Goal: Communication & Community: Participate in discussion

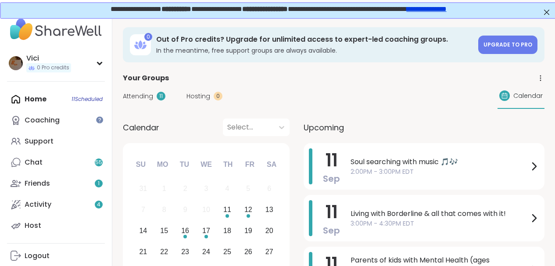
click at [142, 97] on span "Attending" at bounding box center [138, 96] width 30 height 9
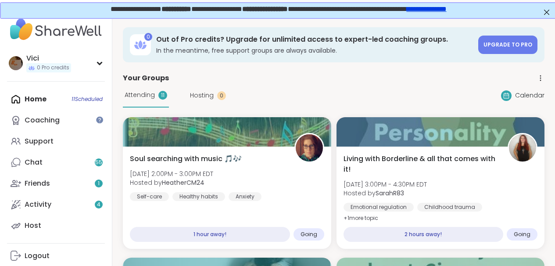
click at [49, 100] on div "Home 11 Scheduled Coaching Support Chat 55 Friends 1 Activity 4 Host" at bounding box center [56, 162] width 98 height 147
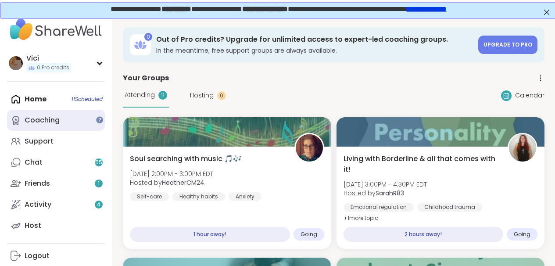
click at [53, 118] on div "Coaching" at bounding box center [42, 120] width 35 height 10
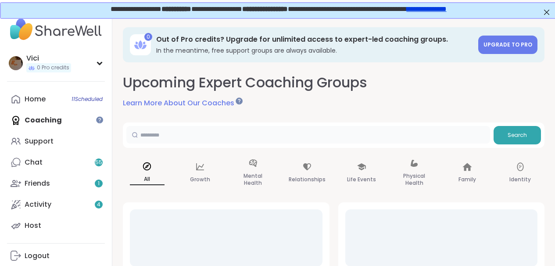
click at [152, 138] on input "text" at bounding box center [308, 135] width 364 height 18
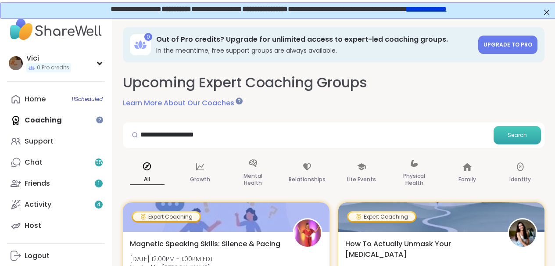
click at [510, 132] on span "Search" at bounding box center [517, 135] width 19 height 8
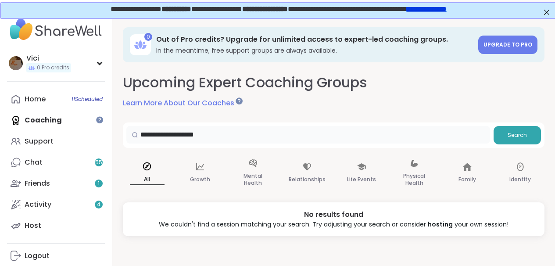
click at [148, 133] on input "**********" at bounding box center [308, 135] width 364 height 18
click at [142, 136] on div at bounding box center [134, 135] width 17 height 18
click at [142, 135] on div at bounding box center [134, 135] width 17 height 18
click at [142, 134] on div at bounding box center [134, 135] width 17 height 18
click at [141, 135] on div at bounding box center [134, 135] width 17 height 18
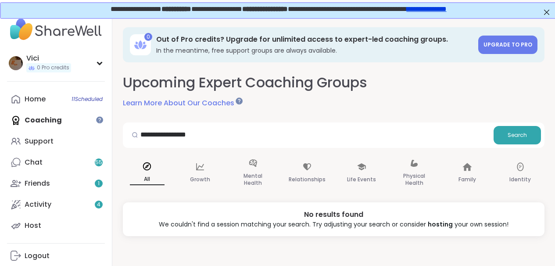
click at [142, 134] on div at bounding box center [134, 135] width 17 height 18
click at [144, 132] on input "**********" at bounding box center [308, 135] width 364 height 18
click at [510, 131] on span "Search" at bounding box center [517, 135] width 19 height 8
click at [257, 169] on div "Mental Health" at bounding box center [253, 173] width 49 height 44
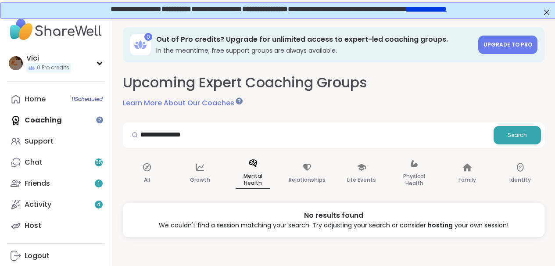
click at [257, 169] on div "Mental Health" at bounding box center [253, 173] width 49 height 45
click at [210, 140] on input "**********" at bounding box center [308, 135] width 364 height 18
type input "**********"
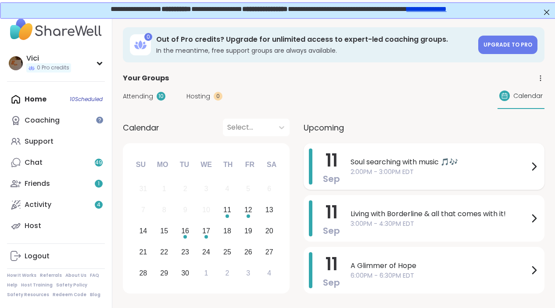
click at [374, 171] on span "2:00PM - 3:00PM EDT" at bounding box center [440, 171] width 178 height 9
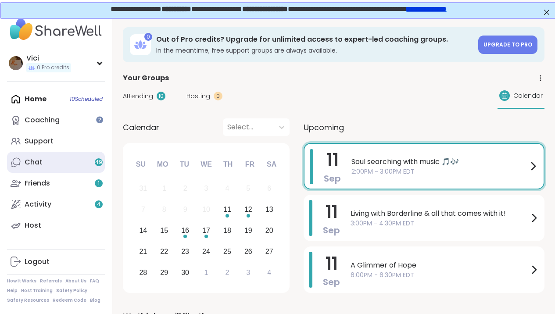
click at [73, 172] on link "Chat 49" at bounding box center [56, 162] width 98 height 21
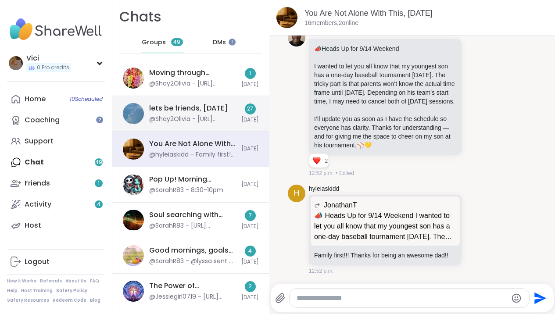
click at [201, 117] on div "@Shay2Olivia - https://sharewellnow.com/session/00d4871b-447d-479d-8a4a-56e877d…" at bounding box center [192, 119] width 87 height 9
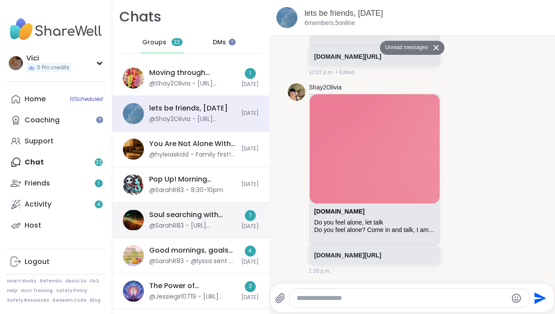
click at [213, 217] on div "Soul searching with music 🎵🎶, Sep 11" at bounding box center [192, 215] width 87 height 10
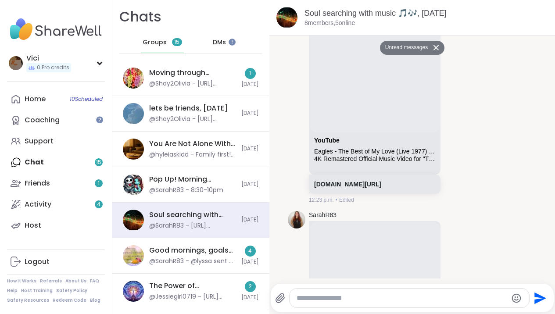
scroll to position [1056, 0]
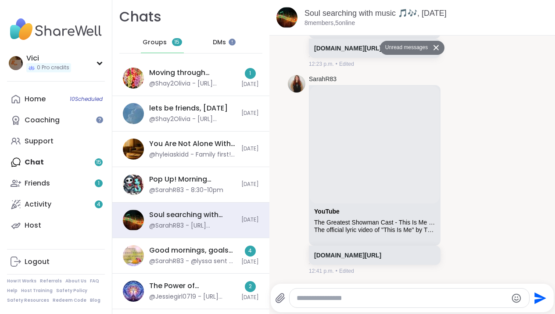
click at [376, 302] on textarea "Type your message" at bounding box center [402, 298] width 211 height 9
click at [278, 297] on icon at bounding box center [280, 298] width 11 height 11
click at [0, 0] on input "file" at bounding box center [0, 0] width 0 height 0
click at [320, 300] on textarea "Type your message" at bounding box center [402, 298] width 211 height 9
type textarea "**********"
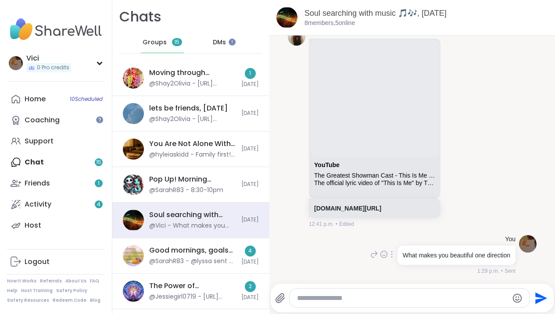
scroll to position [1082, 0]
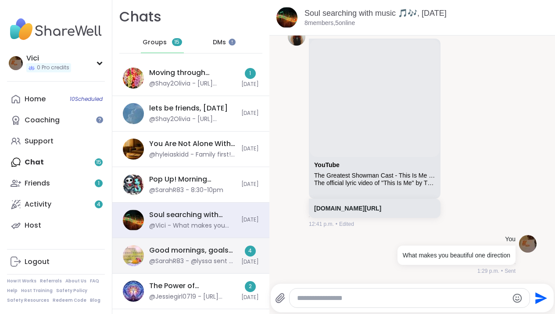
click at [192, 253] on div "Good mornings, goals and gratitude's, Sep 11" at bounding box center [192, 251] width 87 height 10
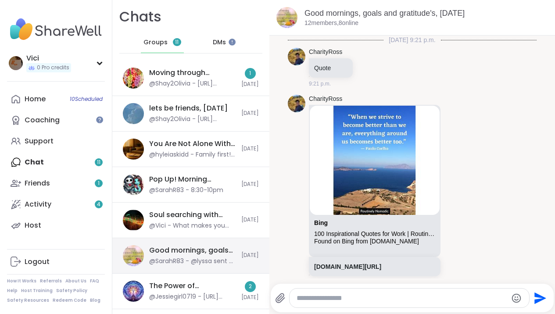
scroll to position [3057, 0]
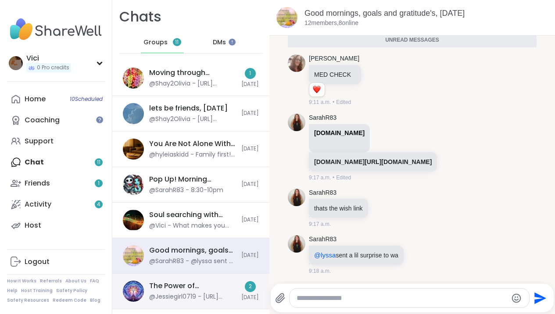
click at [184, 284] on div "The Power of Vulnerability, Sep 10" at bounding box center [192, 286] width 87 height 10
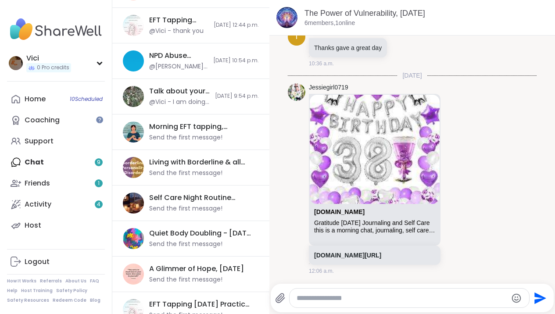
scroll to position [493, 0]
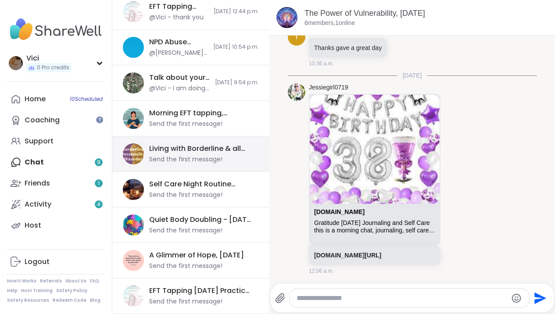
click at [201, 158] on div "Send the first message!" at bounding box center [185, 159] width 73 height 9
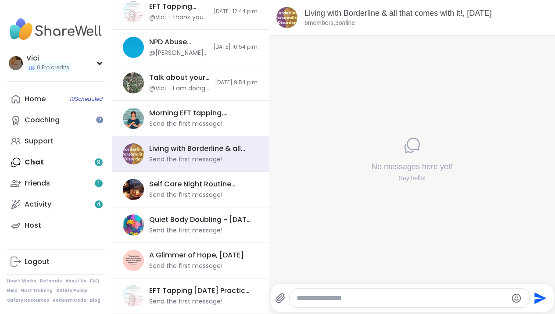
click at [322, 296] on textarea "Type your message" at bounding box center [402, 298] width 211 height 9
type textarea "**********"
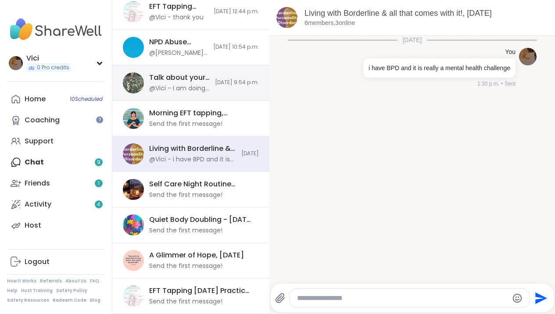
click at [212, 96] on div "Talk about your day, Sep 08 @Vici - I am doing good thank you 2025-09-08, 9:54 …" at bounding box center [190, 83] width 157 height 36
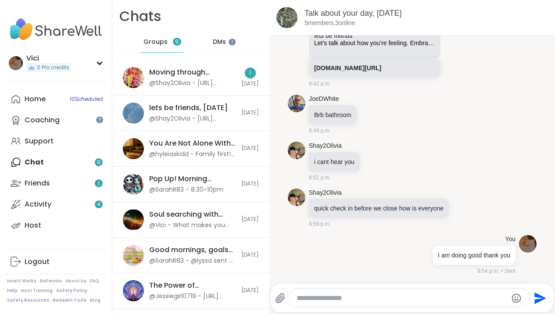
scroll to position [0, 0]
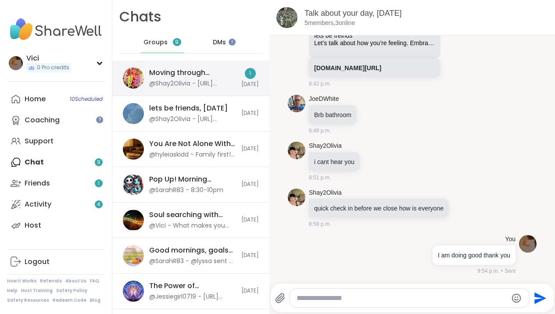
click at [208, 82] on div "@Shay2Olivia - https://sharewellnow.com/session/00d4871b-447d-479d-8a4a-56e877d…" at bounding box center [192, 83] width 87 height 9
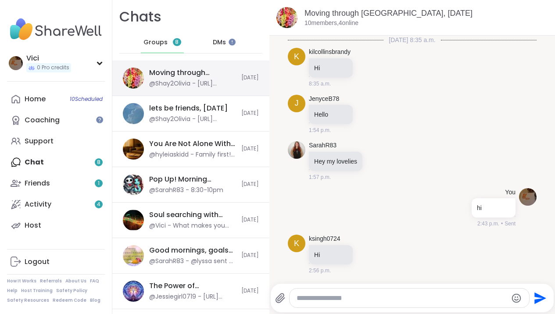
scroll to position [4510, 0]
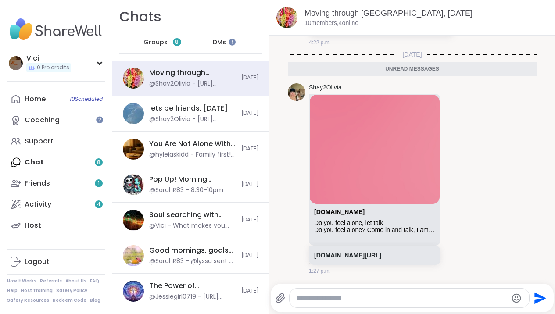
click at [213, 39] on span "DMs" at bounding box center [219, 42] width 13 height 9
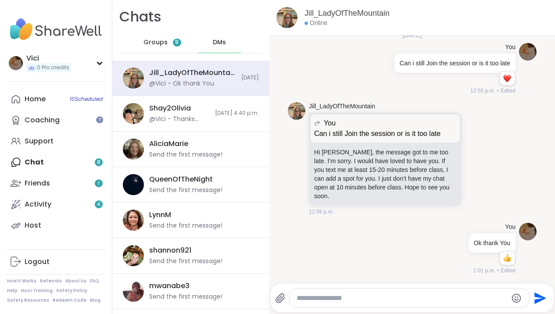
click at [376, 295] on textarea "Type your message" at bounding box center [402, 298] width 211 height 9
type textarea "**********"
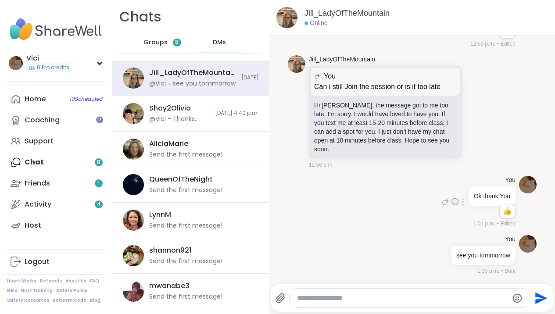
scroll to position [417, 0]
click at [165, 41] on div "Groups 8" at bounding box center [162, 42] width 43 height 21
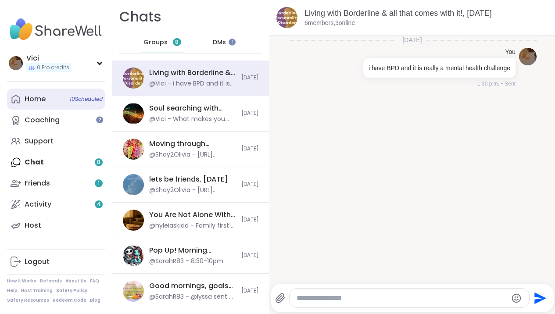
click at [61, 107] on link "Home 10 Scheduled" at bounding box center [56, 99] width 98 height 21
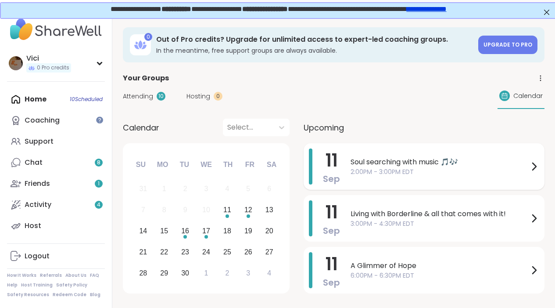
click at [367, 173] on span "2:00PM - 3:00PM EDT" at bounding box center [440, 171] width 178 height 9
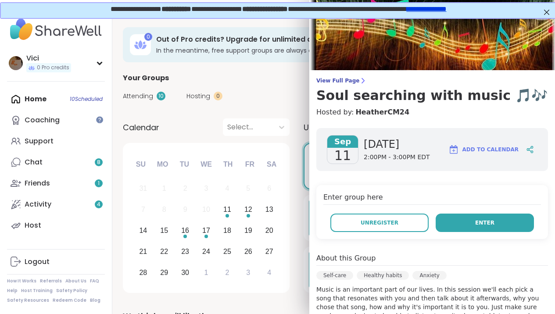
click at [474, 232] on button "Enter" at bounding box center [485, 223] width 98 height 18
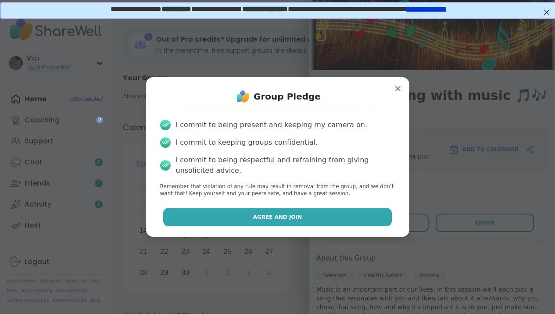
click at [327, 212] on button "Agree and Join" at bounding box center [277, 217] width 229 height 18
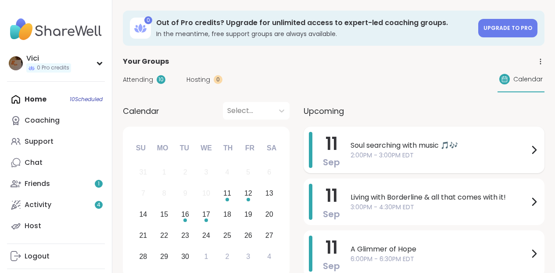
click at [375, 152] on span "2:00PM - 3:00PM EDT" at bounding box center [440, 155] width 178 height 9
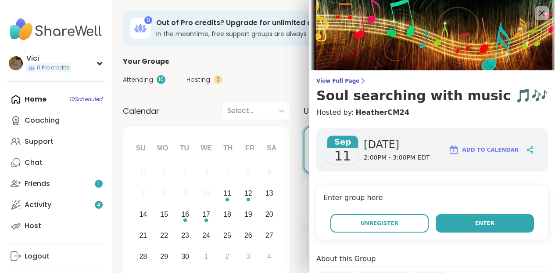
click at [450, 228] on button "Enter" at bounding box center [485, 223] width 98 height 18
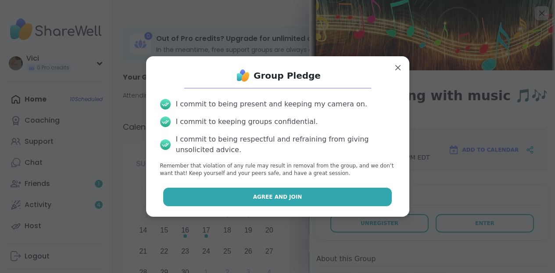
click at [356, 198] on button "Agree and Join" at bounding box center [277, 196] width 229 height 18
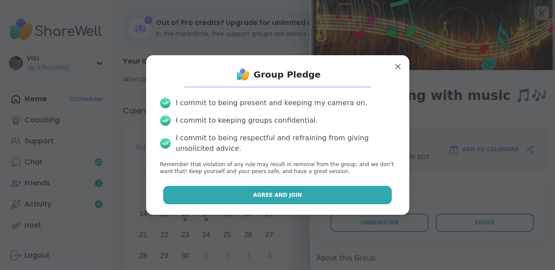
click at [298, 192] on button "Agree and Join" at bounding box center [277, 195] width 229 height 18
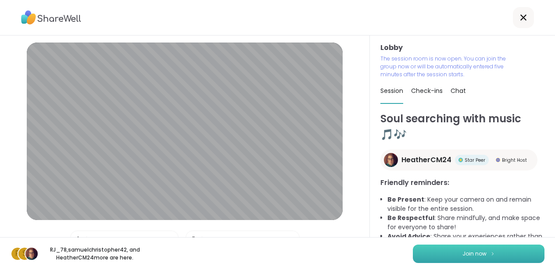
click at [449, 263] on div "R s RJ_78 , samuelchristopher42 , and HeatherCM24 more are here. Join now" at bounding box center [277, 253] width 555 height 33
click at [449, 261] on button "Join now" at bounding box center [479, 254] width 132 height 18
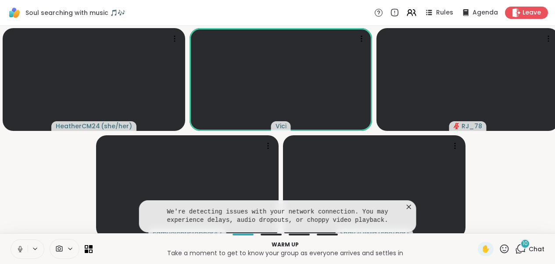
click at [21, 252] on icon at bounding box center [20, 251] width 2 height 0
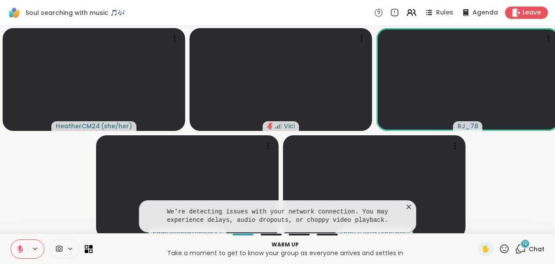
click at [413, 211] on icon at bounding box center [409, 206] width 9 height 9
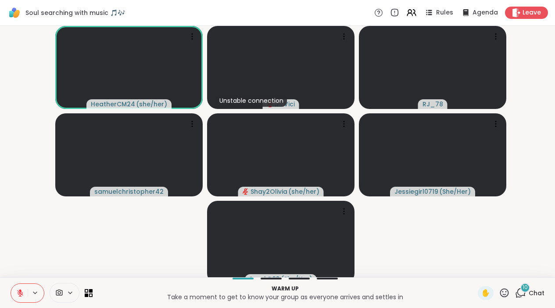
click at [534, 270] on span "Chat" at bounding box center [537, 292] width 16 height 9
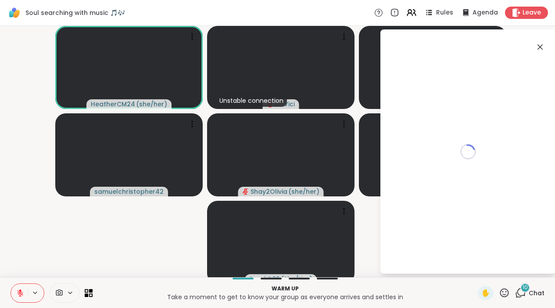
click at [523, 270] on icon at bounding box center [520, 292] width 11 height 11
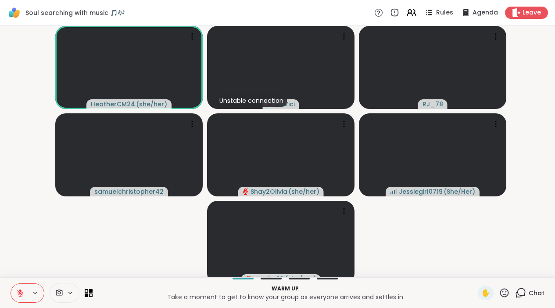
click at [521, 270] on icon at bounding box center [522, 292] width 8 height 8
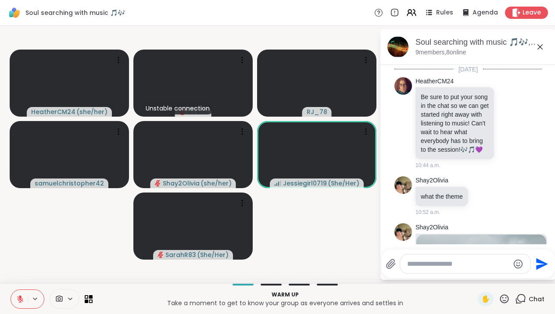
click at [443, 267] on textarea "Type your message" at bounding box center [458, 264] width 102 height 9
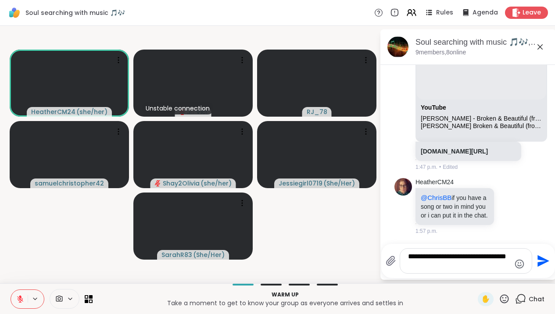
type textarea "**********"
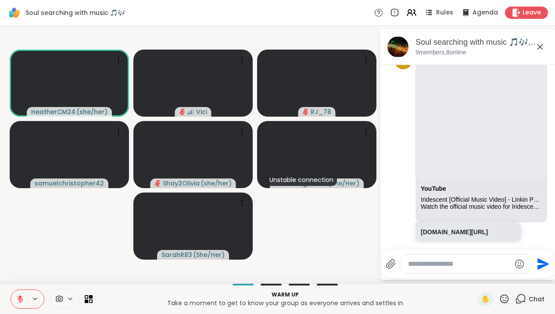
scroll to position [3338, 0]
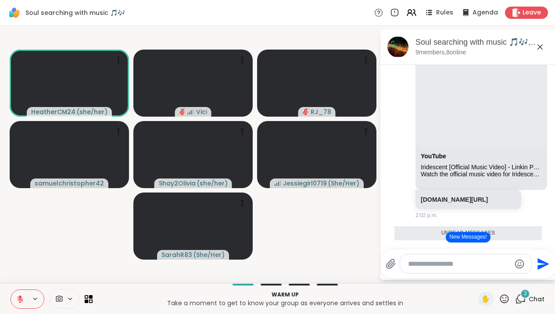
click at [444, 266] on textarea "Type your message" at bounding box center [459, 264] width 102 height 9
click at [431, 263] on textarea "Type your message" at bounding box center [459, 264] width 102 height 9
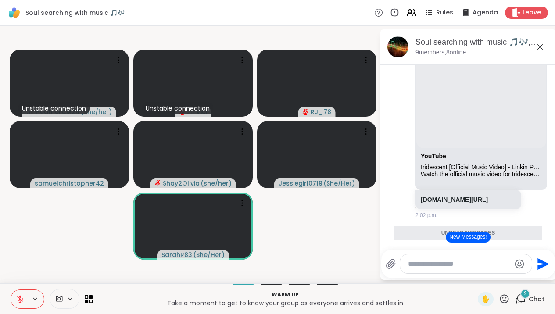
paste textarea "**********"
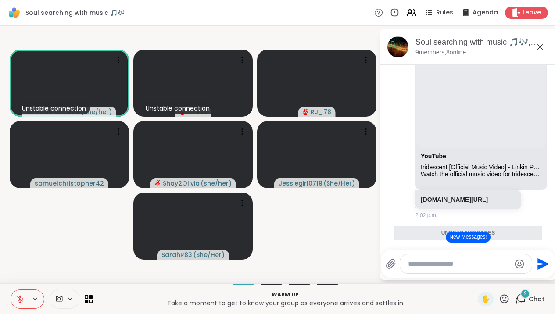
type textarea "**********"
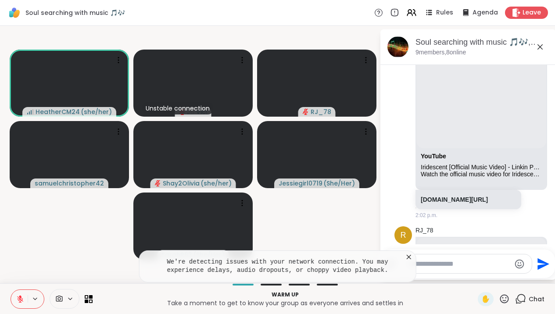
scroll to position [4085, 0]
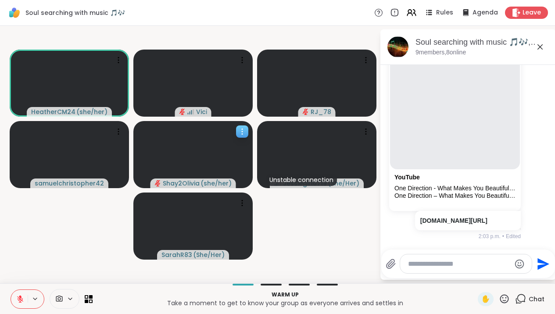
click at [224, 185] on span "( she/her )" at bounding box center [216, 183] width 31 height 9
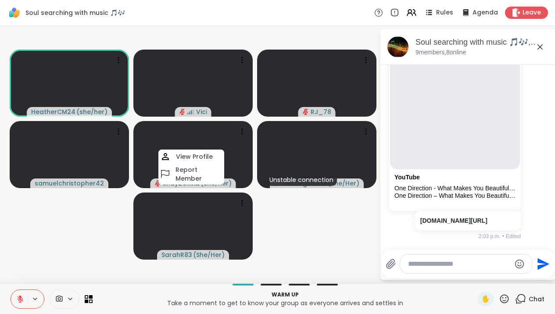
click at [273, 221] on video-player-container "HeatherCM24 ( she/her ) Vici RJ_78 samuelchristopher42 Shay2Olivia ( she/her ) …" at bounding box center [189, 154] width 369 height 251
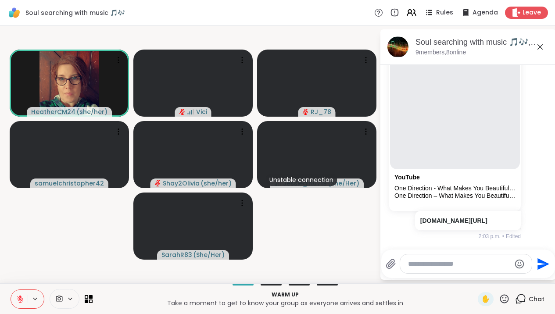
click at [23, 270] on icon at bounding box center [20, 299] width 8 height 8
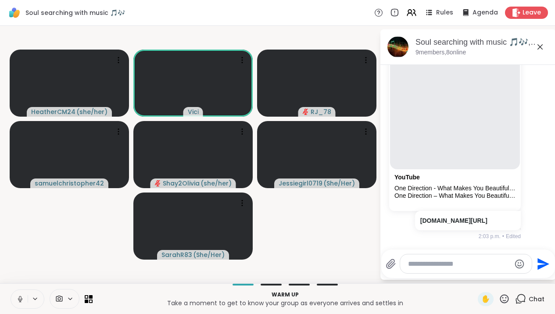
click at [30, 270] on button at bounding box center [36, 298] width 16 height 7
click at [22, 270] on icon at bounding box center [20, 298] width 5 height 7
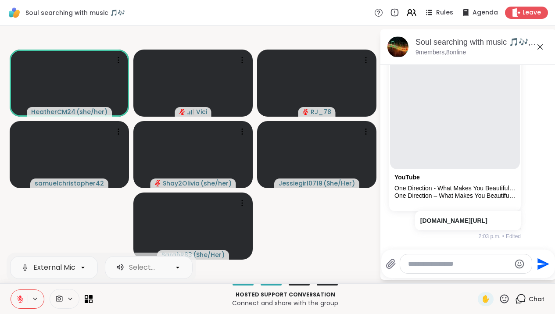
click at [23, 270] on icon at bounding box center [20, 299] width 8 height 8
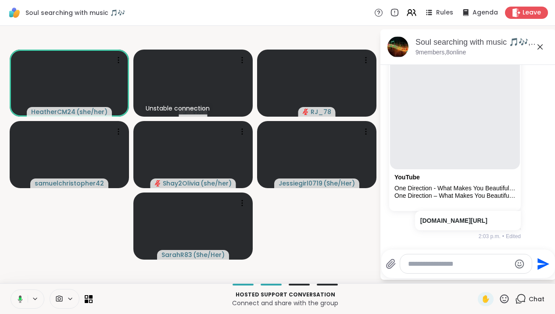
click at [546, 49] on icon at bounding box center [540, 47] width 11 height 11
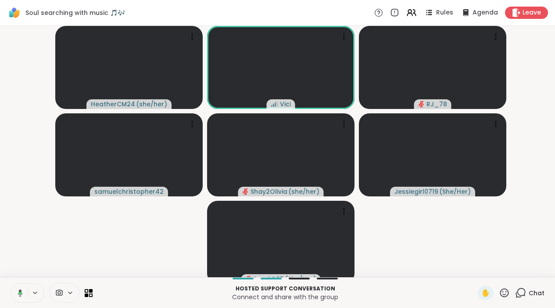
click at [25, 270] on button at bounding box center [19, 293] width 18 height 18
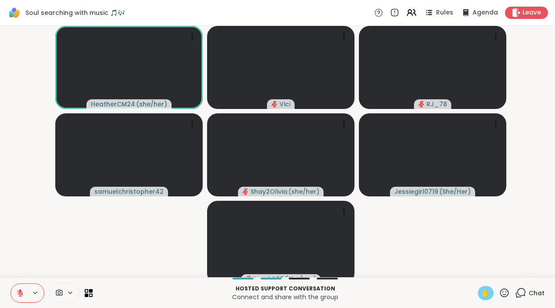
click at [484, 270] on div "✋" at bounding box center [486, 293] width 16 height 14
click at [22, 270] on icon at bounding box center [20, 293] width 8 height 8
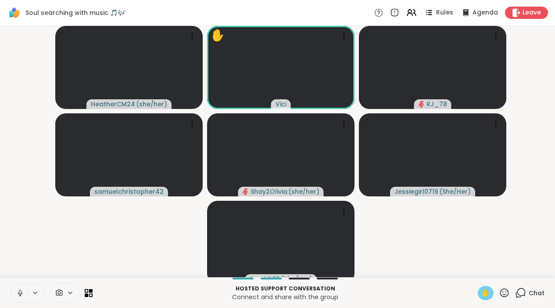
click at [22, 270] on icon at bounding box center [20, 293] width 8 height 8
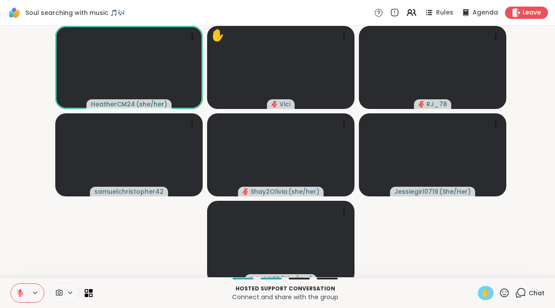
click at [487, 270] on span "✋" at bounding box center [486, 293] width 9 height 11
click at [507, 128] on video-player-container "HeatherCM24 ( she/her ) Vici RJ_78 samuelchristopher42 Shay2Olivia ( she/her ) …" at bounding box center [277, 151] width 545 height 244
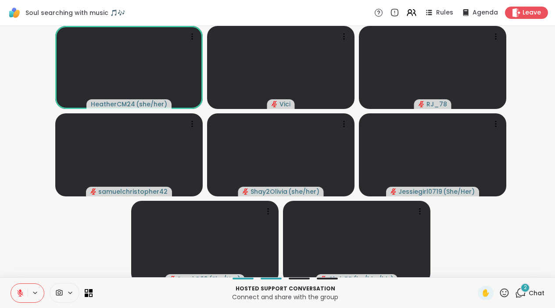
click at [521, 270] on icon at bounding box center [520, 292] width 11 height 11
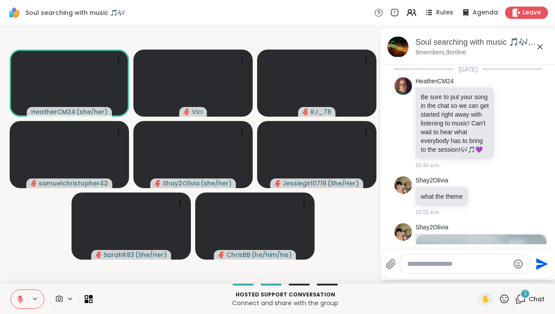
click at [455, 267] on textarea "Type your message" at bounding box center [458, 264] width 102 height 9
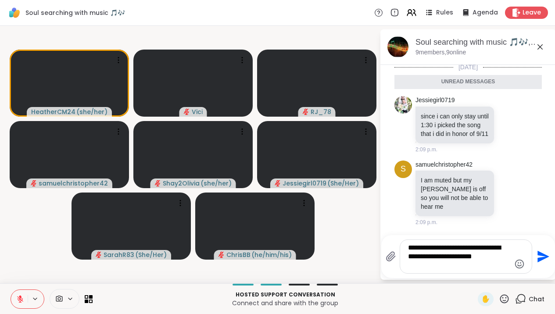
type textarea "**********"
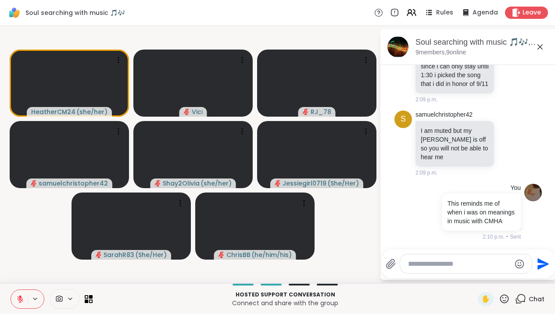
scroll to position [4456, 0]
click at [546, 50] on icon at bounding box center [540, 47] width 11 height 11
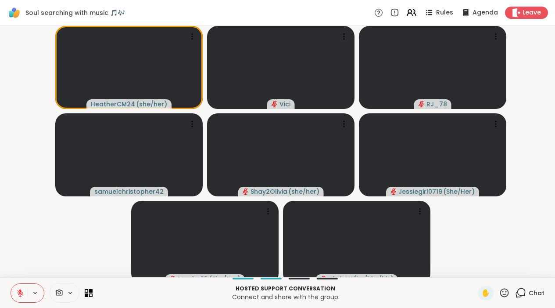
click at [23, 270] on icon at bounding box center [20, 293] width 8 height 8
click at [22, 270] on icon at bounding box center [20, 293] width 8 height 8
click at [29, 270] on button at bounding box center [36, 292] width 16 height 7
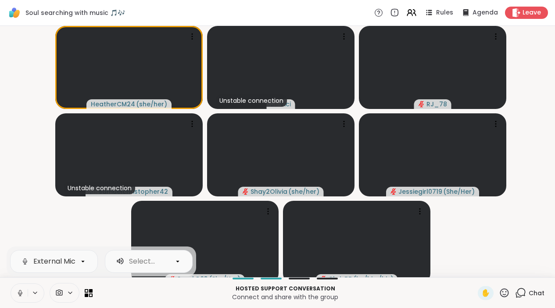
click at [25, 270] on button at bounding box center [19, 293] width 17 height 18
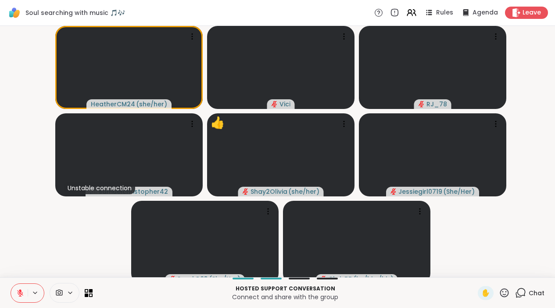
click at [503, 270] on icon at bounding box center [504, 292] width 11 height 11
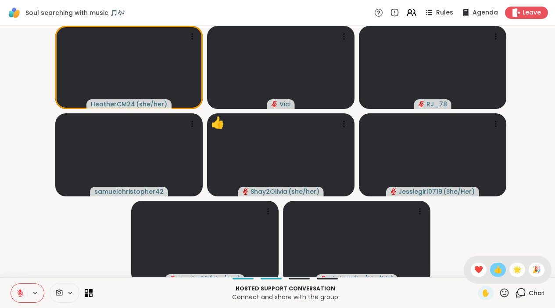
click at [503, 270] on span "👍" at bounding box center [498, 269] width 9 height 11
click at [19, 270] on button at bounding box center [19, 293] width 17 height 18
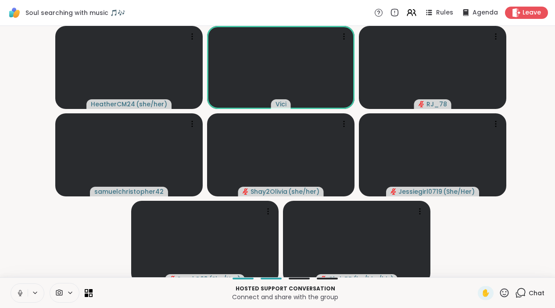
click at [18, 270] on icon at bounding box center [20, 293] width 8 height 8
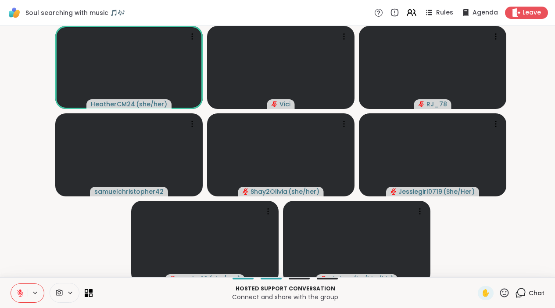
click at [24, 270] on icon at bounding box center [20, 293] width 8 height 8
click at [22, 270] on icon at bounding box center [19, 293] width 8 height 8
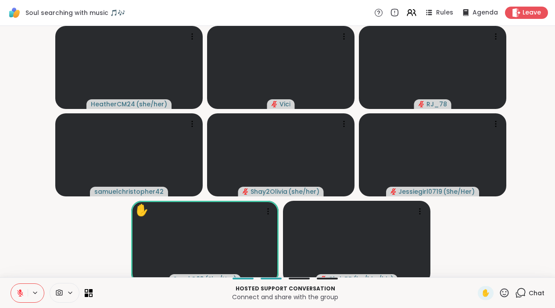
click at [518, 270] on icon at bounding box center [520, 292] width 11 height 11
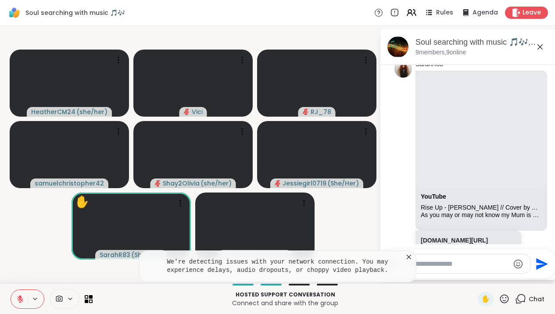
scroll to position [0, 0]
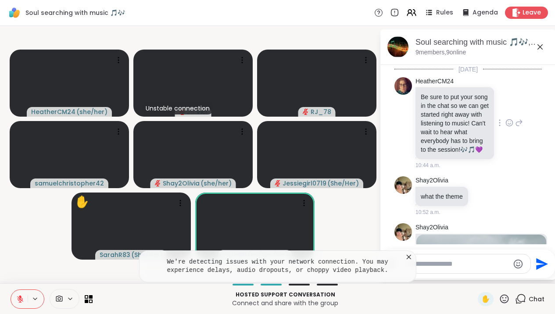
click at [509, 127] on icon at bounding box center [510, 123] width 8 height 9
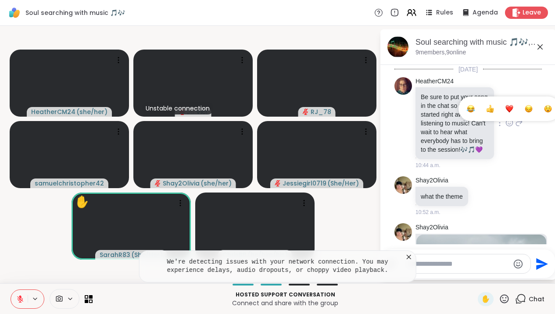
click at [474, 118] on button "Select Reaction: Joy" at bounding box center [471, 109] width 18 height 18
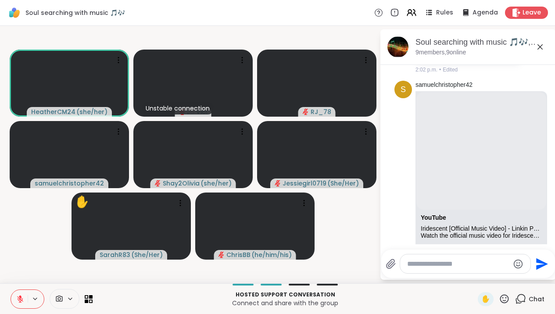
scroll to position [4447, 0]
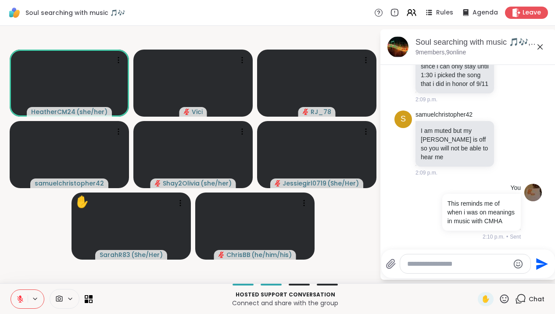
click at [384, 111] on div "HeatherCM24 ( she/her ) Vici RJ_78 samuelchristopher42 Shay2Olivia ( she/her ) …" at bounding box center [277, 155] width 555 height 258
click at [546, 49] on icon at bounding box center [540, 47] width 11 height 11
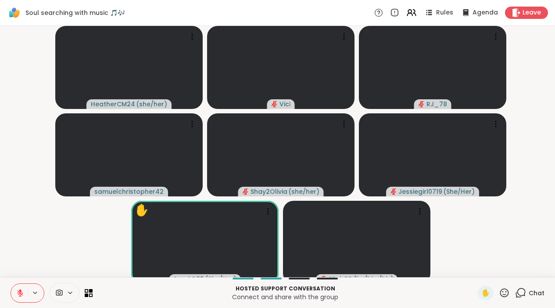
click at [516, 270] on div "✋ Chat" at bounding box center [511, 293] width 67 height 14
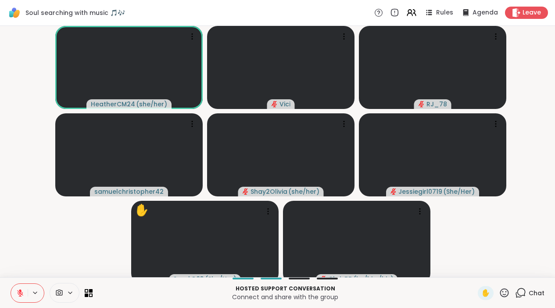
click at [522, 270] on icon at bounding box center [520, 292] width 11 height 11
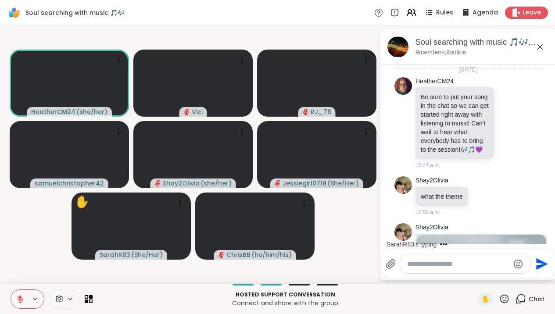
click at [482, 254] on div "Send" at bounding box center [468, 264] width 174 height 29
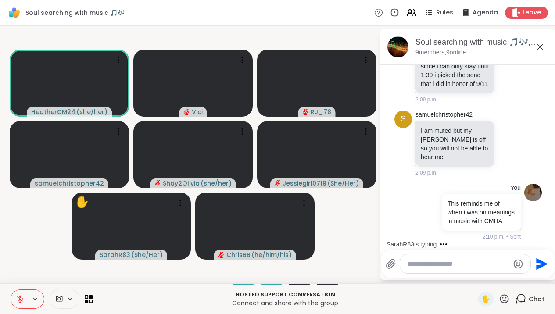
click at [464, 264] on textarea "Type your message" at bounding box center [458, 264] width 102 height 9
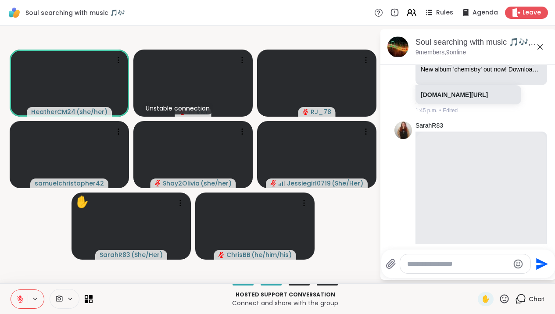
scroll to position [2580, 0]
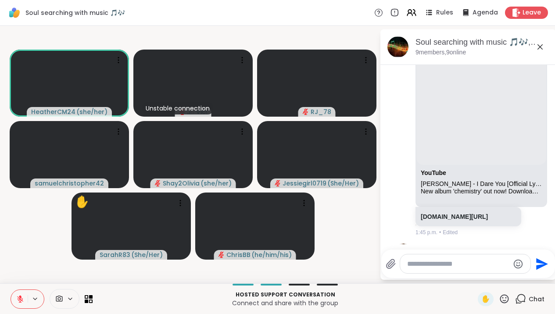
click at [23, 270] on icon at bounding box center [20, 299] width 8 height 8
click at [22, 270] on button at bounding box center [19, 299] width 18 height 18
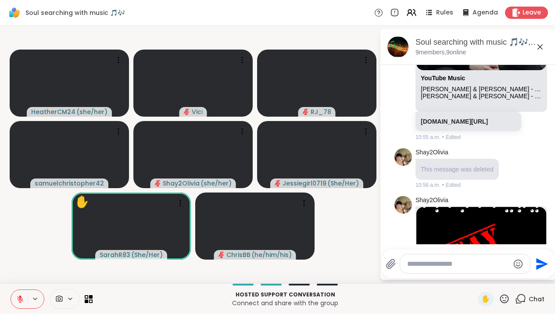
scroll to position [139, 0]
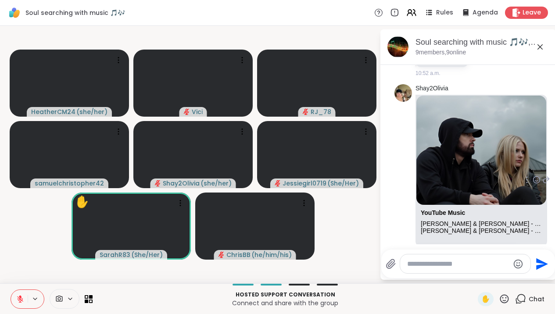
click at [493, 147] on img at bounding box center [482, 150] width 130 height 109
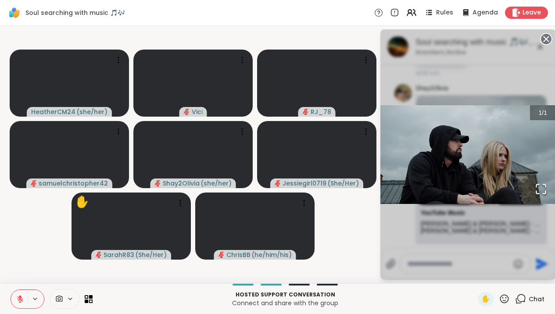
click at [531, 201] on img "Go to Slide 1" at bounding box center [469, 154] width 176 height 99
click at [546, 35] on div "1 / 1" at bounding box center [469, 154] width 176 height 251
click at [549, 37] on div "Soul searching with music 🎵🎶, Sep 11" at bounding box center [482, 42] width 133 height 11
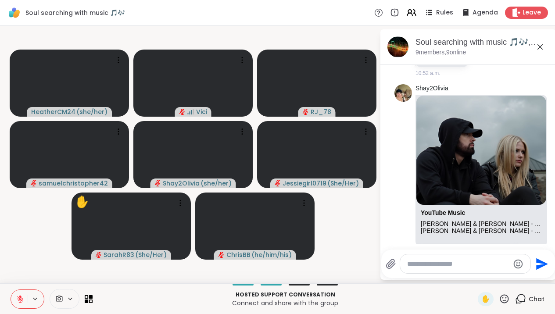
scroll to position [280, 0]
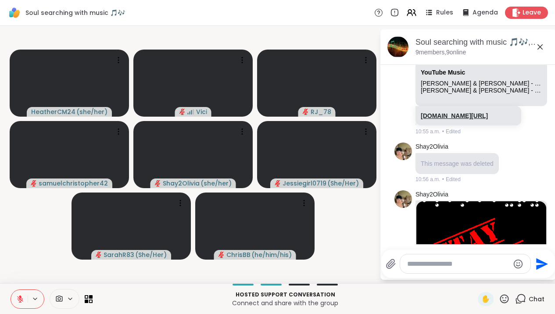
click at [453, 119] on link "music.youtube.com/watch?v=uG1sQoASy3Y&list=PLrWTbMOv6P2IdfE7sC1JYnccGMtw4i7y4" at bounding box center [454, 115] width 67 height 7
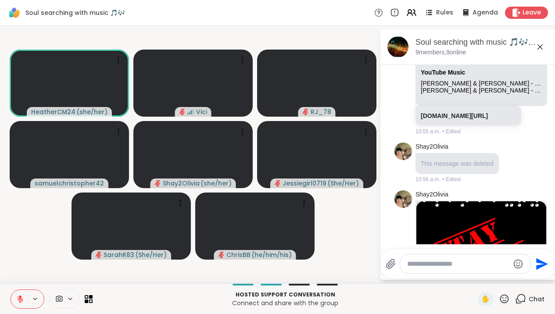
click at [425, 262] on textarea "Type your message" at bounding box center [458, 264] width 102 height 9
type textarea "***"
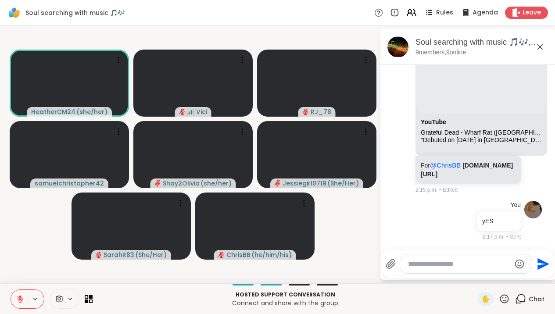
click at [545, 48] on icon at bounding box center [540, 47] width 11 height 11
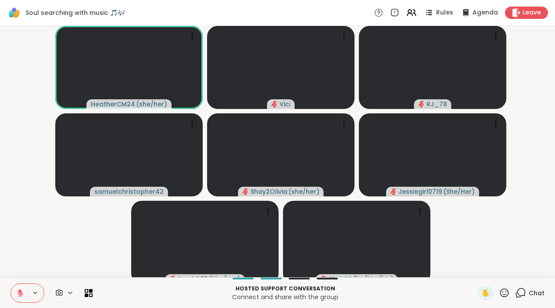
click at [518, 270] on icon at bounding box center [522, 292] width 8 height 8
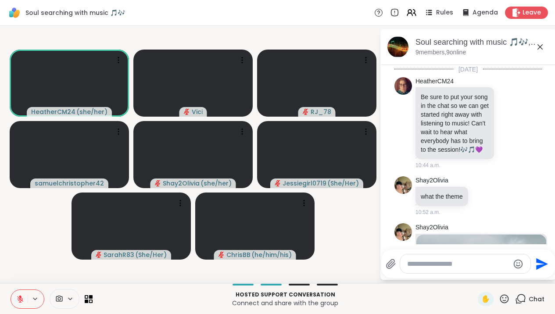
click at [441, 264] on textarea "Type your message" at bounding box center [458, 264] width 102 height 9
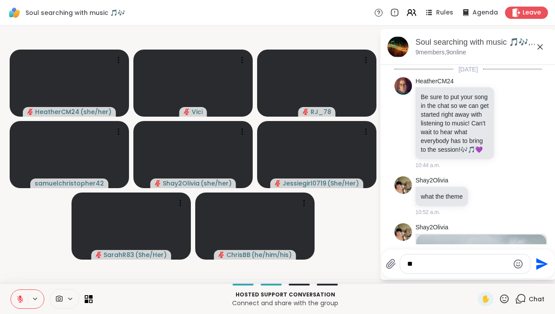
scroll to position [4718, 0]
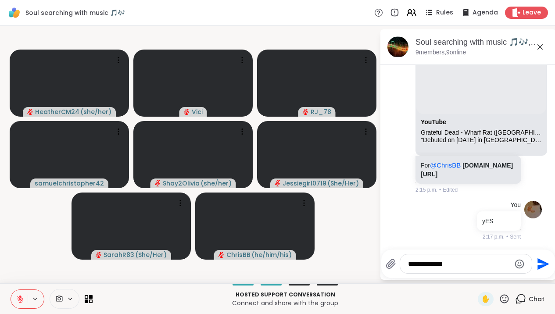
type textarea "**********"
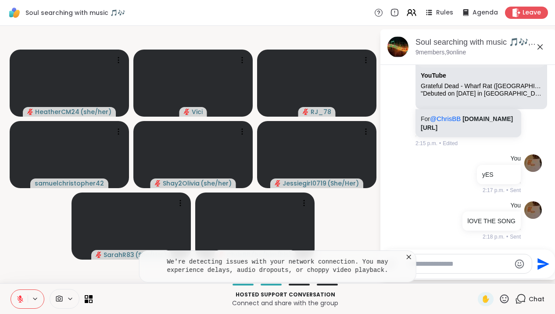
scroll to position [4765, 0]
click at [413, 258] on icon at bounding box center [409, 257] width 9 height 9
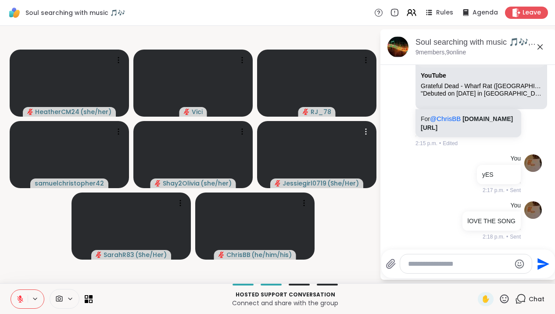
click at [164, 29] on div "HeatherCM24 ( she/her ) Vici RJ_78 samuelchristopher42 Shay2Olivia ( she/her ) …" at bounding box center [277, 155] width 555 height 258
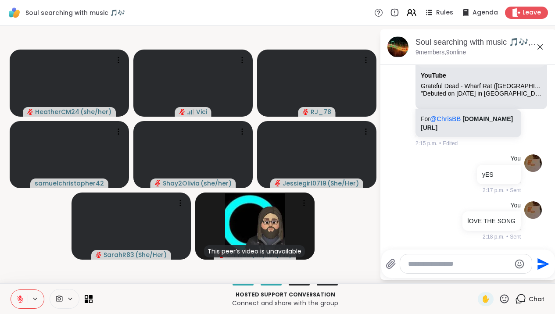
click at [32, 270] on div at bounding box center [28, 299] width 34 height 19
click at [18, 270] on icon at bounding box center [20, 299] width 6 height 6
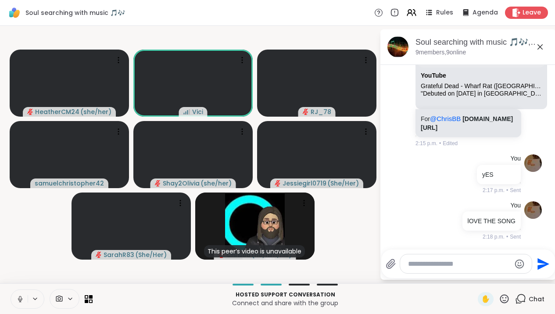
click at [546, 45] on icon at bounding box center [540, 47] width 11 height 11
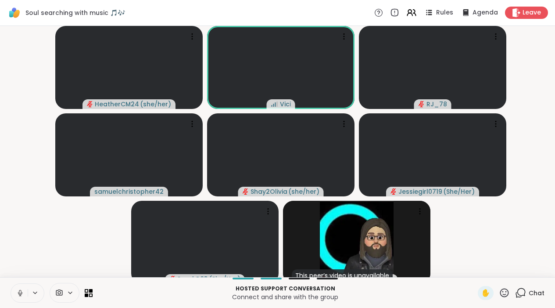
click at [23, 270] on icon at bounding box center [20, 293] width 8 height 8
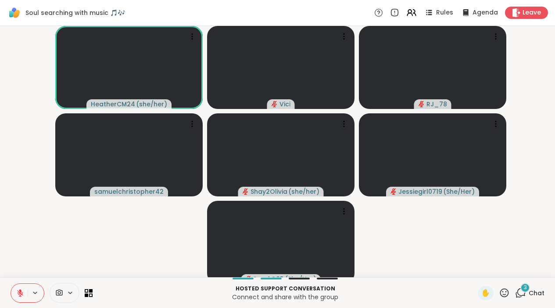
click at [521, 270] on icon at bounding box center [520, 292] width 11 height 11
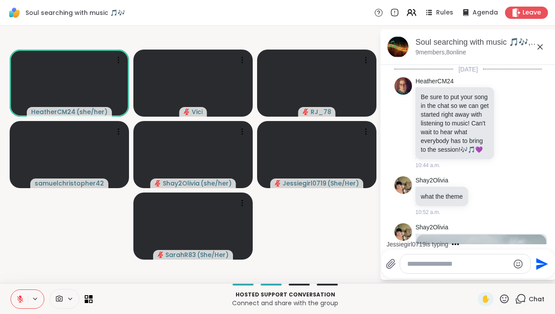
scroll to position [5010, 0]
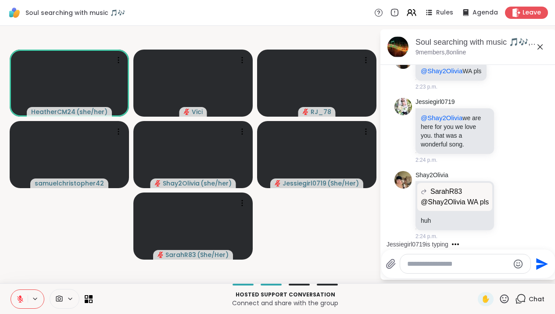
drag, startPoint x: 551, startPoint y: 241, endPoint x: 552, endPoint y: 232, distance: 8.4
click at [552, 232] on div "Today HeatherCM24 Be sure to put your song in the chat so we can get started ri…" at bounding box center [469, 155] width 176 height 180
drag, startPoint x: 553, startPoint y: 240, endPoint x: 550, endPoint y: 234, distance: 6.7
click at [552, 234] on div "Today HeatherCM24 Be sure to put your song in the chat so we can get started ri…" at bounding box center [469, 155] width 176 height 180
click at [550, 234] on div "Today HeatherCM24 Be sure to put your song in the chat so we can get started ri…" at bounding box center [469, 155] width 176 height 180
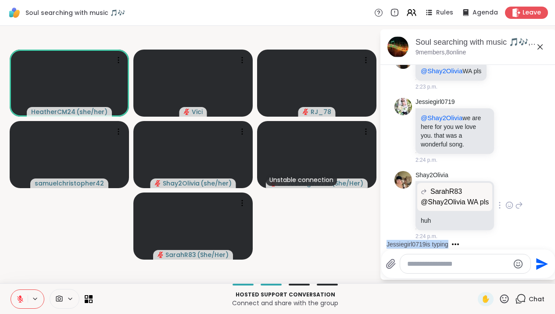
click at [516, 230] on div "Shay2Olivia SarahR83 @Shay2Olivia WA pls @Shay2Olivia WA pls huh 2:24 p.m." at bounding box center [470, 206] width 108 height 70
drag, startPoint x: 553, startPoint y: 238, endPoint x: 553, endPoint y: 222, distance: 16.2
click at [553, 226] on div "Today HeatherCM24 Be sure to put your song in the chat so we can get started ri…" at bounding box center [469, 155] width 176 height 180
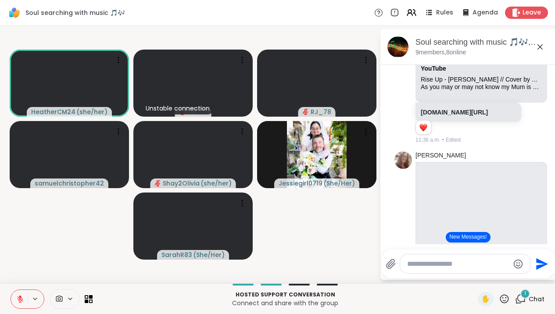
scroll to position [677, 0]
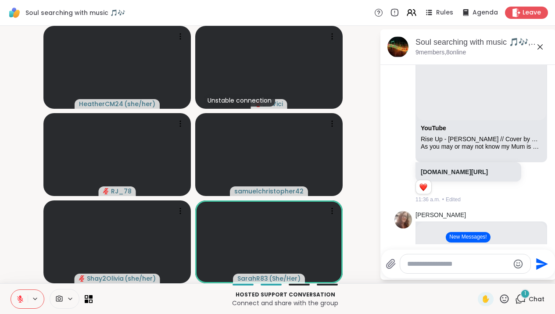
click at [20, 270] on icon at bounding box center [20, 299] width 6 height 6
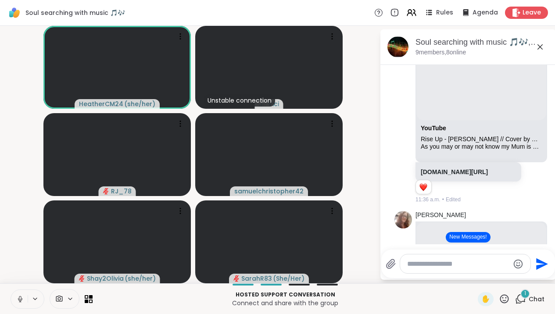
click at [17, 270] on icon at bounding box center [20, 299] width 8 height 8
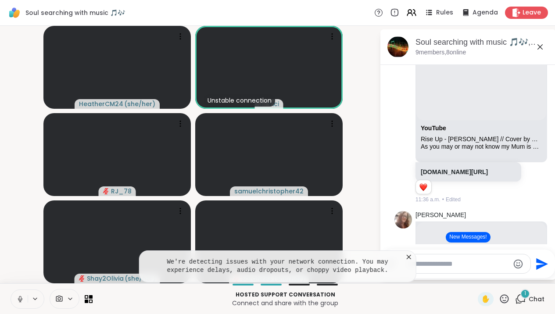
click at [22, 270] on icon at bounding box center [20, 299] width 4 height 3
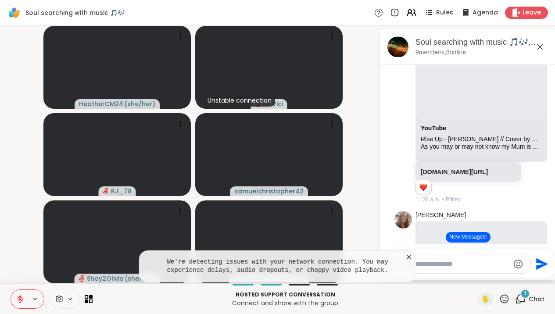
click at [22, 270] on icon at bounding box center [20, 299] width 6 height 6
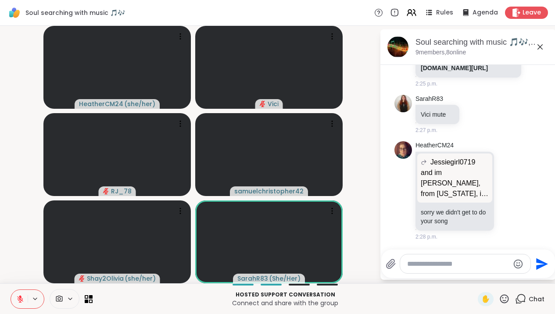
scroll to position [5471, 0]
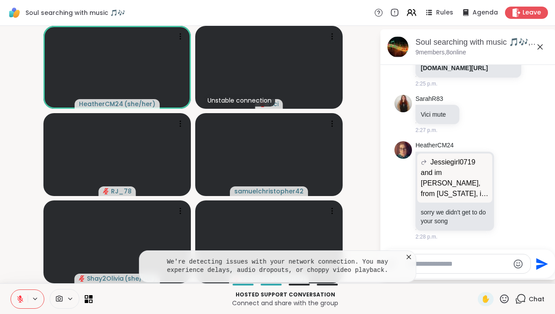
click at [546, 43] on icon at bounding box center [540, 47] width 11 height 11
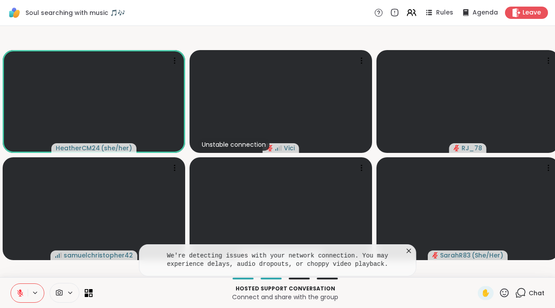
click at [413, 255] on icon at bounding box center [409, 250] width 9 height 9
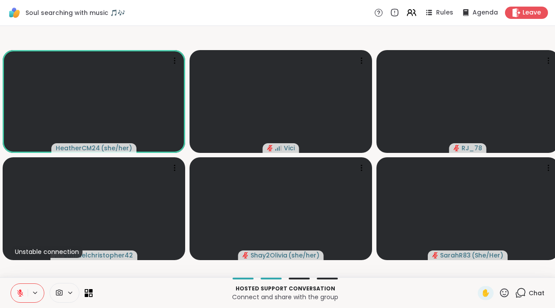
click at [521, 270] on icon at bounding box center [520, 292] width 11 height 11
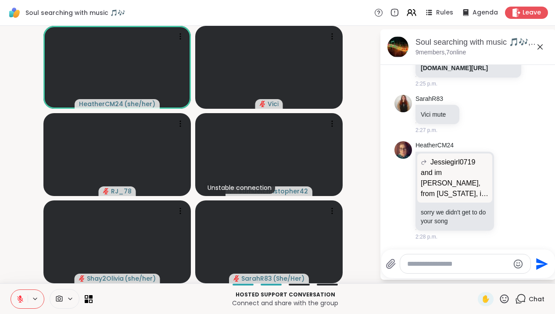
scroll to position [5409, 0]
click at [21, 270] on icon at bounding box center [20, 297] width 3 height 4
click at [23, 270] on icon at bounding box center [20, 299] width 8 height 8
click at [21, 270] on icon at bounding box center [20, 299] width 8 height 8
click at [23, 270] on icon at bounding box center [20, 299] width 8 height 8
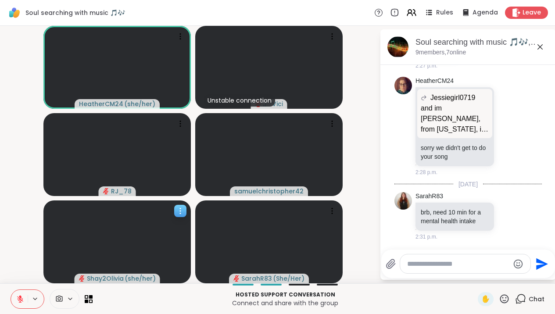
scroll to position [5535, 0]
click at [28, 270] on div at bounding box center [28, 299] width 34 height 19
click at [25, 270] on button at bounding box center [19, 299] width 17 height 18
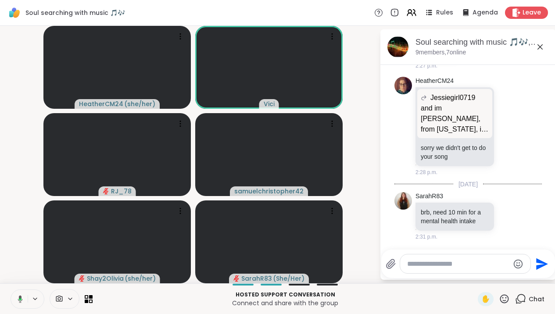
click at [22, 270] on icon at bounding box center [19, 299] width 8 height 8
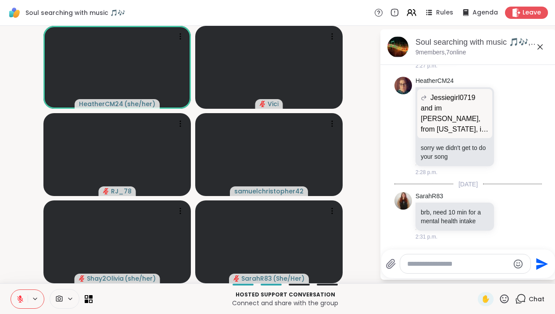
click at [22, 270] on icon at bounding box center [20, 299] width 8 height 8
click at [23, 270] on icon at bounding box center [20, 299] width 8 height 8
click at [530, 10] on span "Leave" at bounding box center [532, 12] width 19 height 9
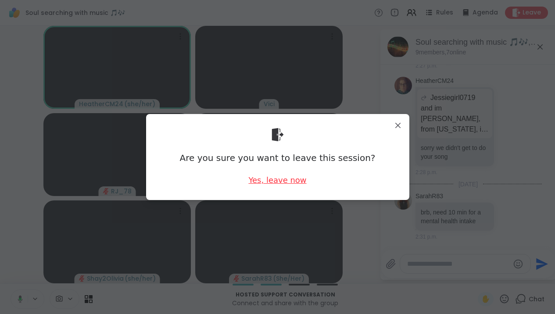
click at [280, 176] on div "Yes, leave now" at bounding box center [277, 180] width 58 height 11
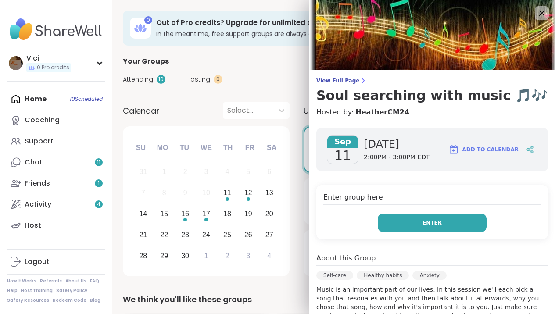
click at [410, 223] on button "Enter" at bounding box center [432, 223] width 109 height 18
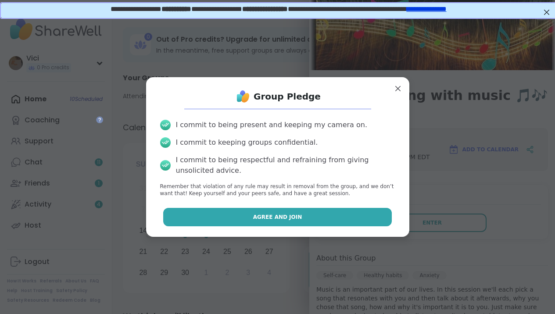
click at [303, 217] on button "Agree and Join" at bounding box center [277, 217] width 229 height 18
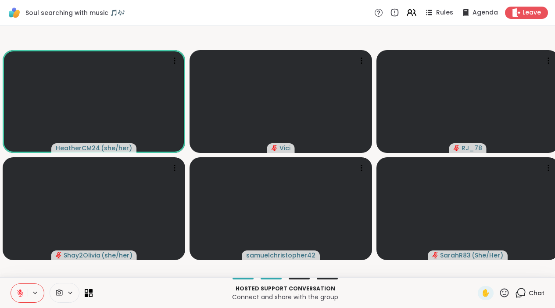
click at [19, 296] on icon at bounding box center [20, 293] width 6 height 6
click at [23, 297] on icon at bounding box center [20, 293] width 8 height 8
click at [521, 298] on icon at bounding box center [520, 292] width 11 height 11
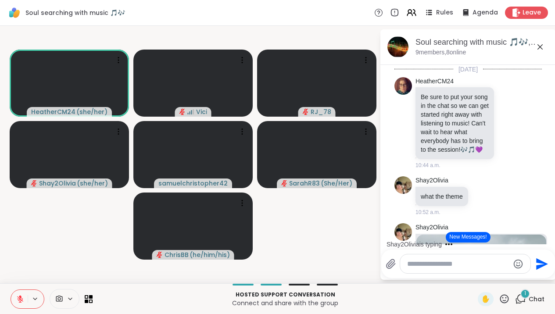
click at [17, 294] on button at bounding box center [19, 299] width 17 height 18
click at [20, 296] on icon at bounding box center [20, 298] width 2 height 4
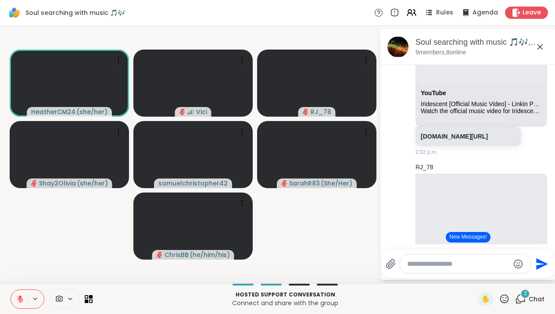
scroll to position [3571, 0]
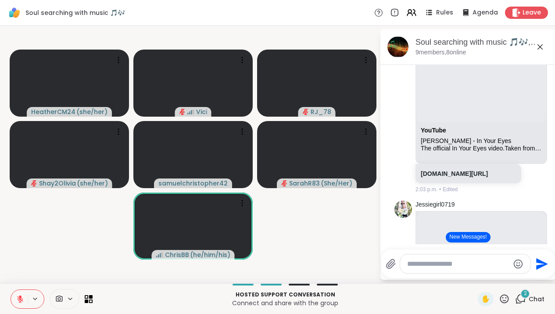
click at [20, 300] on icon at bounding box center [20, 299] width 6 height 6
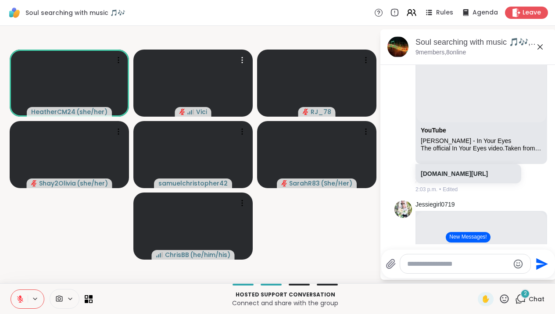
click at [185, 49] on video-player-container "HeatherCM24 ( she/her ) Vici RJ_78 Shay2Olivia ( she/her ) samuelchristopher42 …" at bounding box center [189, 154] width 369 height 251
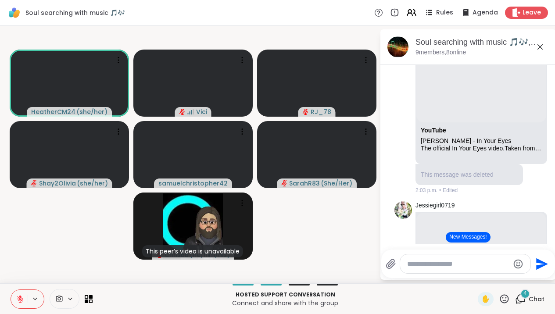
click at [432, 260] on textarea "Type your message" at bounding box center [458, 264] width 102 height 9
type textarea "**********"
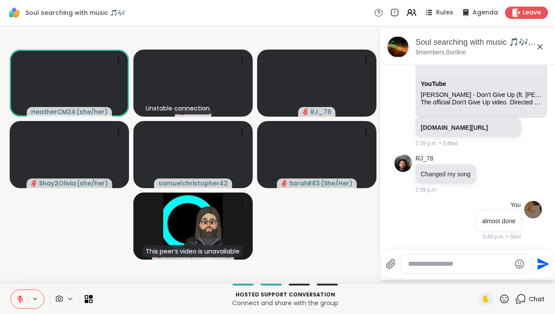
click at [25, 298] on button at bounding box center [19, 299] width 17 height 18
click at [21, 301] on icon at bounding box center [20, 299] width 6 height 6
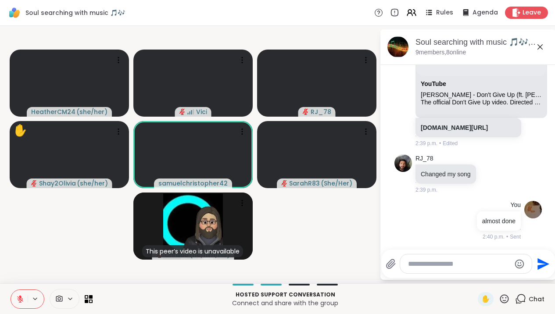
click at [418, 270] on div at bounding box center [466, 264] width 132 height 19
click at [419, 265] on textarea "Type your message" at bounding box center [459, 264] width 102 height 9
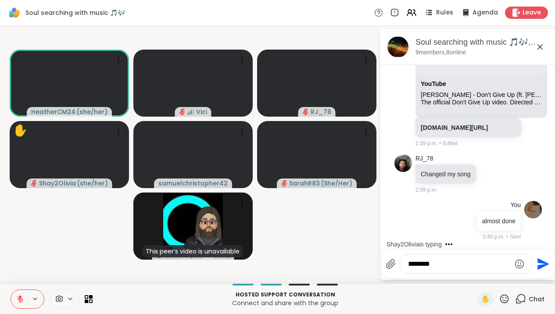
type textarea "*********"
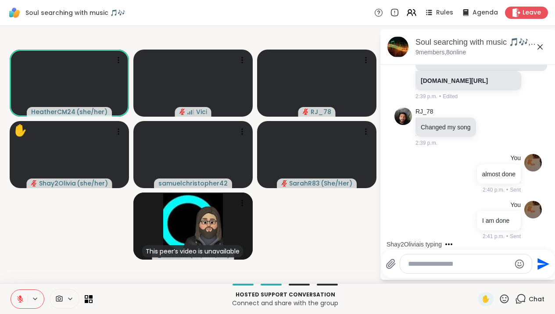
scroll to position [6232, 0]
click at [546, 49] on icon at bounding box center [540, 47] width 11 height 11
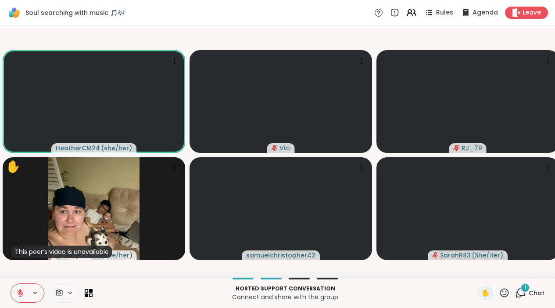
click at [20, 293] on button at bounding box center [19, 293] width 17 height 18
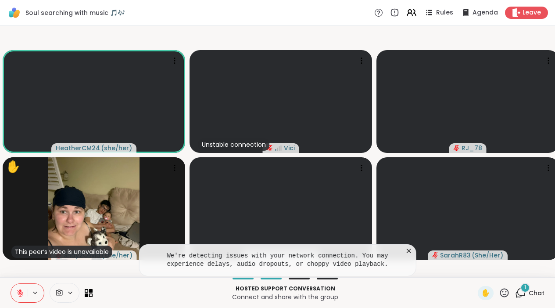
click at [23, 297] on icon at bounding box center [20, 293] width 8 height 8
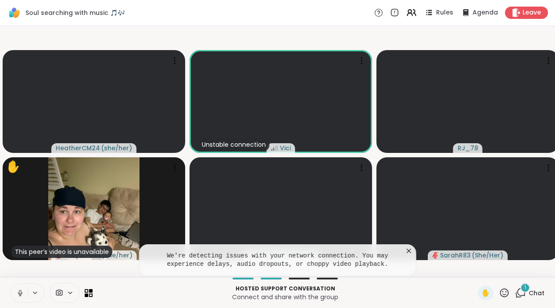
click at [20, 296] on icon at bounding box center [20, 295] width 0 height 2
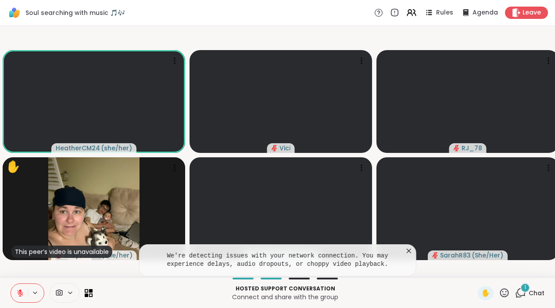
click at [411, 253] on icon at bounding box center [409, 250] width 4 height 4
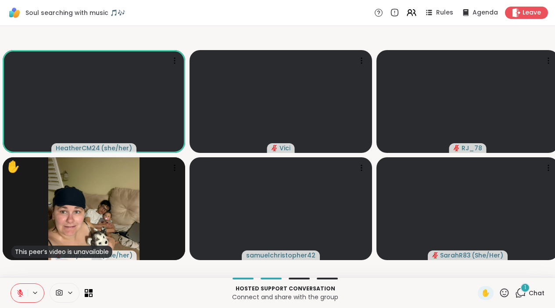
click at [521, 298] on icon at bounding box center [520, 292] width 11 height 11
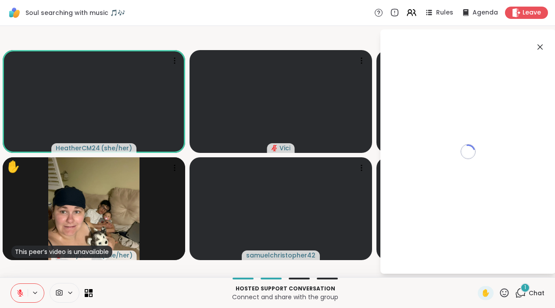
click at [521, 298] on icon at bounding box center [520, 292] width 11 height 11
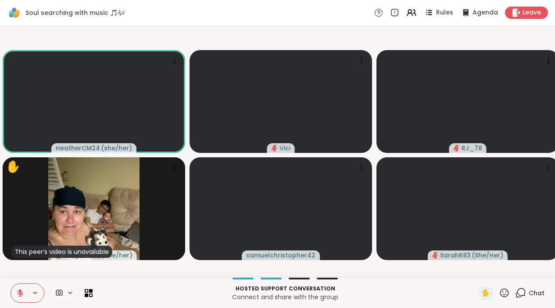
click at [524, 298] on icon at bounding box center [520, 292] width 11 height 11
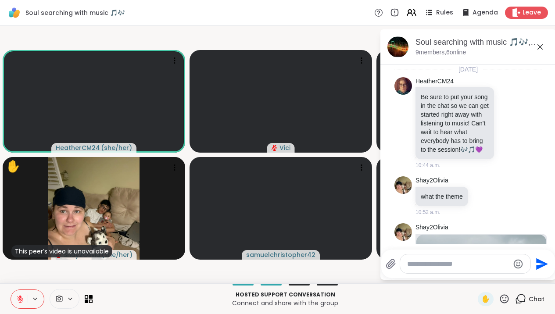
click at [438, 259] on div at bounding box center [465, 264] width 130 height 19
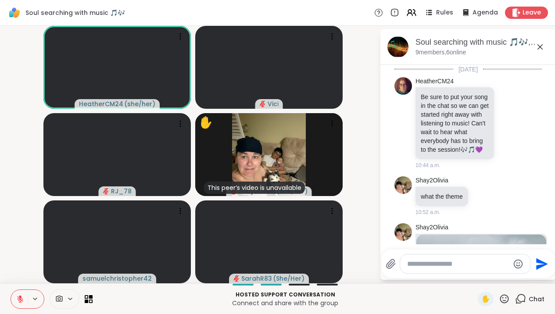
scroll to position [6119, 0]
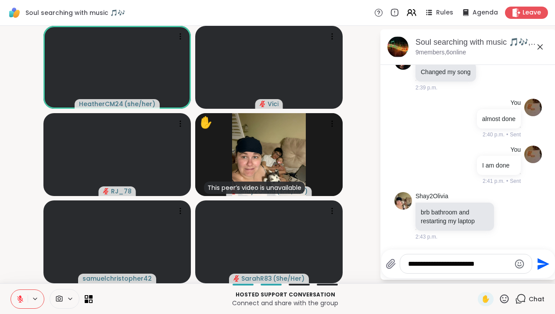
type textarea "**********"
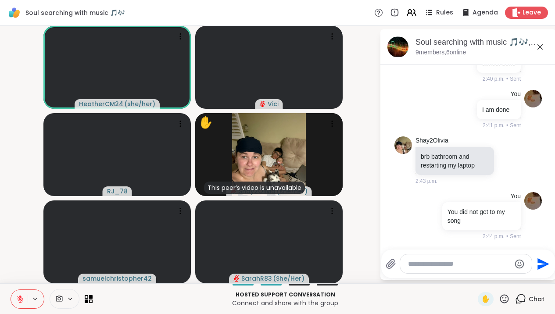
scroll to position [6174, 0]
click at [546, 47] on icon at bounding box center [540, 47] width 11 height 11
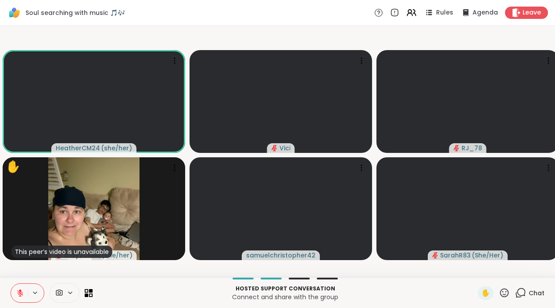
click at [524, 298] on icon at bounding box center [520, 292] width 11 height 11
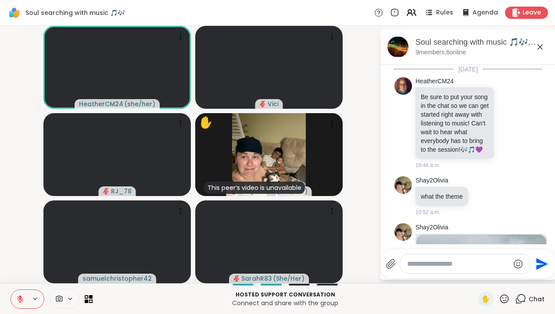
drag, startPoint x: 550, startPoint y: 230, endPoint x: 553, endPoint y: 245, distance: 15.7
click at [552, 228] on div "Today HeatherCM24 Be sure to put your song in the chat so we can get started ri…" at bounding box center [469, 155] width 176 height 180
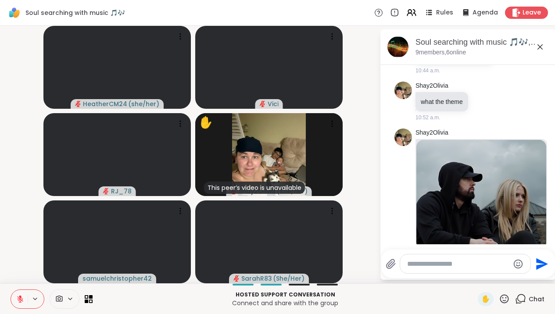
scroll to position [0, 0]
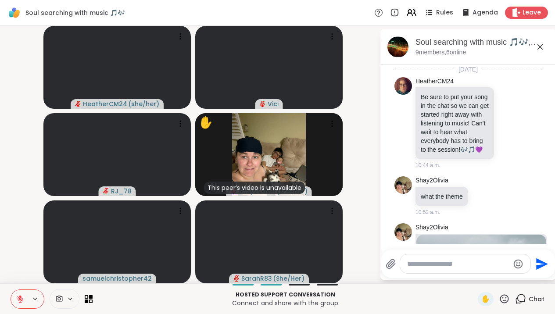
click at [544, 43] on icon at bounding box center [540, 47] width 11 height 11
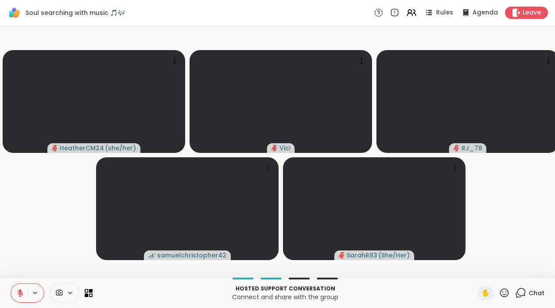
click at [515, 298] on div "✋ Chat" at bounding box center [511, 293] width 67 height 14
click at [520, 298] on icon at bounding box center [520, 292] width 11 height 11
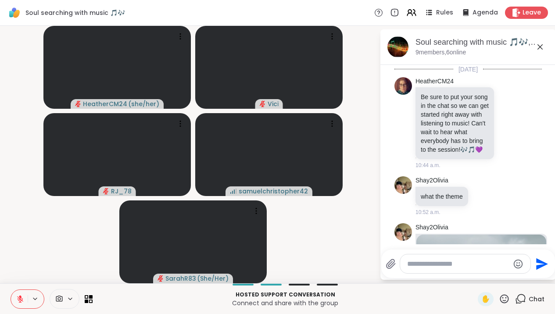
click at [450, 263] on textarea "Type your message" at bounding box center [458, 264] width 102 height 9
paste textarea "**********"
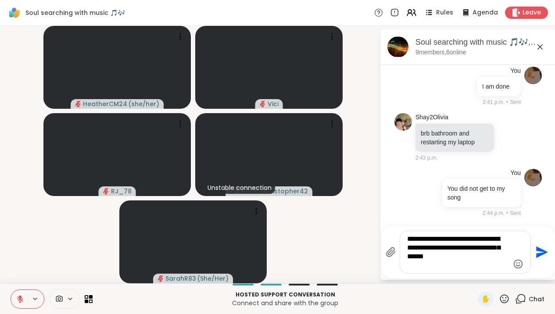
type textarea "**********"
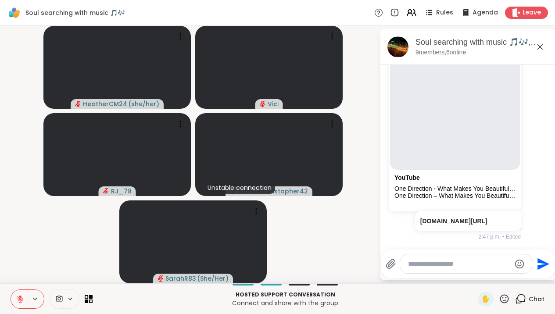
scroll to position [6265, 0]
click at [442, 268] on textarea "Type your message" at bounding box center [459, 264] width 102 height 9
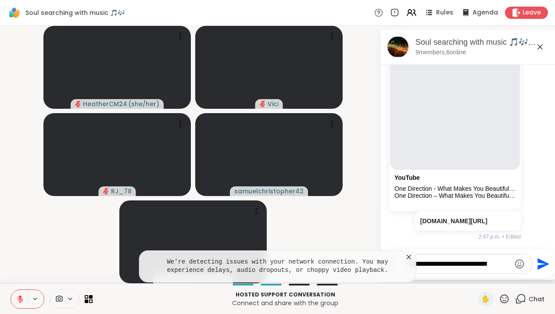
type textarea "**********"
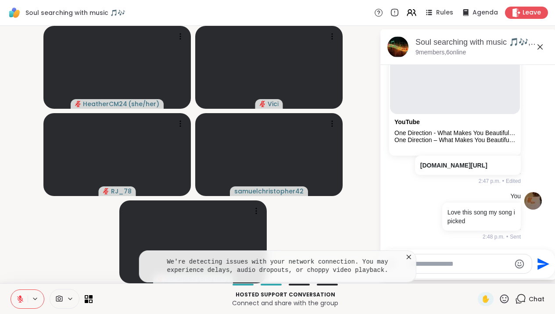
click at [546, 46] on icon at bounding box center [540, 47] width 11 height 11
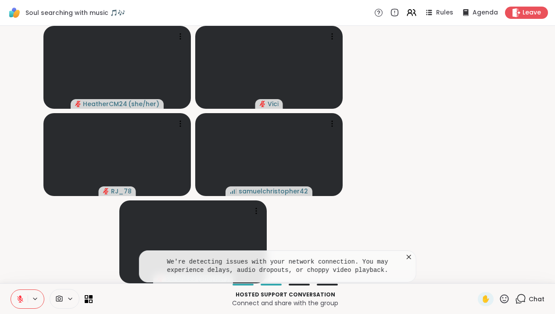
click at [545, 46] on video-player-container "HeatherCM24 ( she/her ) Vici RJ_78 samuelchristopher42 SarahR83 ( She/Her )" at bounding box center [277, 154] width 545 height 251
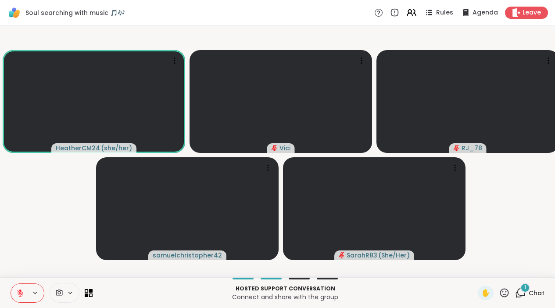
click at [29, 294] on div at bounding box center [28, 292] width 34 height 19
click at [22, 297] on icon at bounding box center [20, 293] width 8 height 8
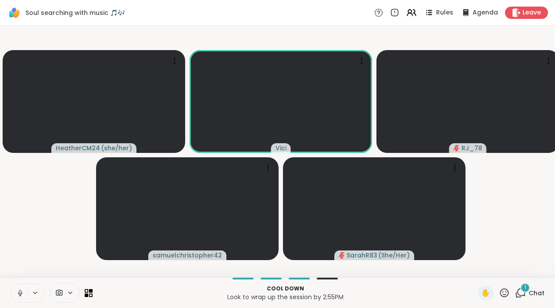
click at [23, 297] on icon at bounding box center [20, 293] width 8 height 8
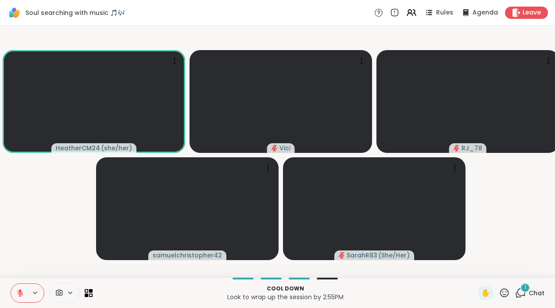
click at [21, 296] on icon at bounding box center [20, 293] width 6 height 6
click at [20, 296] on icon at bounding box center [20, 295] width 0 height 2
click at [20, 302] on button at bounding box center [19, 293] width 17 height 18
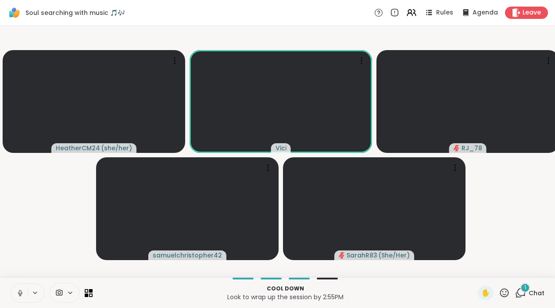
click at [25, 296] on button at bounding box center [19, 293] width 17 height 18
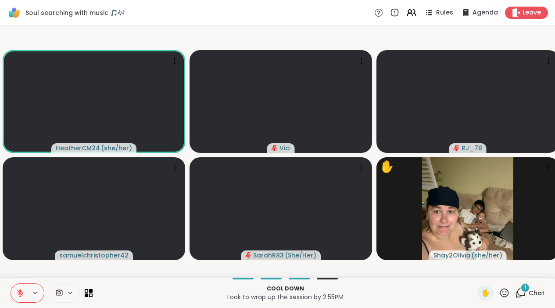
click at [25, 301] on button at bounding box center [19, 293] width 17 height 18
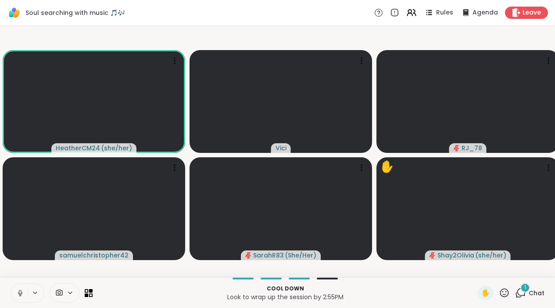
click at [21, 295] on button at bounding box center [19, 293] width 17 height 18
click at [522, 292] on div "1" at bounding box center [526, 288] width 10 height 10
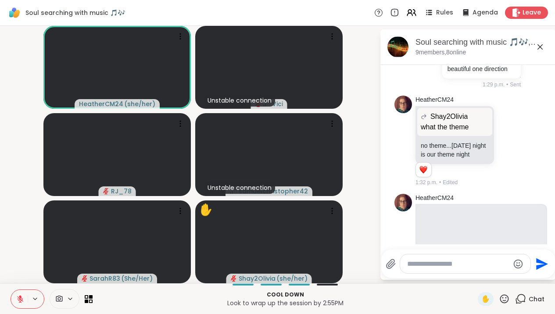
scroll to position [1323, 0]
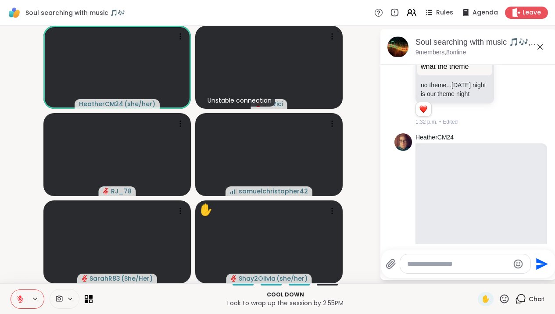
click at [24, 297] on icon at bounding box center [20, 299] width 8 height 8
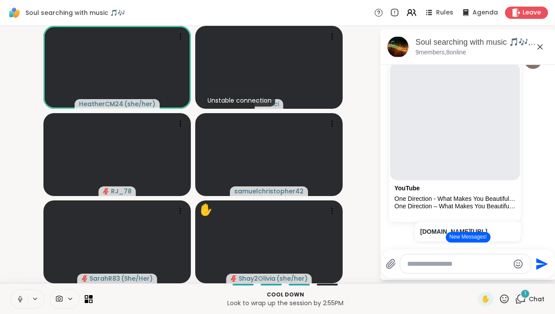
scroll to position [5983, 0]
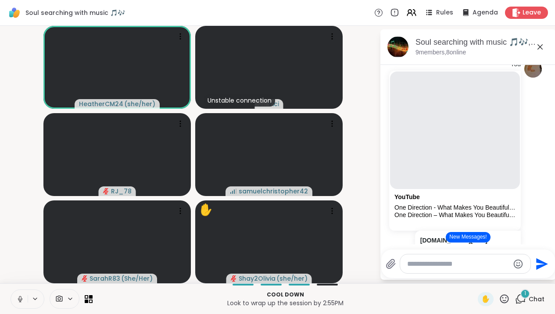
click at [22, 297] on icon at bounding box center [20, 299] width 8 height 8
click at [19, 300] on icon at bounding box center [20, 299] width 8 height 8
click at [430, 257] on div at bounding box center [465, 264] width 130 height 19
click at [420, 263] on textarea "Type your message" at bounding box center [458, 264] width 102 height 9
type textarea "********"
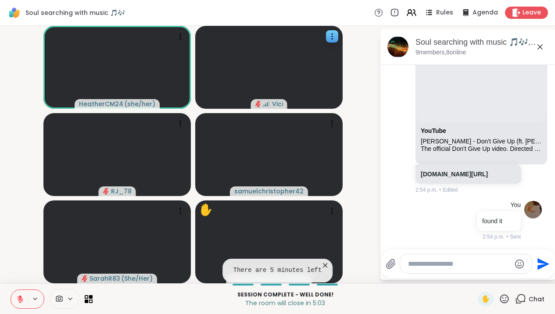
scroll to position [6870, 0]
click at [546, 49] on icon at bounding box center [540, 47] width 11 height 11
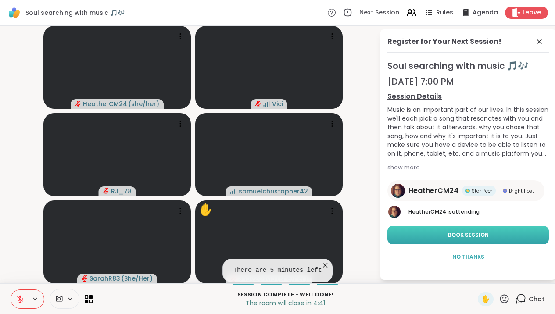
click at [449, 237] on button "Book Session" at bounding box center [469, 235] width 162 height 18
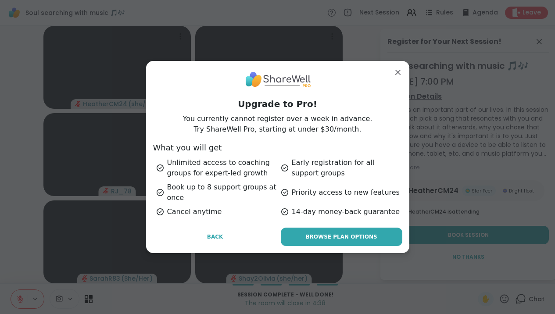
click at [211, 236] on span "Back" at bounding box center [215, 237] width 16 height 8
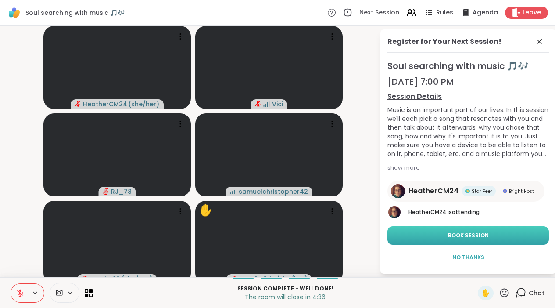
click at [447, 232] on button "Book Session" at bounding box center [469, 235] width 162 height 18
click at [442, 231] on button "Book Session" at bounding box center [469, 235] width 162 height 18
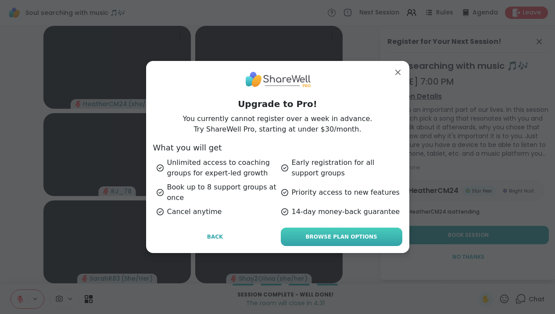
click at [369, 235] on link "Browse Plan Options" at bounding box center [342, 237] width 122 height 18
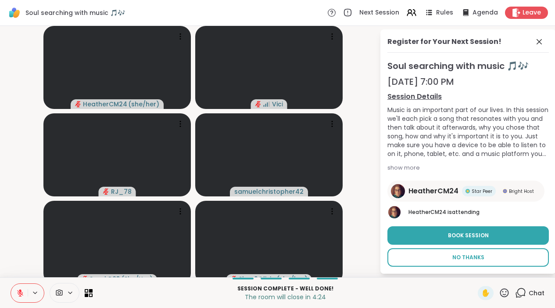
click at [460, 256] on span "No Thanks" at bounding box center [469, 257] width 32 height 8
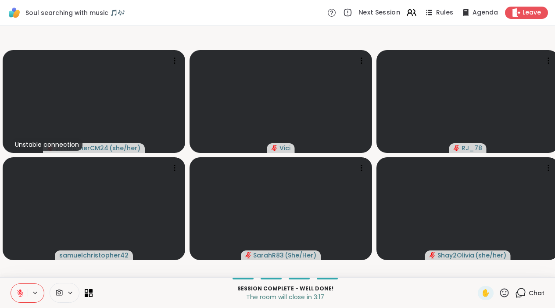
click at [374, 13] on span "Next Session" at bounding box center [380, 12] width 42 height 9
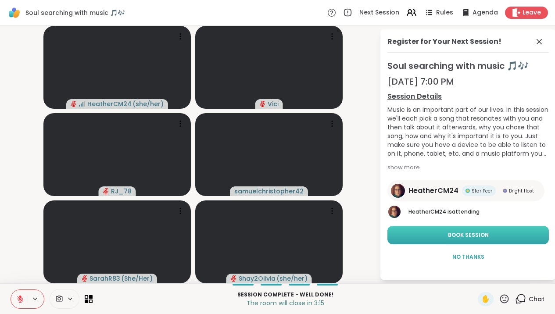
click at [455, 238] on button "Book Session" at bounding box center [469, 235] width 162 height 18
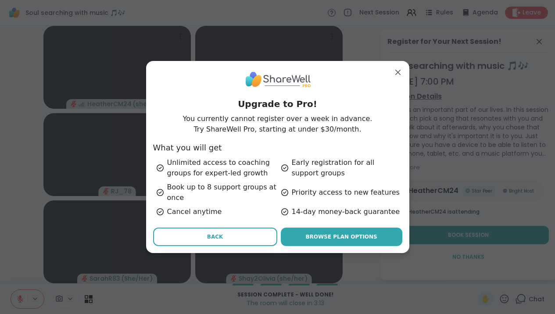
click at [236, 236] on button "Back" at bounding box center [215, 237] width 124 height 18
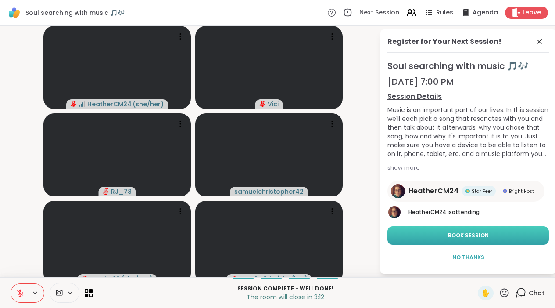
click at [423, 237] on button "Book Session" at bounding box center [469, 235] width 162 height 18
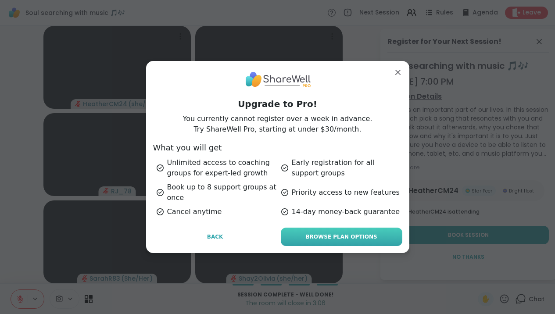
click at [376, 242] on link "Browse Plan Options" at bounding box center [342, 237] width 122 height 18
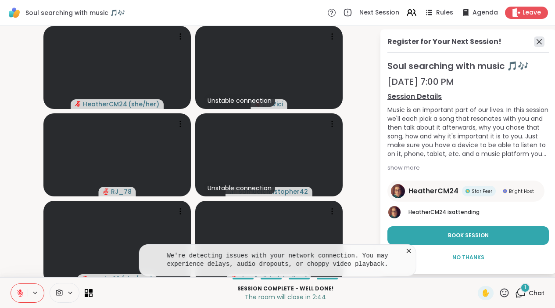
click at [542, 44] on icon at bounding box center [539, 41] width 5 height 5
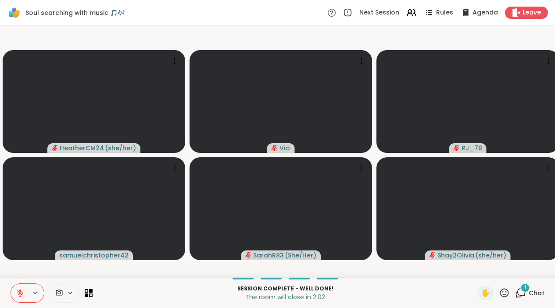
click at [521, 298] on icon at bounding box center [520, 292] width 11 height 11
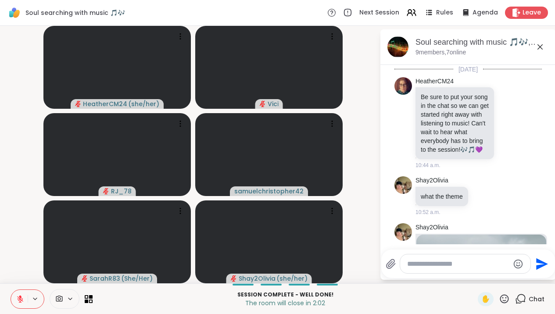
scroll to position [6955, 0]
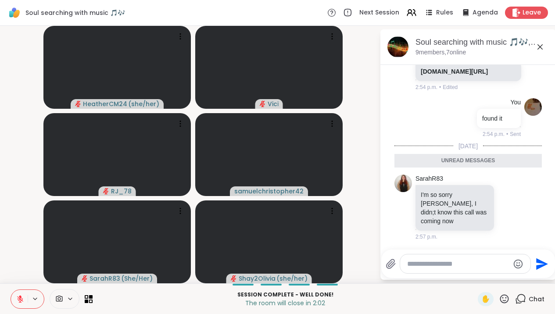
click at [451, 262] on textarea "Type your message" at bounding box center [458, 264] width 102 height 9
type textarea "**********"
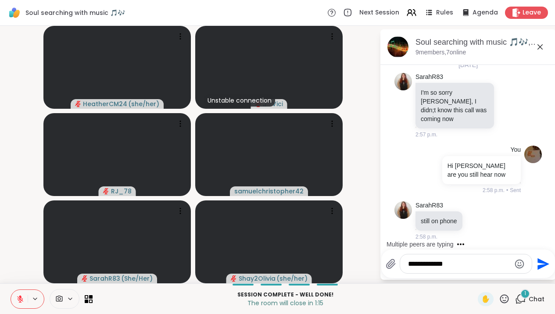
scroll to position [7037, 0]
type textarea "**********"
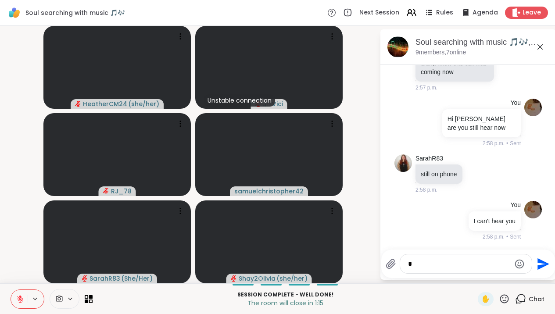
type textarea "**"
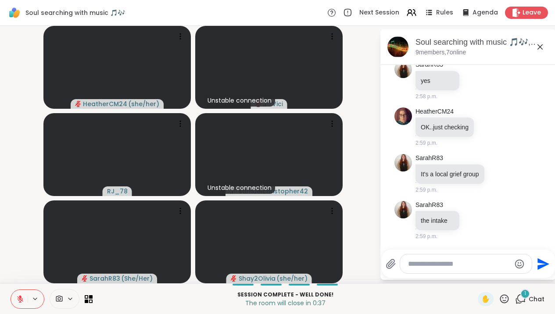
scroll to position [7373, 0]
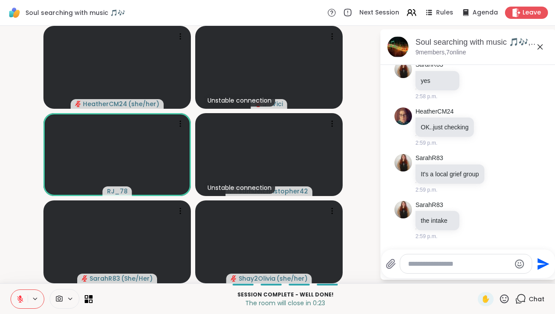
click at [545, 49] on icon at bounding box center [540, 47] width 11 height 11
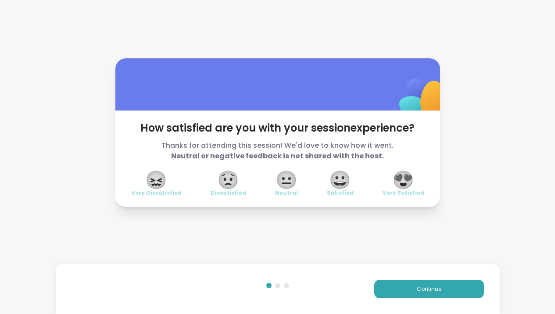
click at [348, 186] on span "😀" at bounding box center [340, 180] width 22 height 16
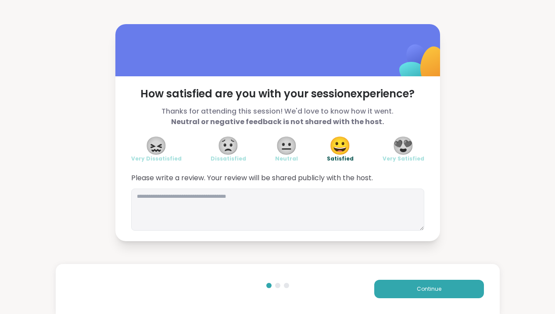
click at [406, 300] on div "Continue" at bounding box center [278, 289] width 444 height 50
click at [406, 297] on button "Continue" at bounding box center [429, 289] width 110 height 18
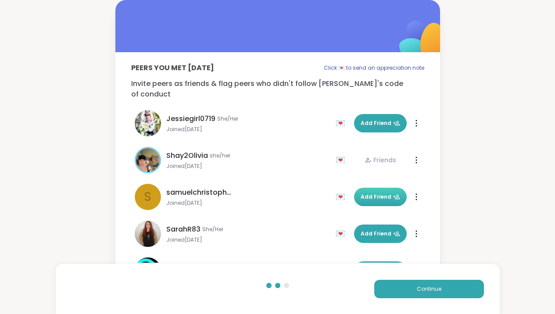
click at [372, 191] on button "Add Friend" at bounding box center [380, 197] width 53 height 18
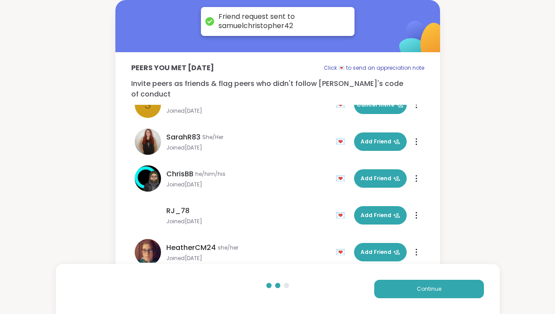
scroll to position [98, 0]
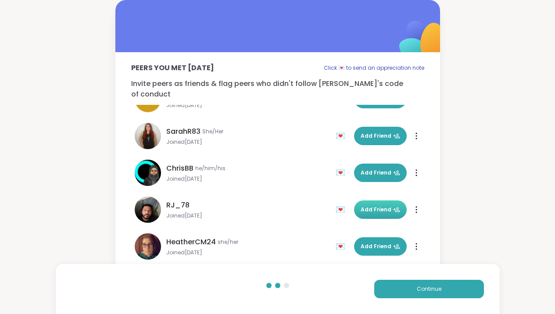
click at [383, 201] on button "Add Friend" at bounding box center [380, 210] width 53 height 18
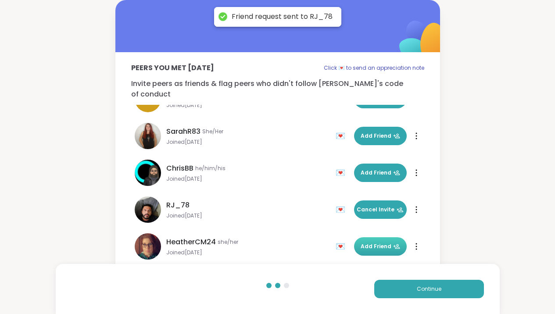
click at [373, 237] on button "Add Friend" at bounding box center [380, 246] width 53 height 18
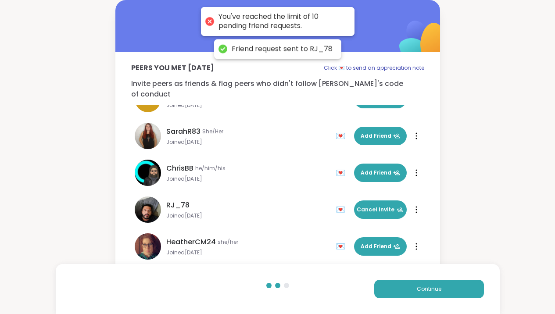
click at [402, 277] on div "Continue" at bounding box center [278, 289] width 444 height 50
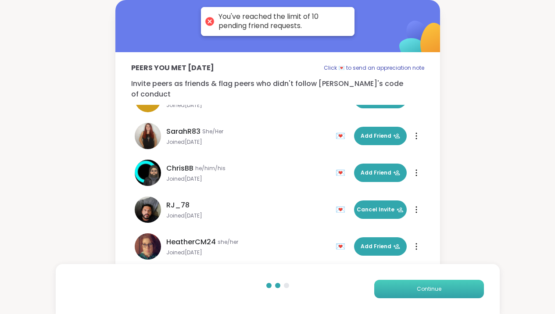
click at [404, 284] on button "Continue" at bounding box center [429, 289] width 110 height 18
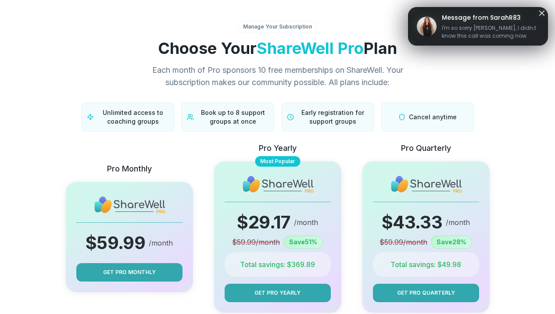
scroll to position [90, 0]
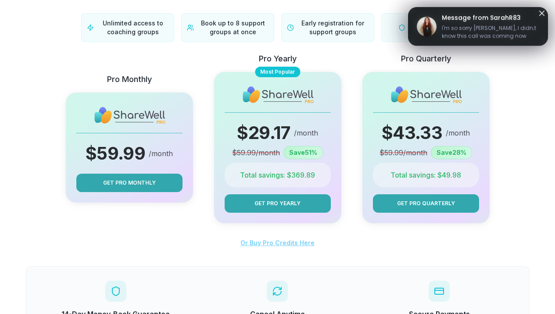
click at [285, 242] on span "Or Buy Pro Credits Here" at bounding box center [278, 242] width 74 height 7
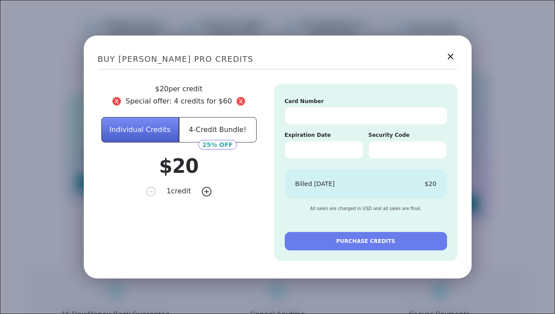
click at [449, 58] on icon at bounding box center [450, 56] width 11 height 11
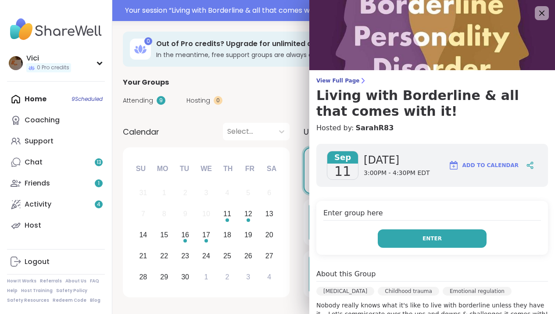
click at [412, 237] on button "Enter" at bounding box center [432, 239] width 109 height 18
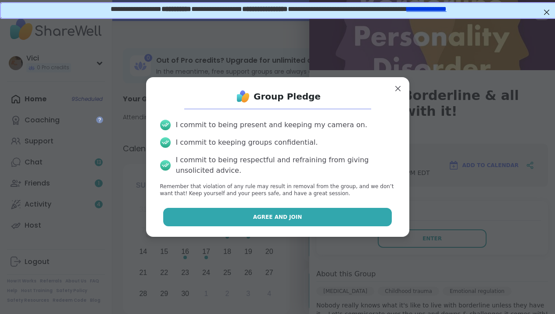
click at [332, 223] on button "Agree and Join" at bounding box center [277, 217] width 229 height 18
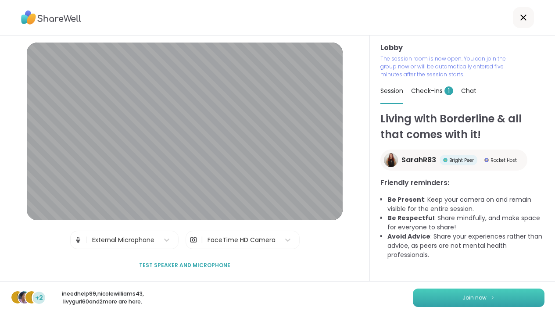
click at [446, 296] on button "Join now" at bounding box center [479, 298] width 132 height 18
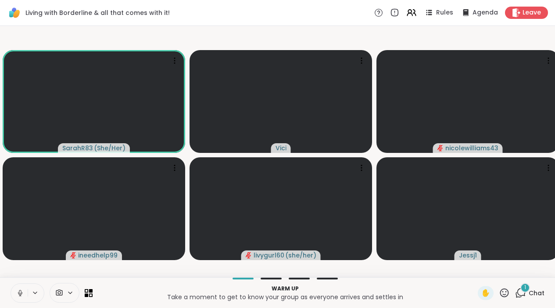
click at [26, 298] on button at bounding box center [19, 293] width 17 height 18
click at [520, 298] on icon at bounding box center [520, 292] width 11 height 11
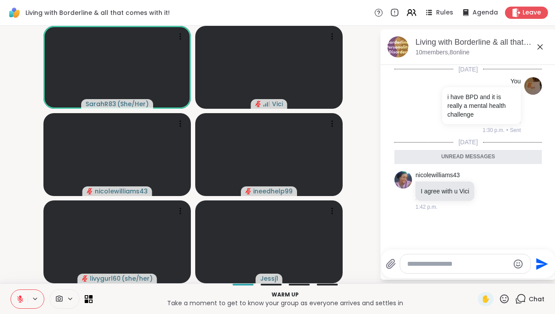
click at [476, 266] on textarea "Type your message" at bounding box center [458, 264] width 102 height 9
type textarea "**********"
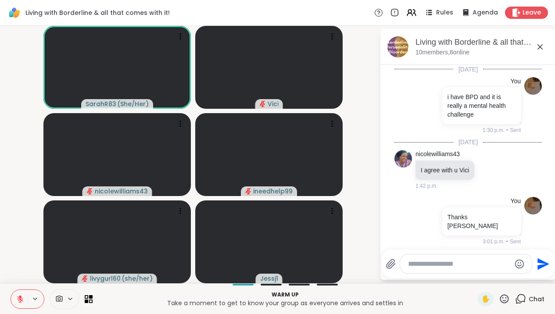
click at [546, 52] on icon at bounding box center [540, 47] width 11 height 11
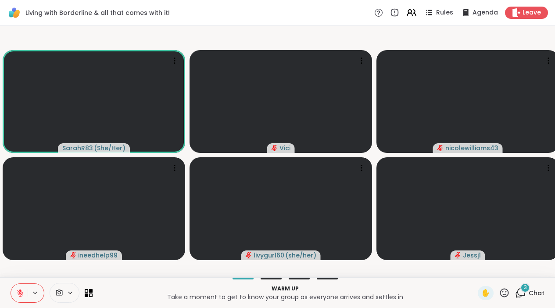
click at [22, 297] on icon at bounding box center [20, 293] width 8 height 8
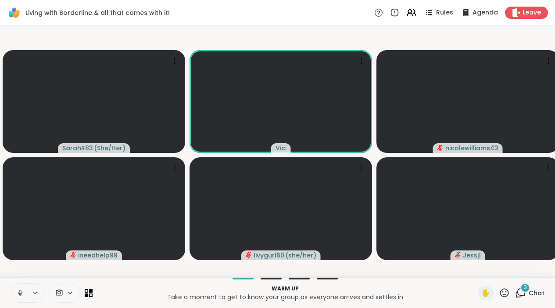
click at [24, 297] on icon at bounding box center [20, 293] width 8 height 8
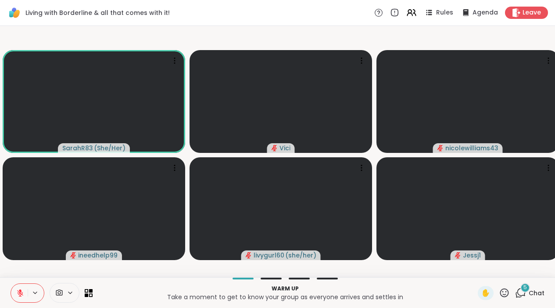
click at [522, 300] on div "5 Chat" at bounding box center [529, 293] width 29 height 14
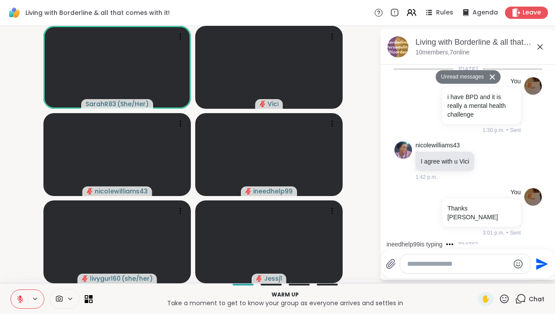
scroll to position [348, 0]
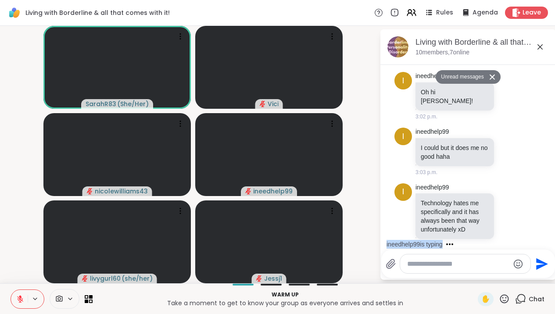
drag, startPoint x: 550, startPoint y: 238, endPoint x: 549, endPoint y: 231, distance: 7.6
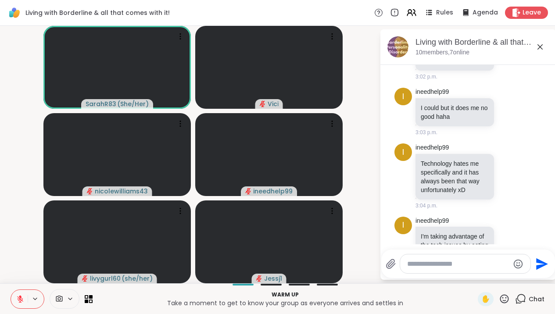
scroll to position [417, 0]
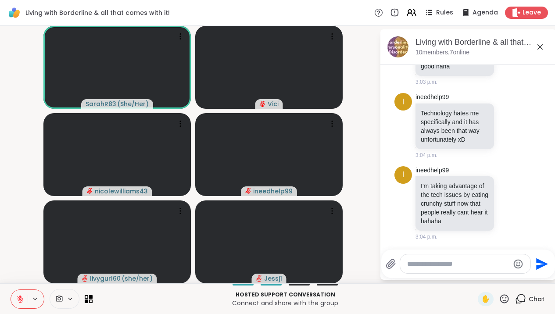
click at [439, 267] on textarea "Type your message" at bounding box center [458, 264] width 102 height 9
type textarea "**********"
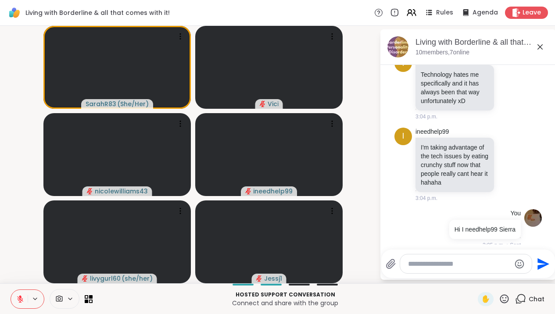
scroll to position [473, 0]
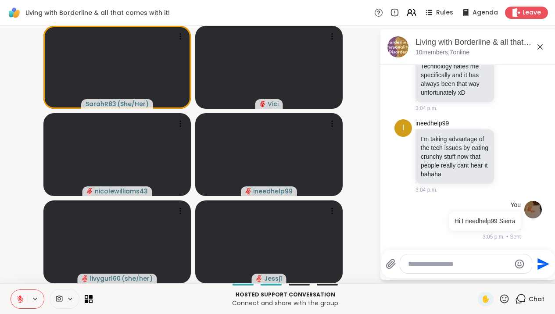
click at [22, 292] on button at bounding box center [19, 299] width 17 height 18
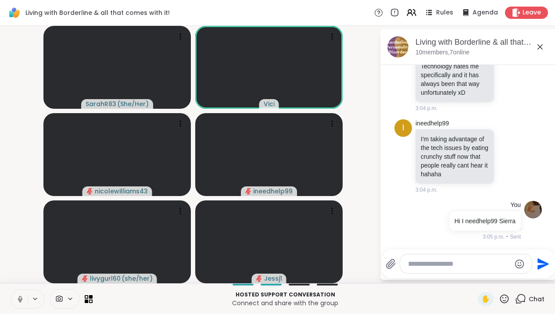
click at [26, 300] on button at bounding box center [19, 299] width 17 height 18
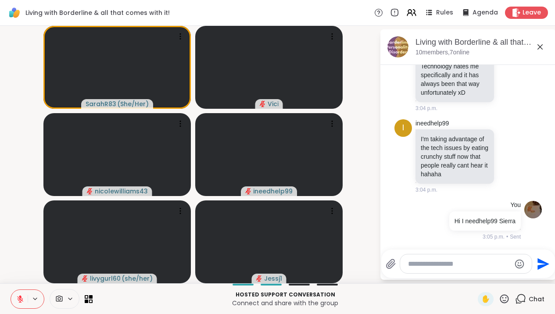
click at [544, 47] on icon at bounding box center [540, 47] width 11 height 11
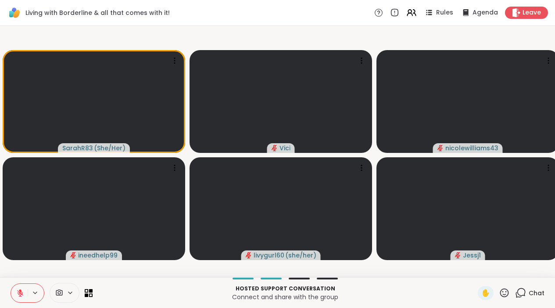
click at [525, 298] on icon at bounding box center [520, 292] width 11 height 11
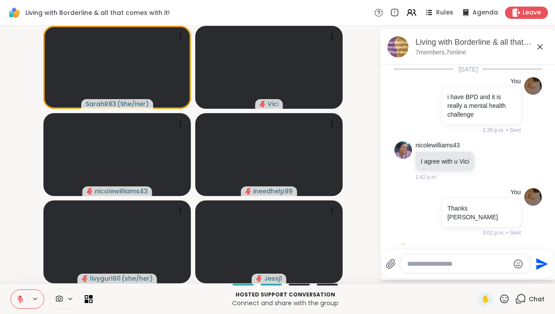
scroll to position [477, 0]
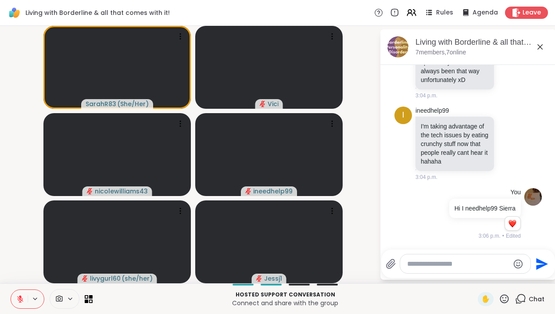
click at [463, 262] on textarea "Type your message" at bounding box center [458, 264] width 102 height 9
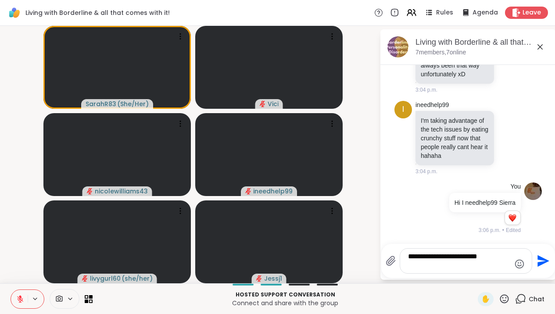
type textarea "**********"
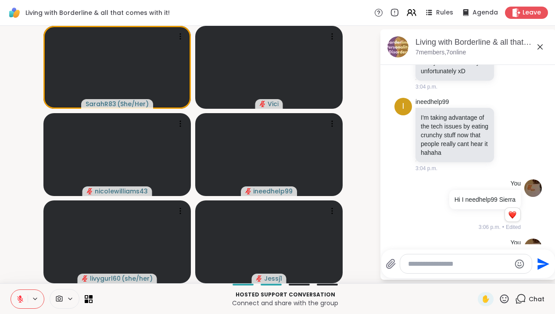
scroll to position [532, 0]
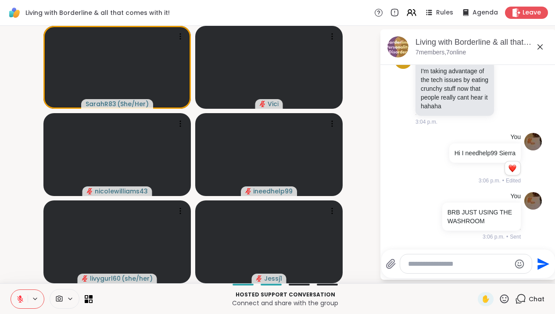
click at [545, 46] on icon at bounding box center [540, 47] width 11 height 11
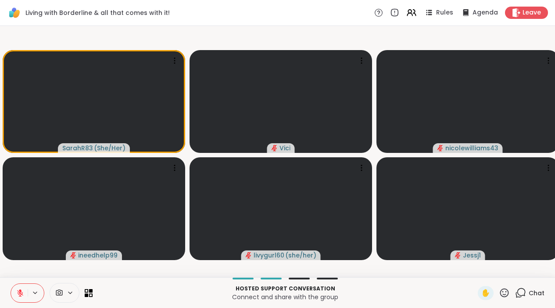
click at [504, 298] on icon at bounding box center [504, 292] width 11 height 11
click at [500, 275] on span "👍" at bounding box center [498, 269] width 9 height 11
click at [506, 297] on icon at bounding box center [504, 292] width 9 height 9
click at [498, 268] on div "✋ ❤️ 👍 🌟 🎉" at bounding box center [508, 269] width 88 height 28
click at [505, 298] on icon at bounding box center [504, 292] width 11 height 11
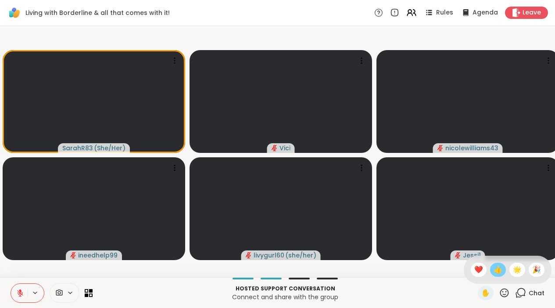
click at [502, 275] on span "👍" at bounding box center [498, 269] width 9 height 11
click at [519, 298] on icon at bounding box center [519, 295] width 6 height 6
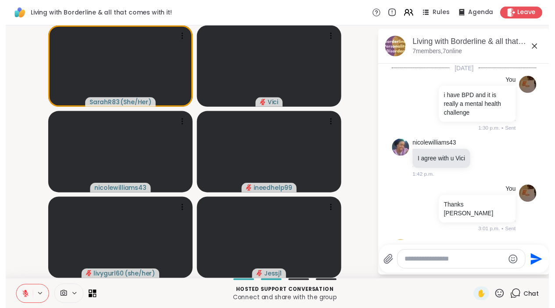
scroll to position [618, 0]
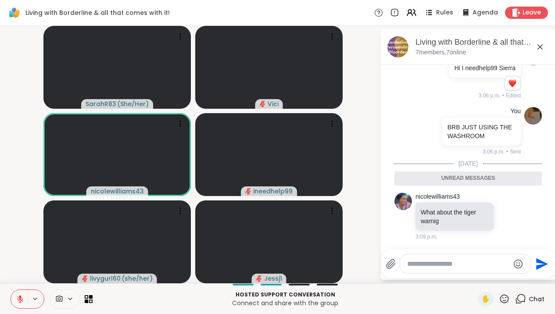
click at [546, 50] on icon at bounding box center [540, 47] width 11 height 11
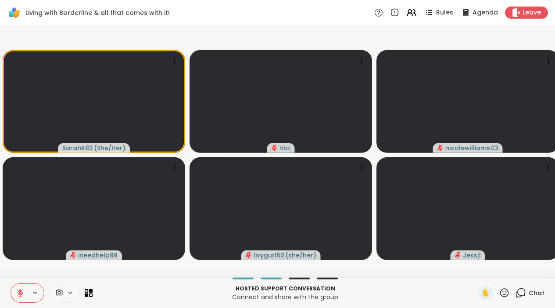
scroll to position [7, 0]
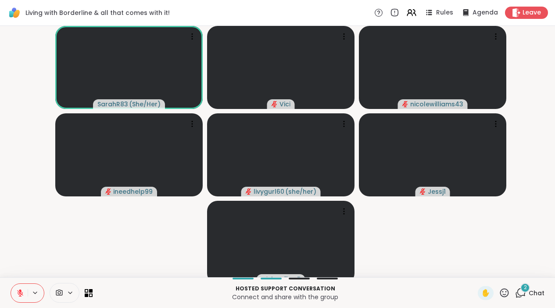
click at [522, 287] on div "2" at bounding box center [526, 288] width 10 height 10
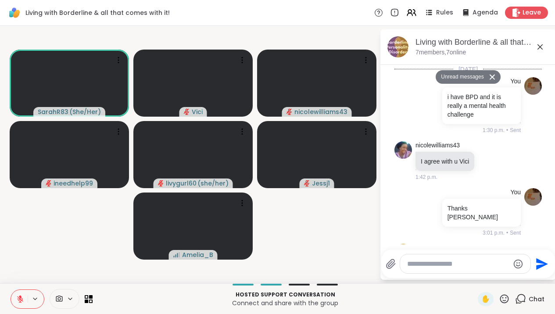
scroll to position [890, 0]
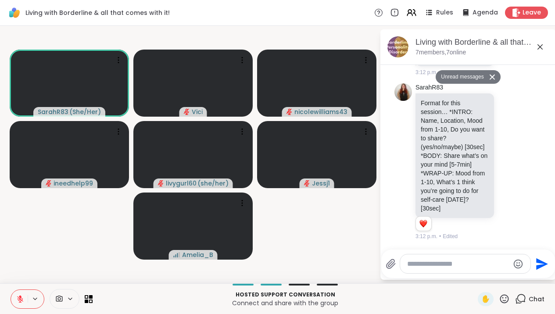
click at [469, 266] on textarea "Type your message" at bounding box center [458, 264] width 102 height 9
type textarea "****"
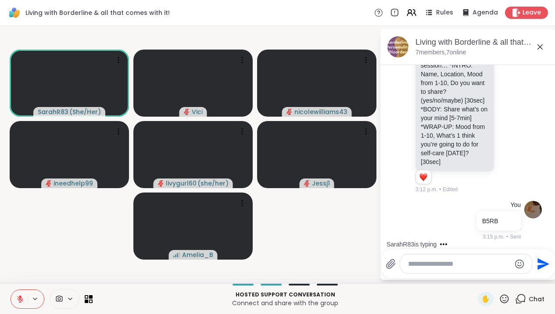
scroll to position [916, 0]
click at [546, 47] on icon at bounding box center [540, 47] width 11 height 11
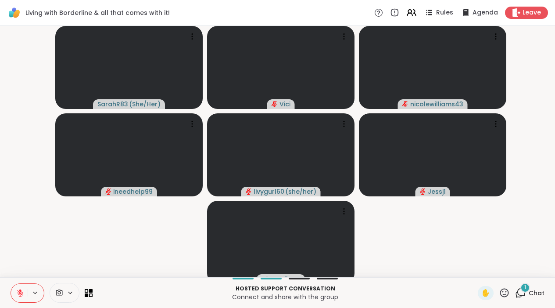
click at [521, 295] on icon at bounding box center [522, 292] width 8 height 8
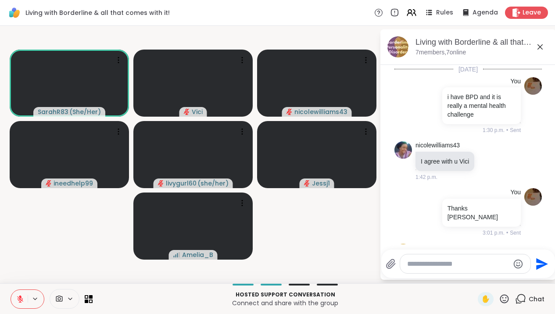
scroll to position [1010, 0]
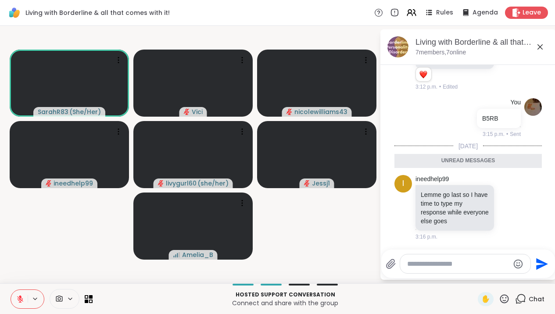
click at [546, 52] on icon at bounding box center [540, 47] width 11 height 11
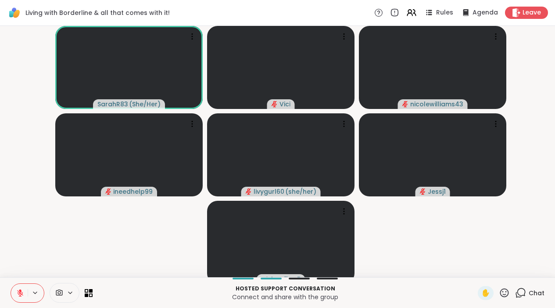
click at [16, 297] on icon at bounding box center [20, 293] width 8 height 8
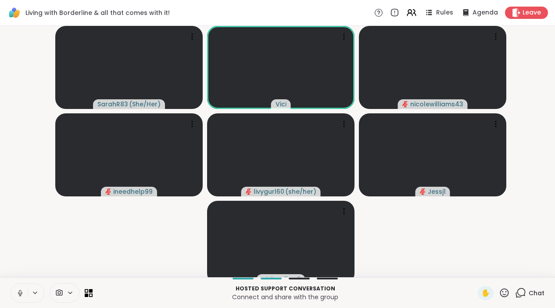
click at [17, 297] on icon at bounding box center [20, 293] width 8 height 8
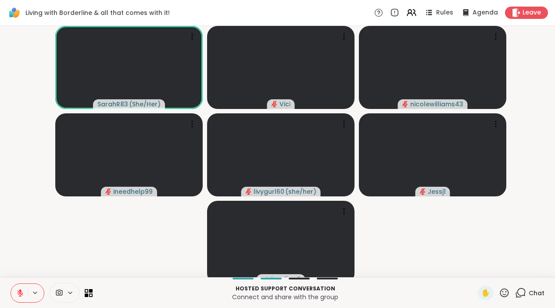
click at [525, 298] on icon at bounding box center [520, 292] width 11 height 11
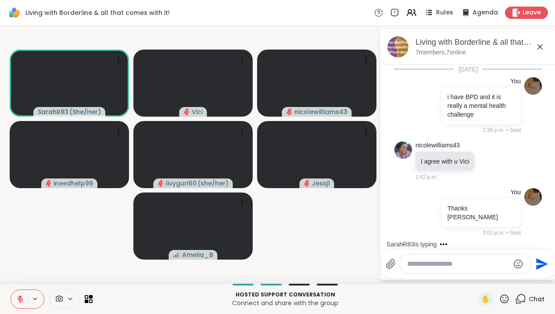
scroll to position [1080, 0]
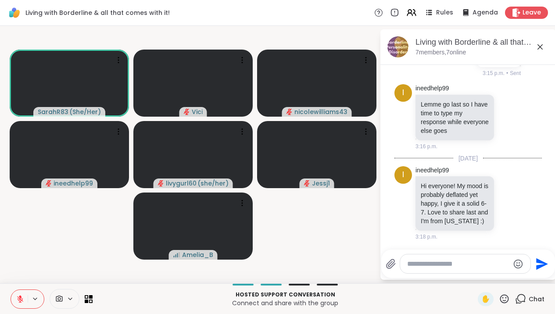
click at [483, 269] on div at bounding box center [465, 264] width 130 height 19
click at [449, 265] on textarea "Type your message" at bounding box center [458, 264] width 102 height 9
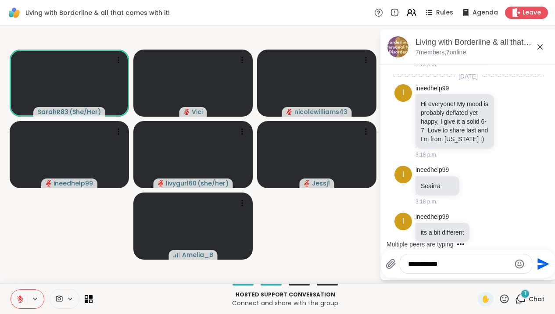
scroll to position [1174, 0]
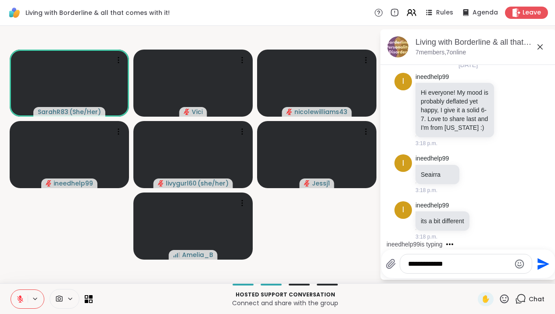
type textarea "**********"
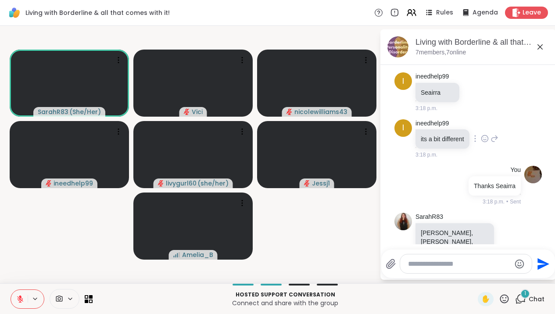
scroll to position [1276, 0]
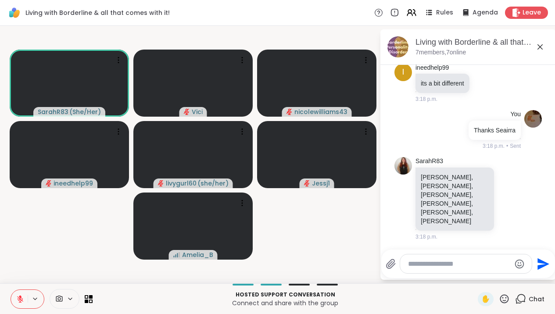
click at [543, 48] on icon at bounding box center [540, 46] width 5 height 5
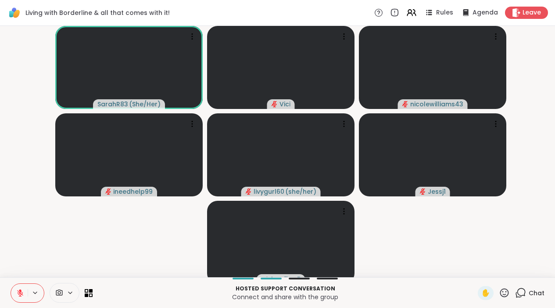
click at [521, 298] on icon at bounding box center [520, 292] width 11 height 11
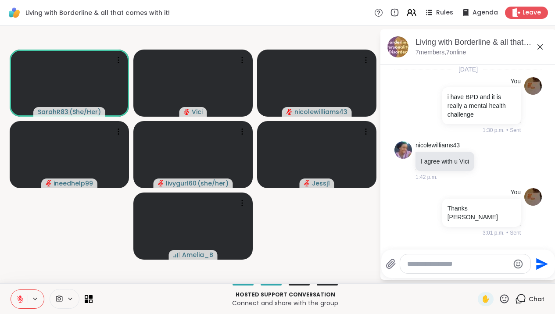
scroll to position [1267, 0]
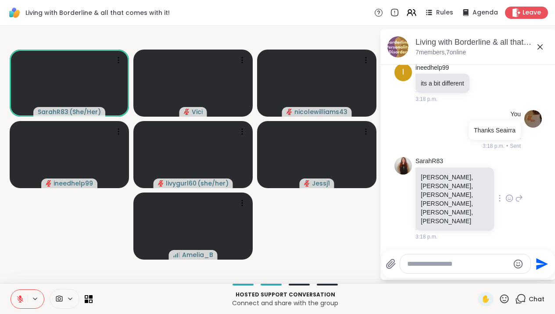
click at [508, 200] on icon at bounding box center [509, 199] width 3 height 1
click at [472, 193] on button "Select Reaction: Joy" at bounding box center [471, 185] width 18 height 18
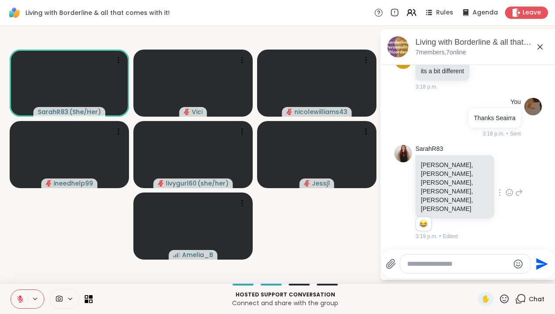
click at [544, 47] on icon at bounding box center [540, 47] width 11 height 11
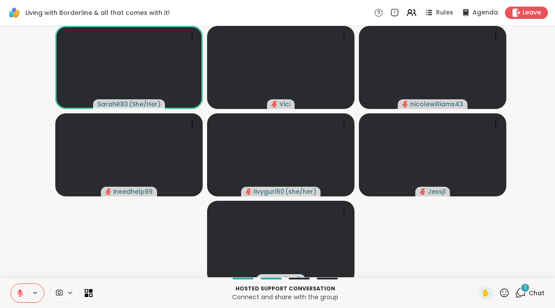
click at [520, 298] on icon at bounding box center [520, 292] width 11 height 11
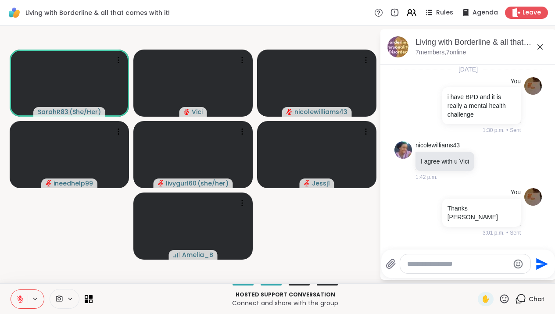
scroll to position [1356, 0]
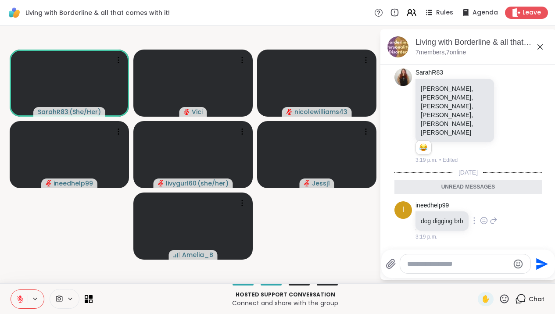
click at [488, 223] on icon at bounding box center [484, 220] width 8 height 9
click at [454, 211] on button "Select Reaction: Joy" at bounding box center [446, 207] width 18 height 18
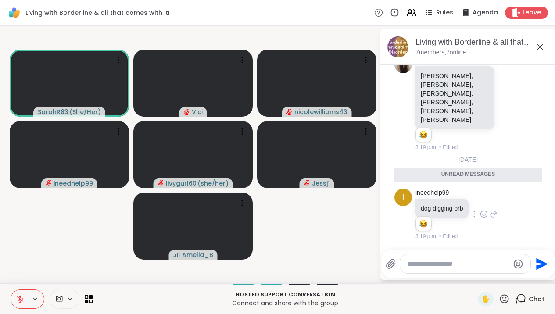
click at [546, 47] on icon at bounding box center [540, 47] width 11 height 11
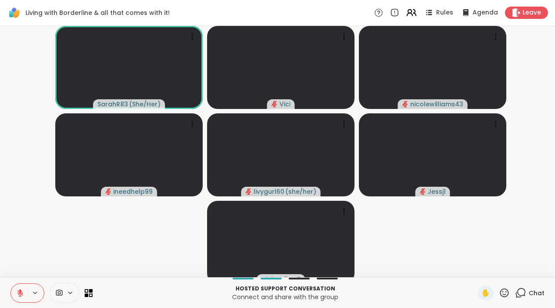
click at [413, 13] on icon at bounding box center [409, 14] width 5 height 3
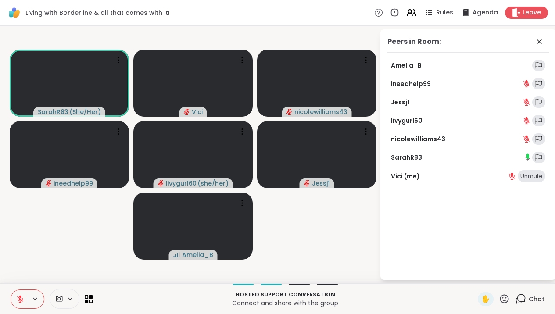
click at [348, 220] on video-player-container "SarahR83 ( She/Her ) Vici nicolewilliams43 ineedhelp99 livygurl60 ( she/her ) J…" at bounding box center [189, 154] width 369 height 251
click at [545, 37] on icon at bounding box center [539, 41] width 11 height 11
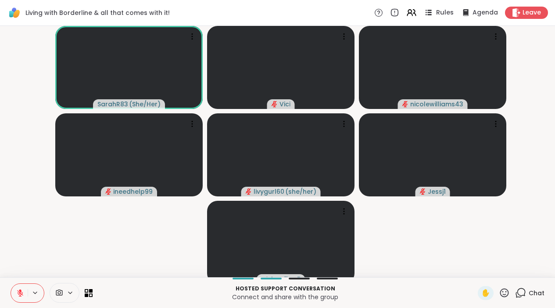
click at [434, 14] on icon at bounding box center [428, 12] width 11 height 11
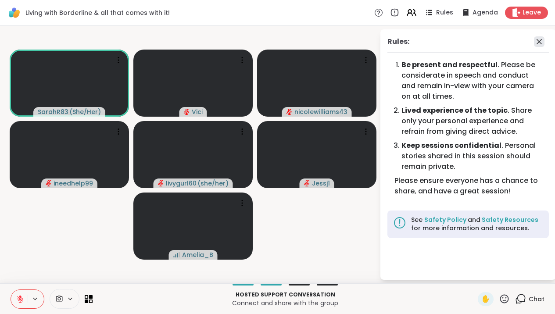
click at [542, 43] on icon at bounding box center [539, 41] width 5 height 5
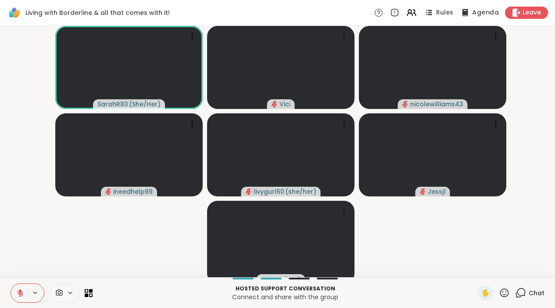
click at [471, 14] on icon at bounding box center [465, 12] width 11 height 11
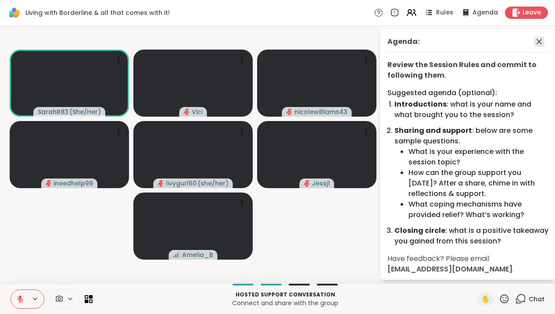
click at [539, 40] on icon at bounding box center [539, 41] width 11 height 11
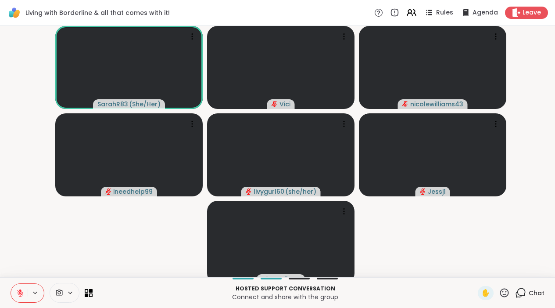
click at [518, 296] on icon at bounding box center [520, 292] width 11 height 11
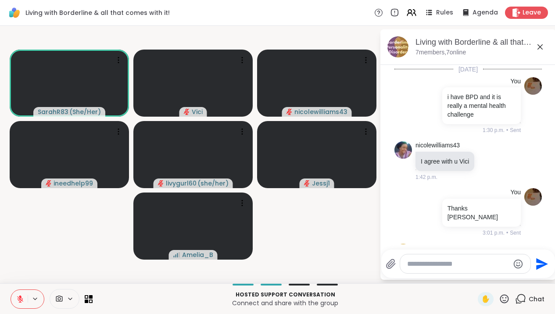
scroll to position [1339, 0]
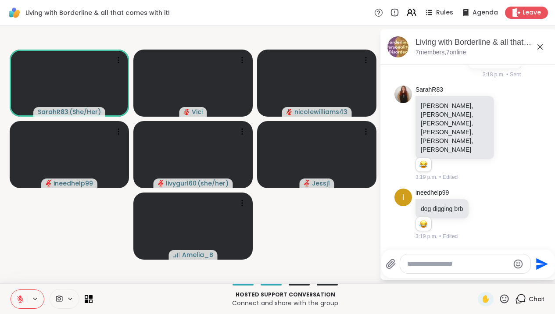
click at [544, 49] on icon at bounding box center [540, 47] width 11 height 11
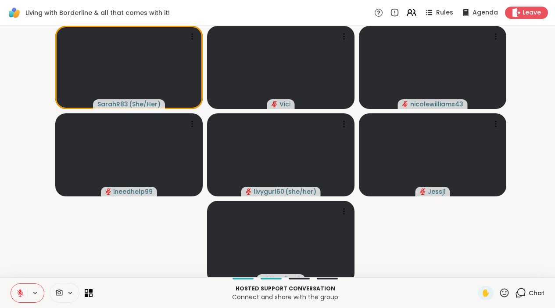
click at [518, 298] on icon at bounding box center [520, 292] width 11 height 11
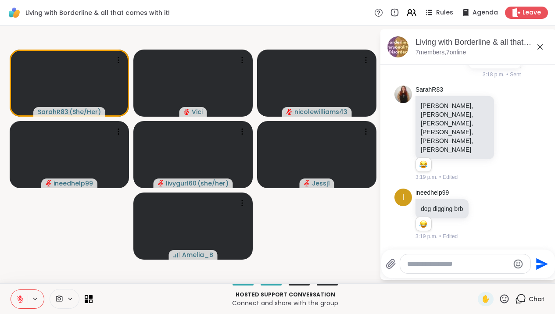
click at [462, 266] on textarea "Type your message" at bounding box center [458, 264] width 102 height 9
type textarea "**********"
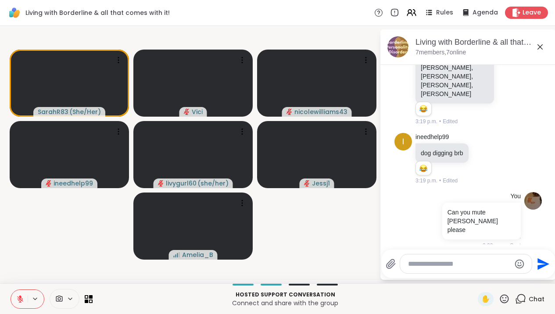
click at [543, 50] on icon at bounding box center [540, 47] width 11 height 11
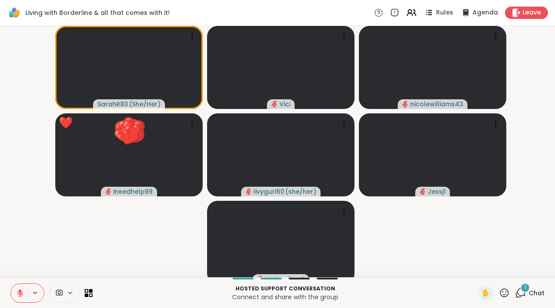
click at [17, 297] on icon at bounding box center [20, 293] width 8 height 8
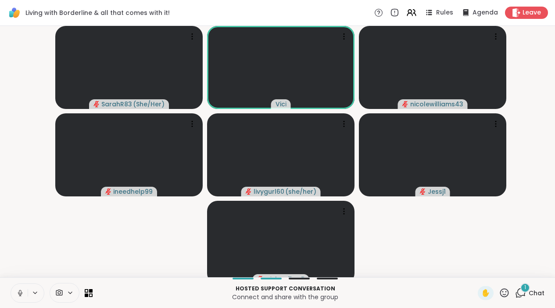
click at [23, 297] on icon at bounding box center [20, 293] width 8 height 8
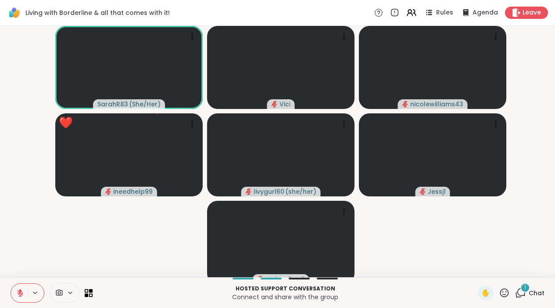
click at [22, 289] on div at bounding box center [28, 292] width 34 height 19
click at [22, 292] on icon at bounding box center [20, 291] width 3 height 4
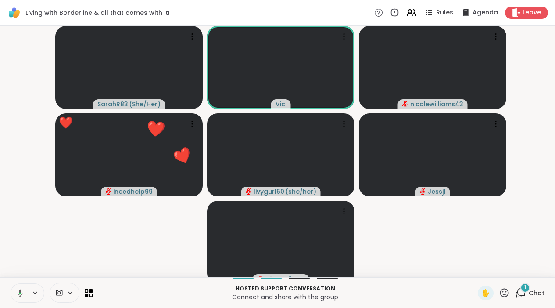
click at [22, 296] on icon at bounding box center [20, 292] width 5 height 7
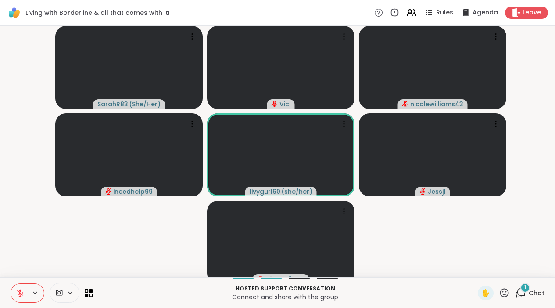
click at [17, 297] on icon at bounding box center [20, 293] width 8 height 8
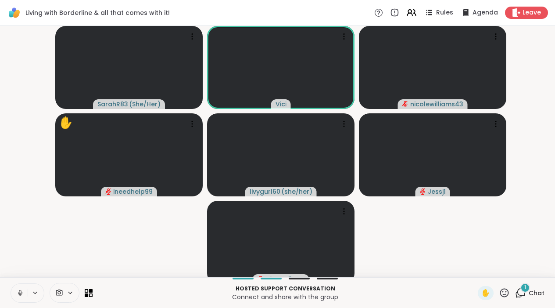
click at [21, 297] on icon at bounding box center [20, 293] width 8 height 8
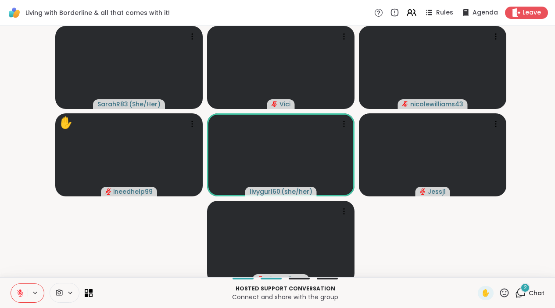
click at [517, 297] on icon at bounding box center [520, 292] width 11 height 11
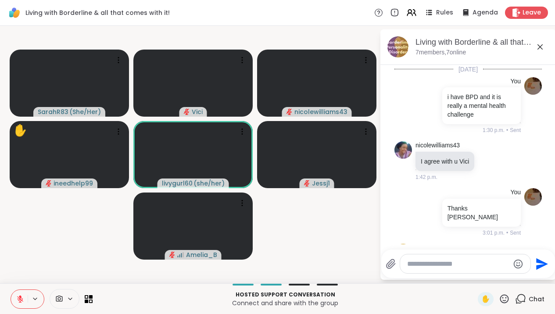
scroll to position [1574, 0]
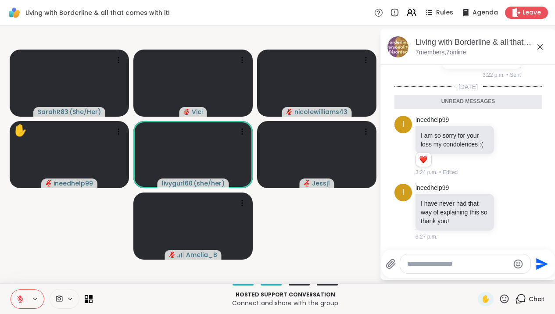
click at [485, 267] on textarea "Type your message" at bounding box center [458, 264] width 102 height 9
type textarea "**********"
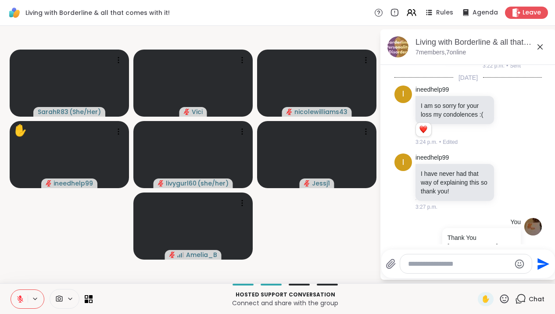
scroll to position [1600, 0]
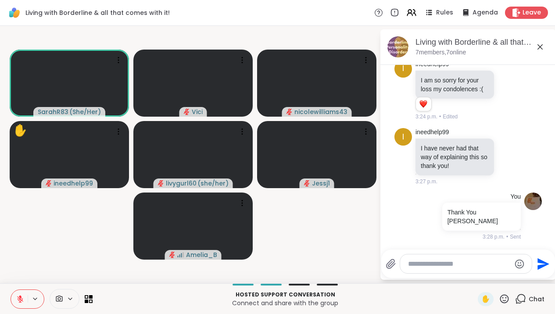
click at [546, 47] on icon at bounding box center [540, 47] width 11 height 11
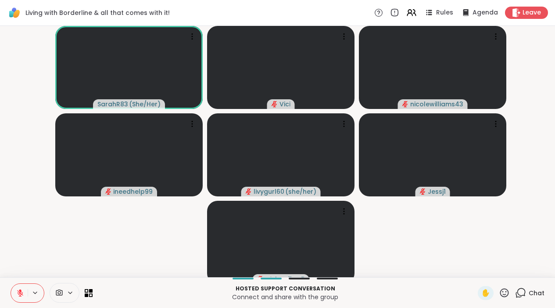
click at [525, 296] on icon at bounding box center [520, 292] width 11 height 11
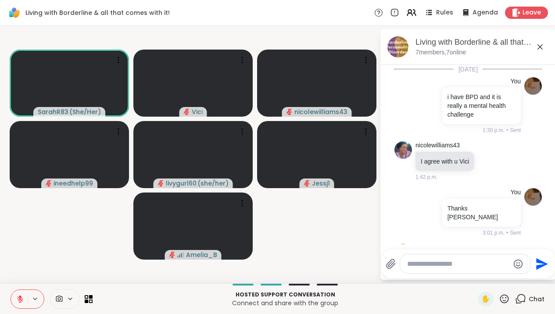
scroll to position [1604, 0]
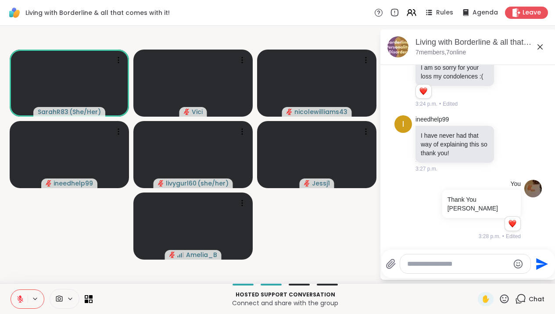
click at [543, 47] on icon at bounding box center [540, 46] width 5 height 5
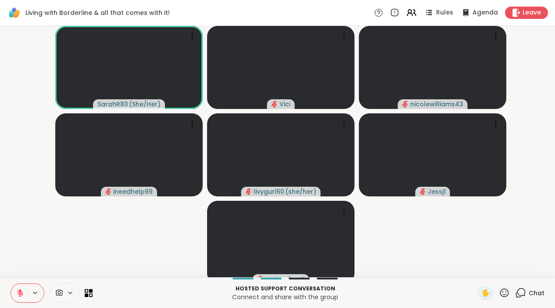
click at [19, 292] on icon at bounding box center [20, 291] width 3 height 4
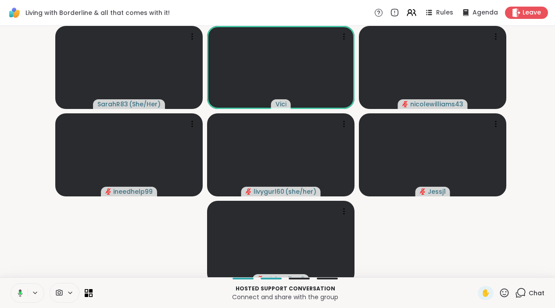
click at [19, 296] on icon at bounding box center [20, 292] width 5 height 7
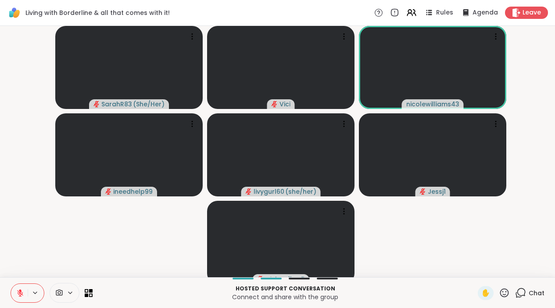
click at [27, 299] on button at bounding box center [19, 293] width 17 height 18
click at [27, 299] on button at bounding box center [19, 293] width 18 height 18
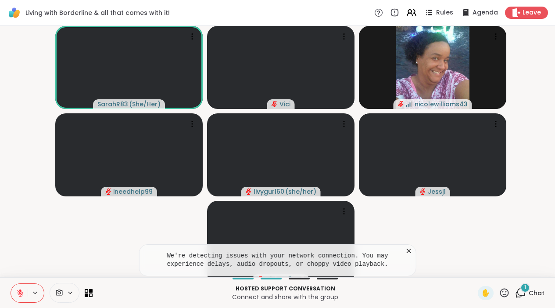
click at [412, 255] on icon at bounding box center [409, 250] width 9 height 9
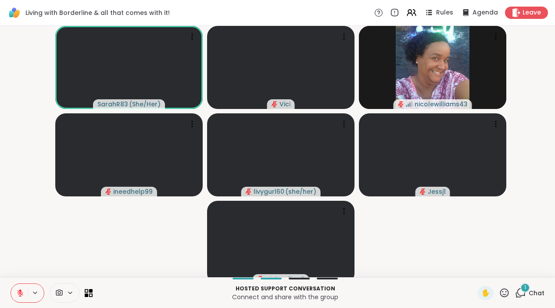
click at [522, 298] on icon at bounding box center [520, 292] width 11 height 11
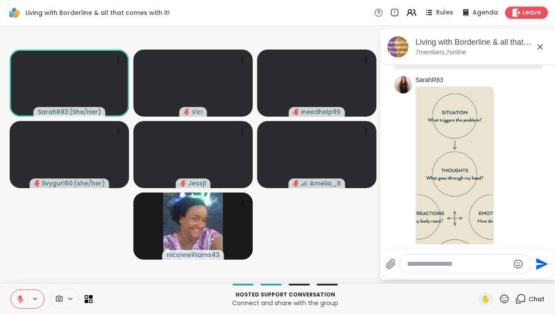
scroll to position [1879, 0]
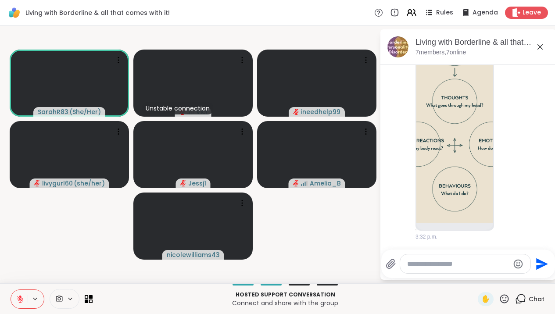
click at [456, 261] on textarea "Type your message" at bounding box center [458, 264] width 102 height 9
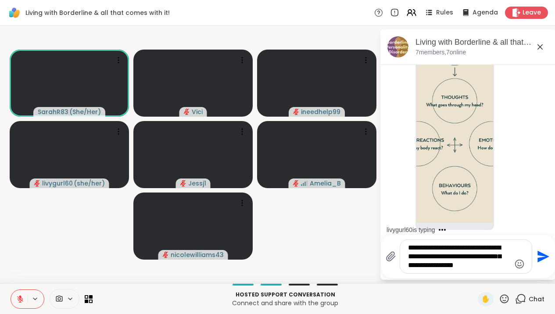
type textarea "**********"
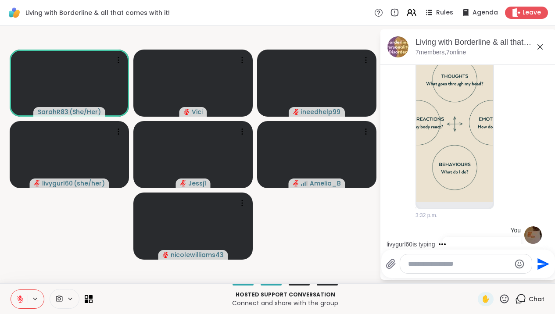
scroll to position [1939, 0]
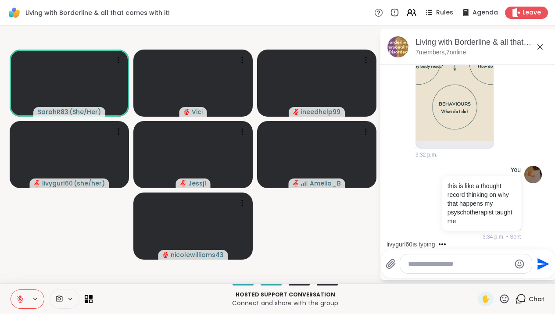
click at [550, 238] on div "livygurl60 is typing" at bounding box center [470, 244] width 172 height 14
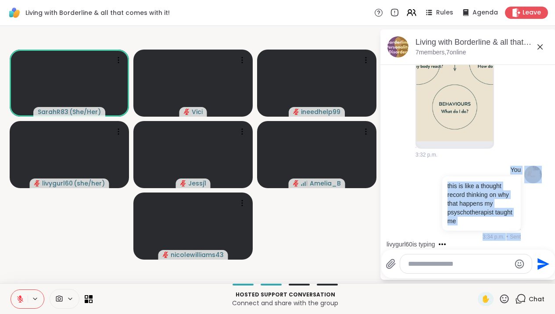
click at [553, 236] on div "[DATE] You i have BPD and it is really a mental health challenge 1:30 p.m. • Se…" at bounding box center [469, 155] width 176 height 180
click at [533, 237] on div "You this is like a thought record thinking on why that happens my psyschotherap…" at bounding box center [468, 203] width 147 height 82
drag, startPoint x: 554, startPoint y: 240, endPoint x: 555, endPoint y: 235, distance: 5.3
click at [555, 235] on div "[DATE] You i have BPD and it is really a mental health challenge 1:30 p.m. • Se…" at bounding box center [469, 155] width 176 height 180
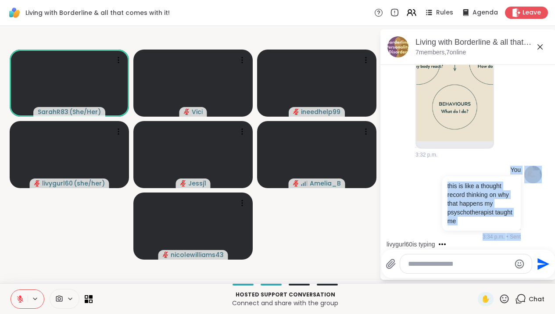
click at [552, 241] on div "livygurl60 is typing" at bounding box center [470, 244] width 172 height 14
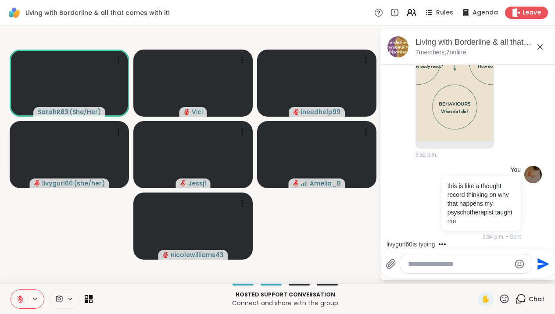
click at [555, 236] on div "[DATE] You i have BPD and it is really a mental health challenge 1:30 p.m. • Se…" at bounding box center [469, 155] width 176 height 180
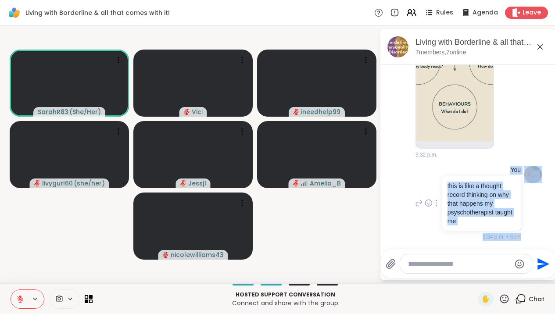
click at [526, 237] on div "You this is like a thought record thinking on why that happens my psyschotherap…" at bounding box center [468, 203] width 147 height 82
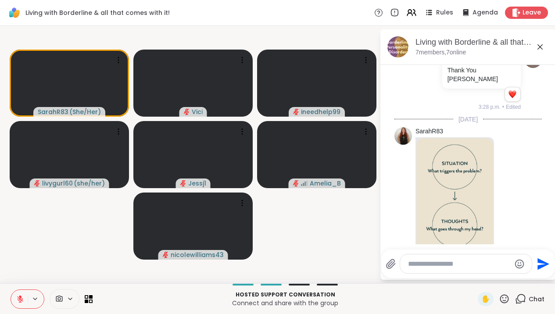
scroll to position [1741, 0]
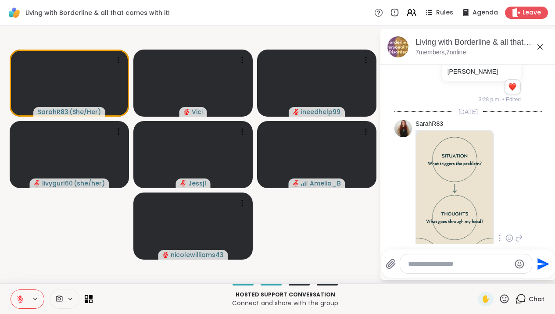
click at [474, 202] on img at bounding box center [455, 235] width 77 height 209
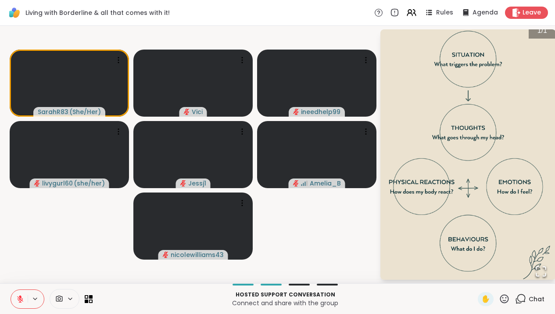
click at [474, 202] on div "1 / 1" at bounding box center [469, 154] width 176 height 251
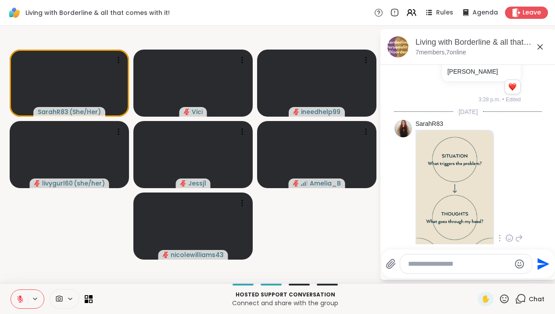
click at [464, 198] on img at bounding box center [455, 235] width 77 height 209
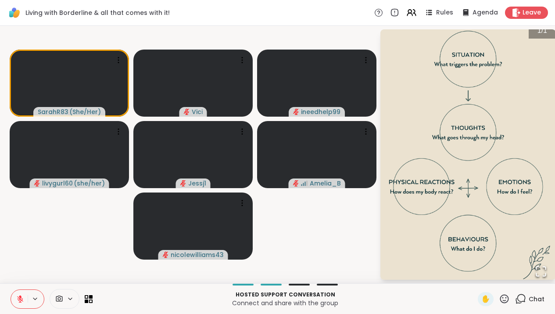
click at [506, 246] on img "Go to Slide 1" at bounding box center [469, 154] width 176 height 263
click at [370, 226] on video-player-container "SarahR83 ( She/Her ) [PERSON_NAME] ineedhelp99 livygurl60 ( she/her ) Jessj1 Am…" at bounding box center [189, 154] width 369 height 251
click at [438, 224] on img "Go to Slide 1" at bounding box center [469, 154] width 176 height 263
click at [443, 180] on img "Go to Slide 1" at bounding box center [469, 154] width 176 height 263
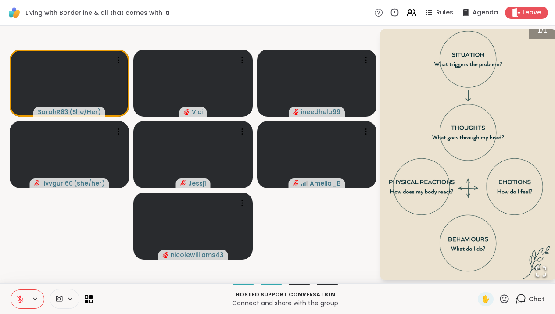
click at [465, 139] on img "Go to Slide 1" at bounding box center [469, 154] width 176 height 263
click at [464, 239] on button "New Messages!" at bounding box center [468, 237] width 44 height 11
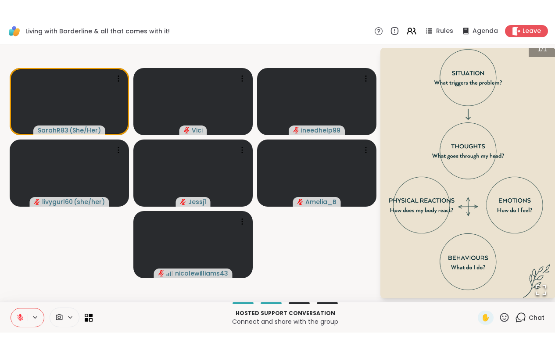
scroll to position [2326, 0]
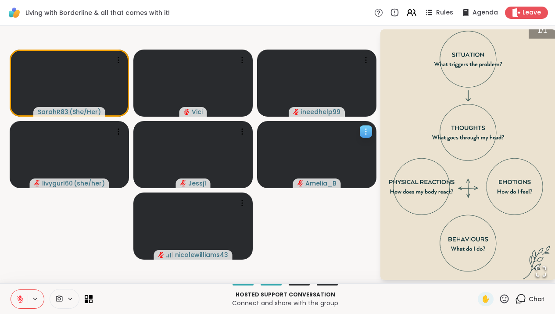
click at [374, 176] on div at bounding box center [316, 154] width 119 height 67
click at [485, 231] on img "Go to Slide 1" at bounding box center [469, 154] width 176 height 263
click at [547, 272] on icon "Open Fullscreen" at bounding box center [541, 272] width 12 height 12
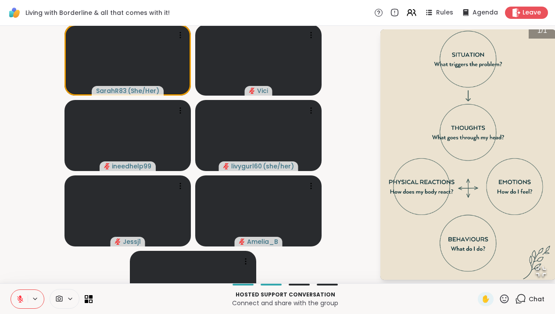
scroll to position [2289, 0]
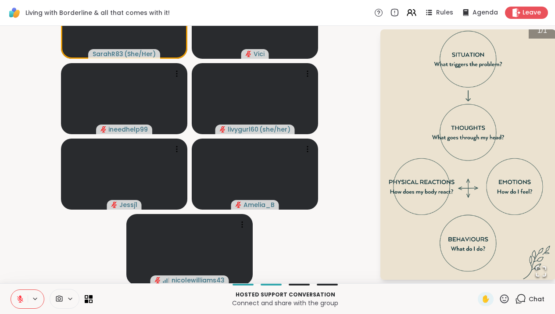
click at [539, 269] on icon "Open Fullscreen" at bounding box center [541, 272] width 12 height 12
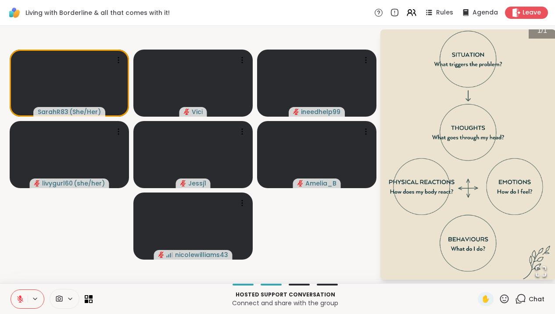
click at [517, 299] on icon at bounding box center [519, 301] width 6 height 6
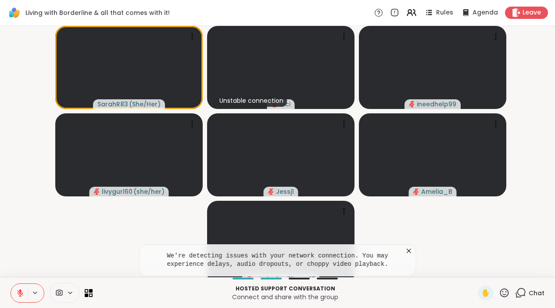
click at [522, 298] on icon at bounding box center [520, 292] width 11 height 11
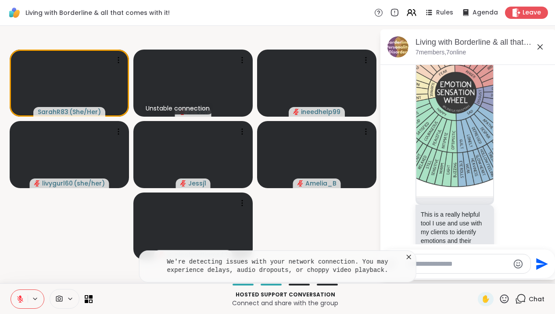
scroll to position [2265, 0]
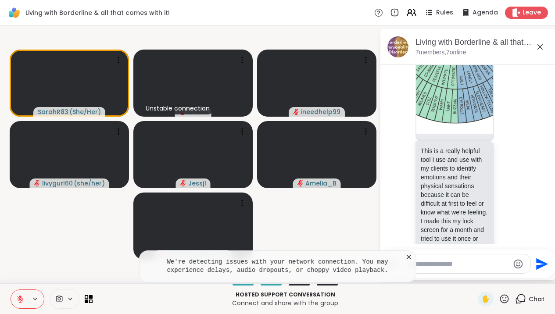
click at [482, 257] on div at bounding box center [465, 264] width 130 height 19
click at [473, 264] on textarea "Type your message" at bounding box center [458, 264] width 102 height 9
click at [428, 264] on textarea "Type your message" at bounding box center [458, 264] width 102 height 9
click at [413, 258] on icon at bounding box center [409, 257] width 9 height 9
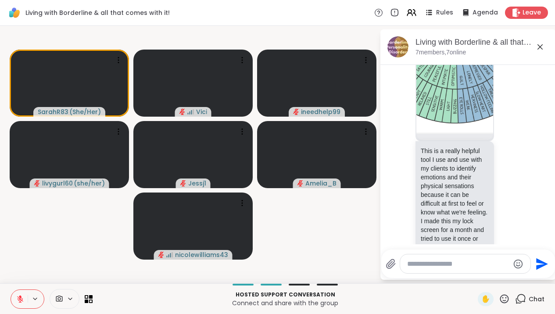
click at [424, 266] on textarea "Type your message" at bounding box center [458, 264] width 102 height 9
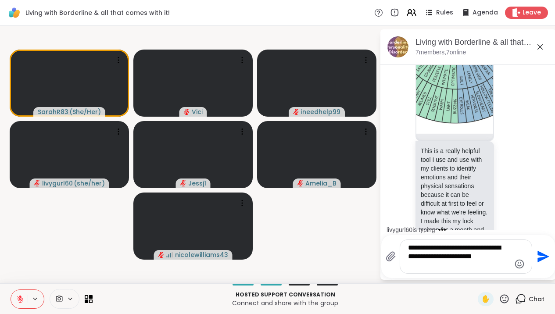
type textarea "**********"
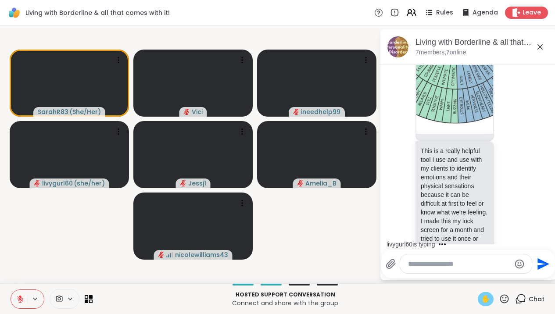
scroll to position [2391, 0]
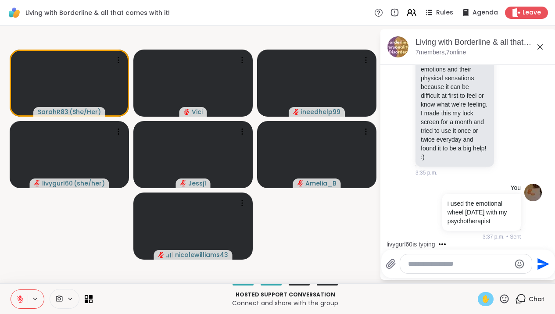
click at [487, 299] on span "✋" at bounding box center [486, 299] width 9 height 11
click at [546, 48] on icon at bounding box center [540, 47] width 11 height 11
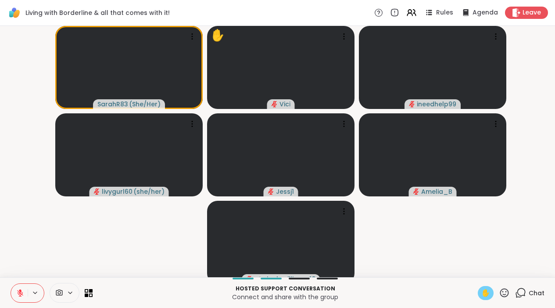
click at [29, 296] on button at bounding box center [36, 292] width 16 height 7
click at [20, 296] on icon at bounding box center [20, 293] width 6 height 6
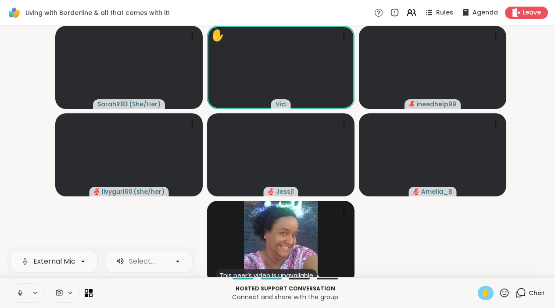
click at [13, 302] on button at bounding box center [19, 293] width 17 height 18
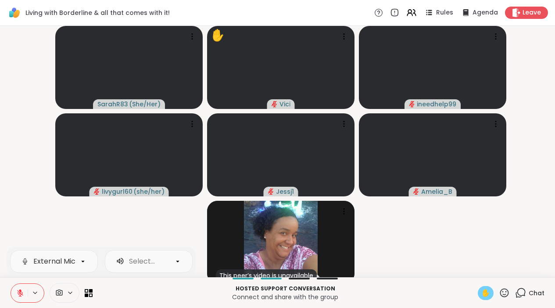
click at [25, 299] on button at bounding box center [19, 293] width 17 height 18
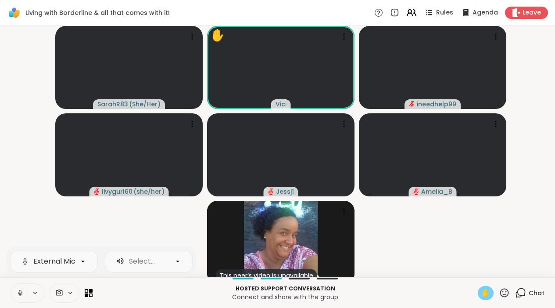
click at [25, 299] on button at bounding box center [19, 293] width 17 height 18
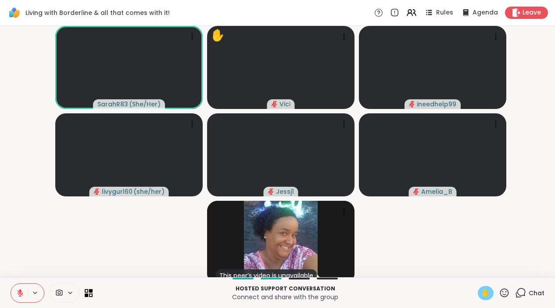
click at [488, 298] on span "✋" at bounding box center [486, 293] width 9 height 11
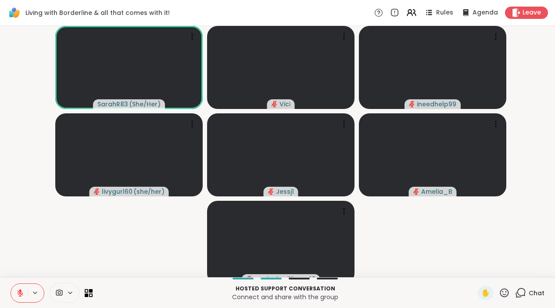
click at [525, 298] on icon at bounding box center [520, 292] width 11 height 11
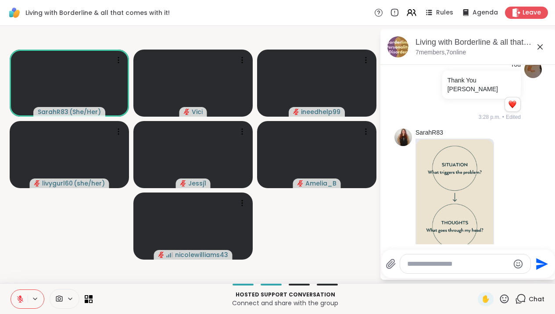
scroll to position [1736, 0]
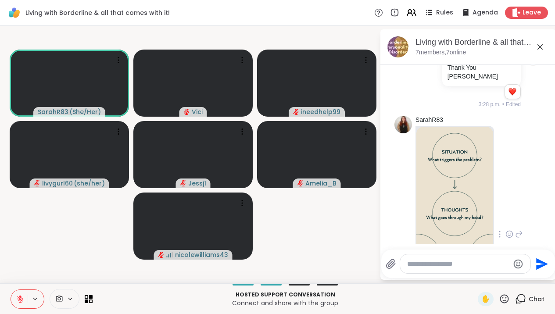
click at [467, 186] on img at bounding box center [455, 231] width 77 height 209
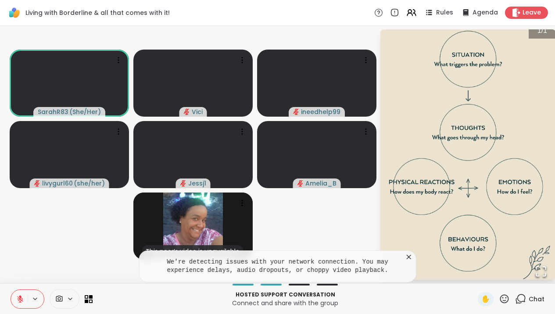
click at [14, 302] on button at bounding box center [19, 299] width 17 height 18
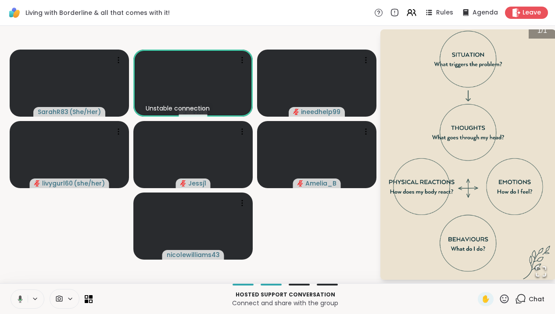
click at [19, 301] on icon at bounding box center [20, 298] width 5 height 7
click at [23, 298] on icon at bounding box center [19, 299] width 8 height 8
click at [23, 300] on icon at bounding box center [20, 299] width 8 height 8
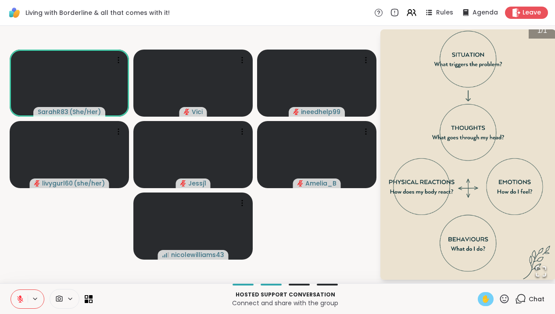
click at [487, 298] on span "✋" at bounding box center [486, 299] width 9 height 11
click at [18, 301] on icon at bounding box center [20, 299] width 8 height 8
click at [16, 299] on button at bounding box center [19, 299] width 17 height 18
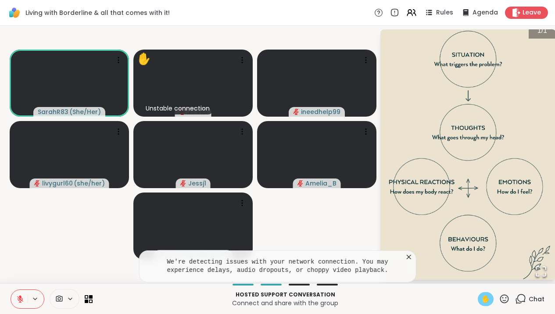
click at [21, 297] on icon at bounding box center [20, 297] width 3 height 4
click at [15, 301] on button at bounding box center [19, 299] width 17 height 18
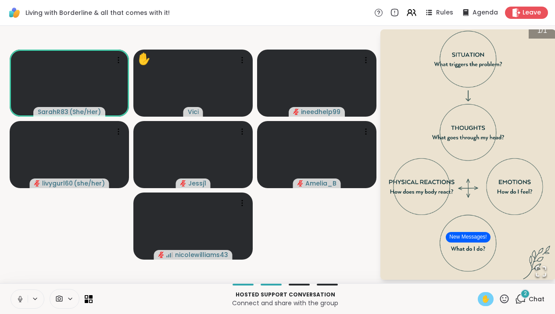
click at [15, 304] on button at bounding box center [19, 299] width 17 height 18
click at [487, 302] on span "✋" at bounding box center [486, 299] width 9 height 11
click at [390, 219] on img "Go to Slide 1" at bounding box center [469, 154] width 176 height 263
click at [471, 237] on button "New Messages!" at bounding box center [468, 237] width 44 height 11
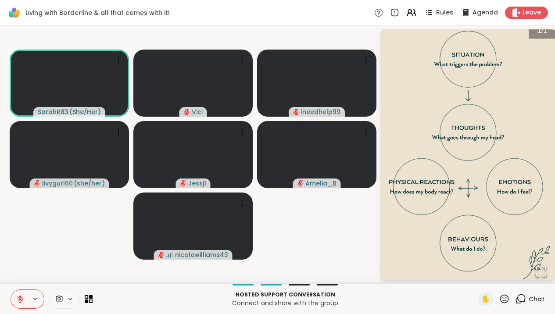
click at [522, 301] on icon at bounding box center [520, 299] width 11 height 11
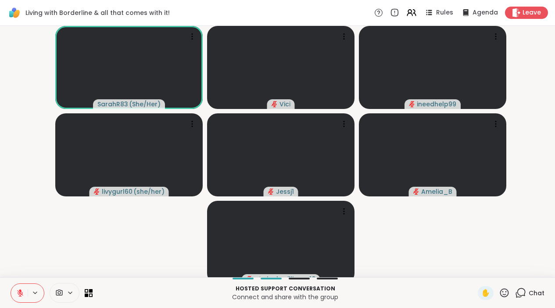
click at [521, 297] on icon at bounding box center [520, 292] width 11 height 11
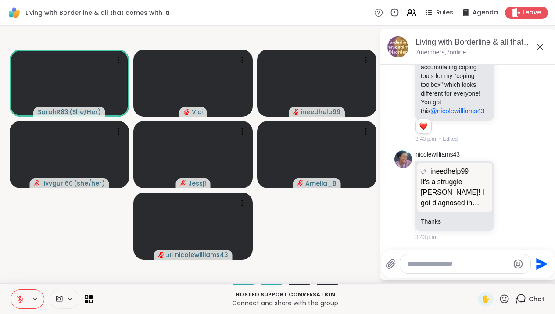
scroll to position [2727, 0]
click at [460, 188] on p "It's a struggle Nicole! I got diagnosed in 2022 but they didn't try and help me…" at bounding box center [455, 192] width 68 height 32
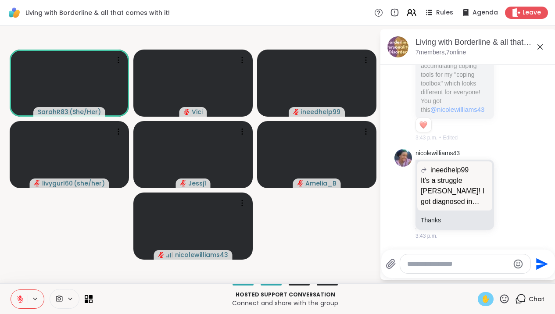
click at [483, 296] on div "✋" at bounding box center [486, 299] width 16 height 14
click at [423, 262] on textarea "Type your message" at bounding box center [458, 264] width 102 height 9
click at [487, 295] on span "✋" at bounding box center [486, 299] width 9 height 11
click at [494, 267] on textarea "**********" at bounding box center [459, 264] width 102 height 9
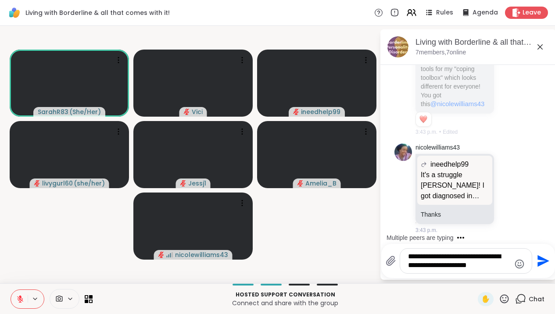
type textarea "**********"
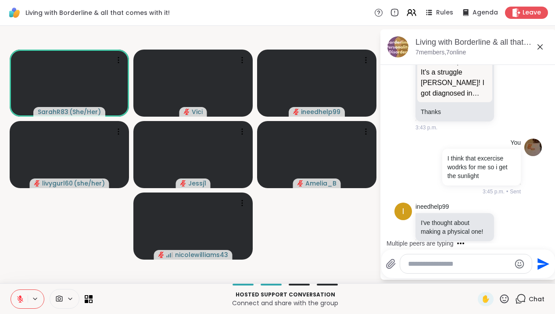
scroll to position [2856, 0]
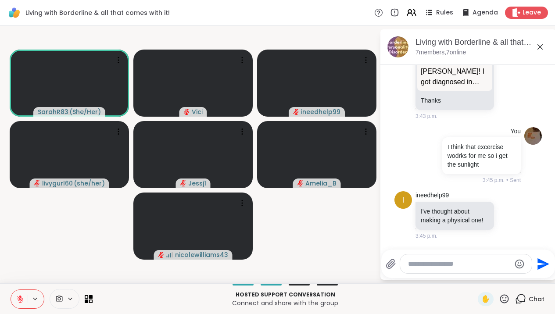
drag, startPoint x: 553, startPoint y: 241, endPoint x: 550, endPoint y: 237, distance: 5.0
click at [550, 237] on div "Today You i have BPD and it is really a mental health challenge 1:30 p.m. • Sen…" at bounding box center [469, 154] width 176 height 180
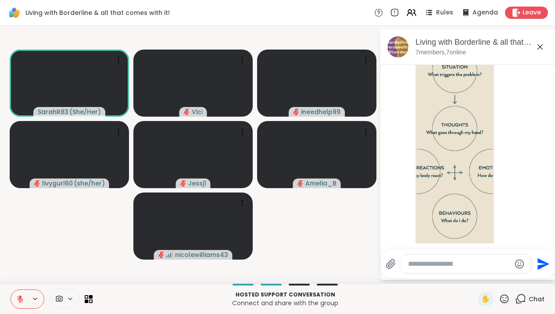
scroll to position [1809, 0]
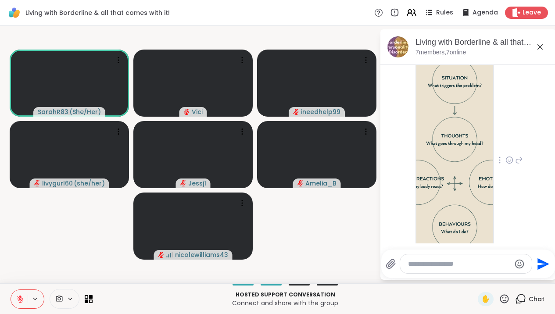
click at [462, 178] on img at bounding box center [455, 157] width 77 height 209
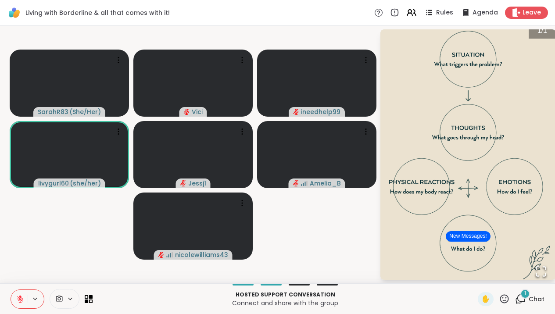
click at [521, 295] on icon at bounding box center [520, 299] width 11 height 11
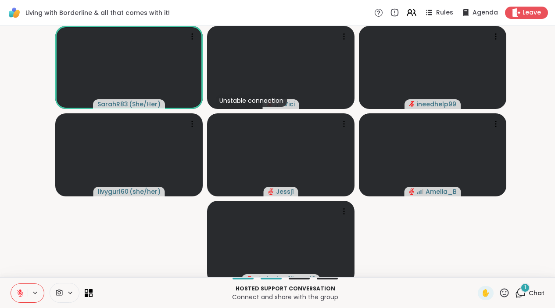
click at [521, 295] on icon at bounding box center [520, 292] width 11 height 11
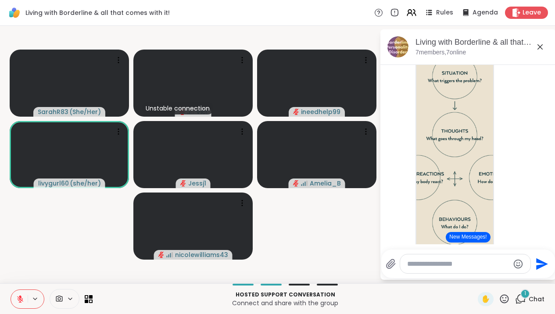
scroll to position [1868, 0]
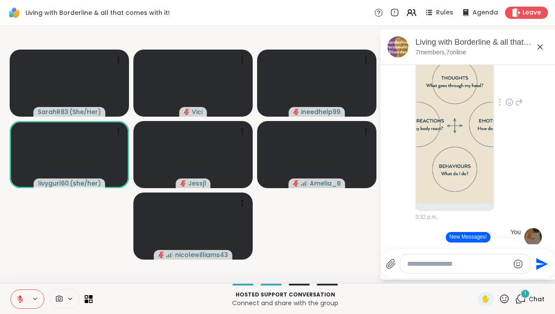
click at [515, 104] on icon at bounding box center [519, 102] width 8 height 11
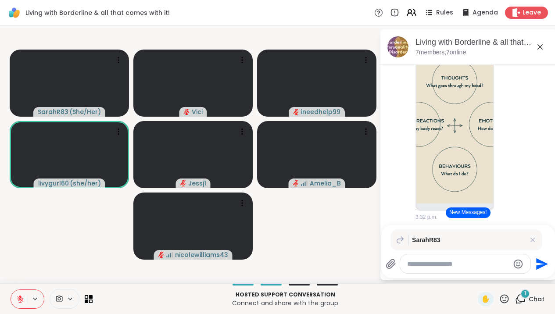
click at [548, 263] on icon "Send" at bounding box center [542, 264] width 12 height 12
click at [481, 188] on img at bounding box center [455, 99] width 77 height 209
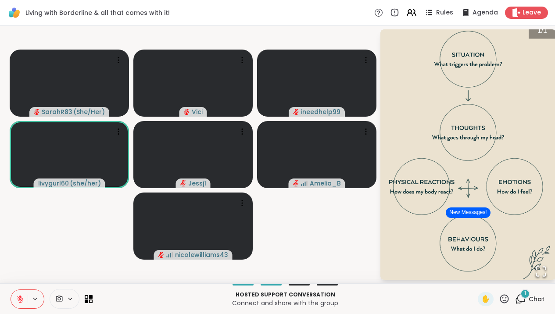
click at [374, 198] on video-player-container "SarahR83 ( She/Her ) Vici ineedhelp99 livygurl60 ( she/her ) Jessj1 Amelia_B ni…" at bounding box center [189, 154] width 369 height 251
click at [459, 214] on button "New Messages!" at bounding box center [468, 213] width 44 height 11
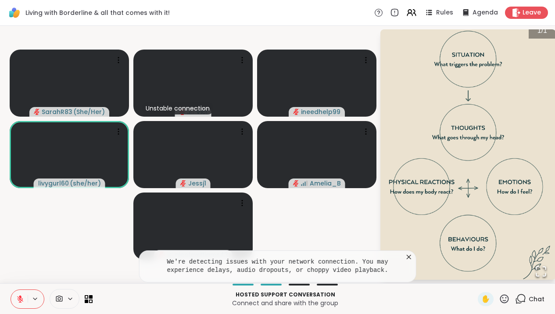
click at [411, 259] on icon at bounding box center [409, 257] width 4 height 4
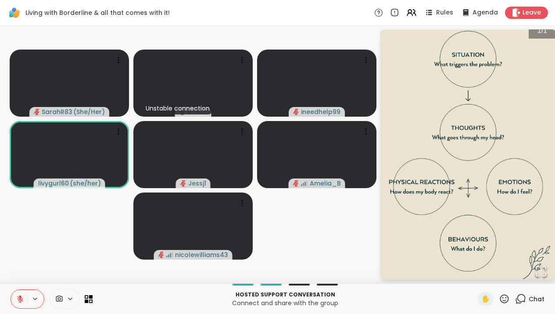
click at [519, 296] on icon at bounding box center [522, 299] width 8 height 8
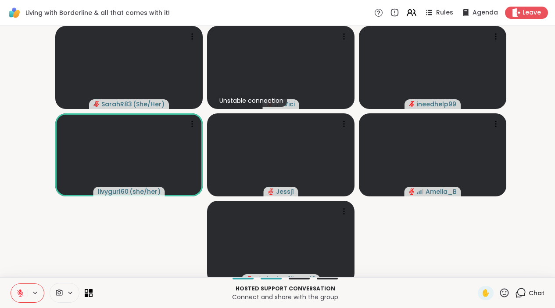
click at [521, 296] on icon at bounding box center [520, 292] width 11 height 11
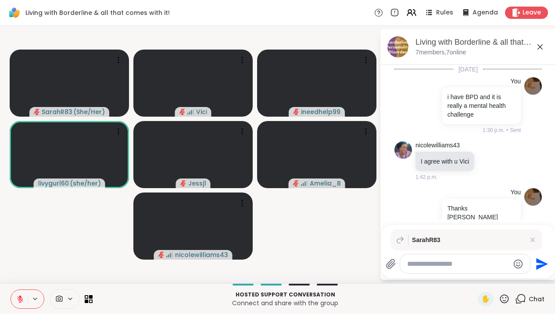
scroll to position [3385, 0]
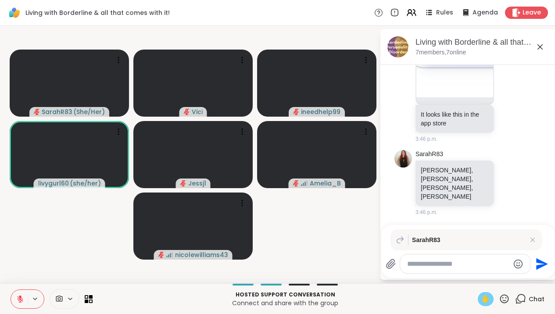
click at [490, 300] on span "✋" at bounding box center [486, 299] width 9 height 11
click at [487, 299] on span "✋" at bounding box center [486, 299] width 9 height 11
click at [453, 266] on textarea "Type your message" at bounding box center [458, 264] width 102 height 9
type textarea "**********"
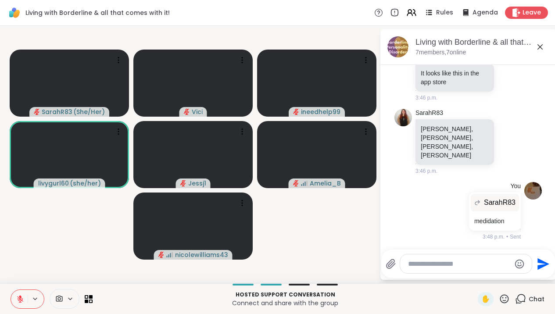
scroll to position [3426, 0]
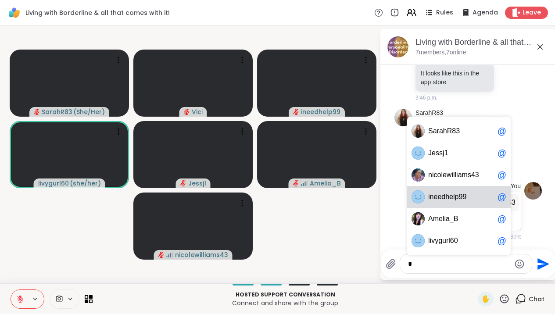
click at [463, 194] on span "9" at bounding box center [461, 197] width 4 height 9
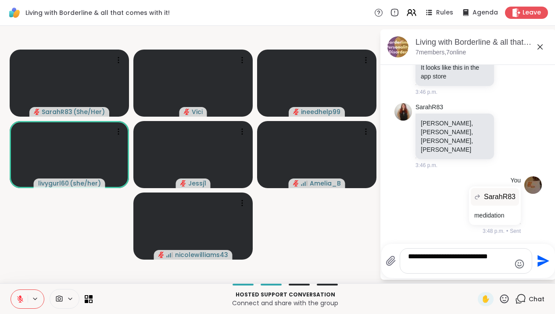
type textarea "**********"
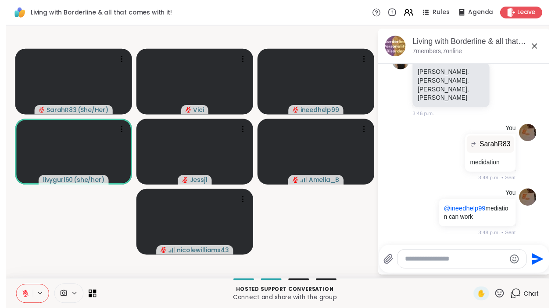
scroll to position [3482, 0]
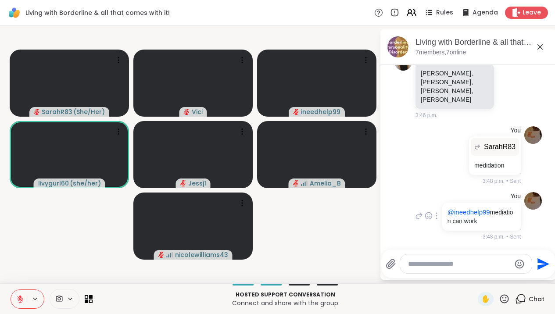
click at [441, 218] on div at bounding box center [437, 216] width 8 height 11
click at [439, 230] on icon at bounding box center [436, 228] width 9 height 9
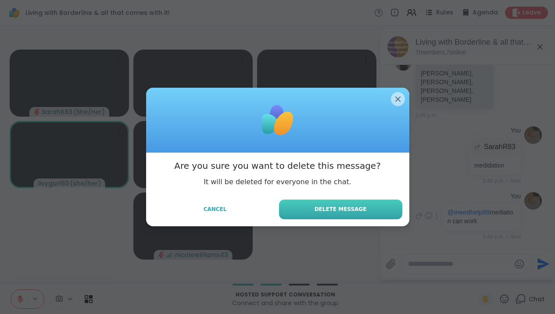
click at [390, 209] on button "Delete Message" at bounding box center [340, 210] width 123 height 20
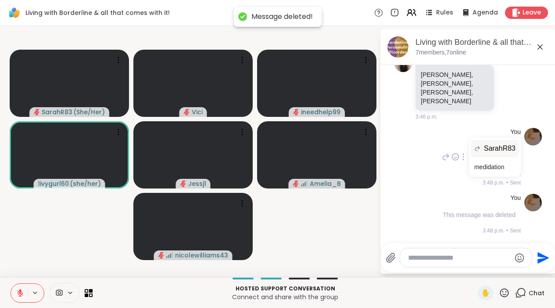
scroll to position [3474, 0]
click at [463, 160] on icon at bounding box center [464, 156] width 2 height 7
click at [459, 174] on icon at bounding box center [463, 169] width 9 height 9
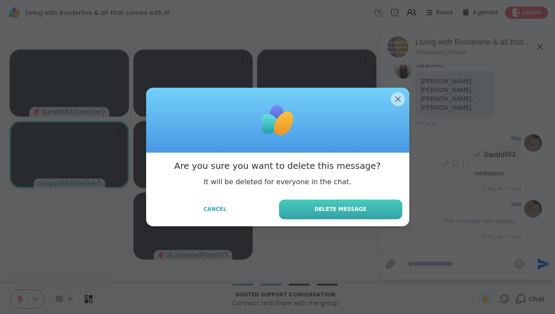
click at [388, 214] on button "Delete Message" at bounding box center [340, 210] width 123 height 20
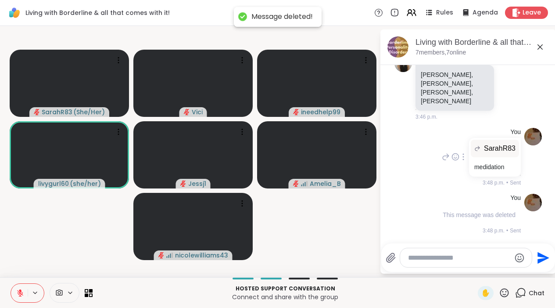
scroll to position [3455, 0]
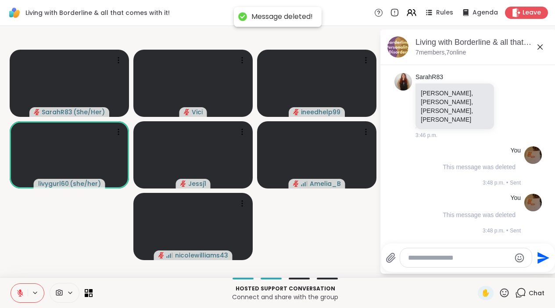
click at [423, 257] on div at bounding box center [466, 257] width 132 height 19
click at [422, 262] on textarea "Type your message" at bounding box center [459, 257] width 102 height 9
type textarea "*"
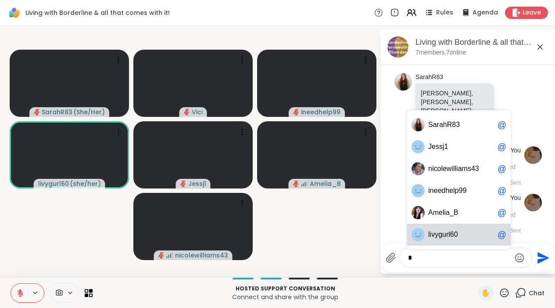
click at [446, 238] on span "u" at bounding box center [444, 234] width 4 height 9
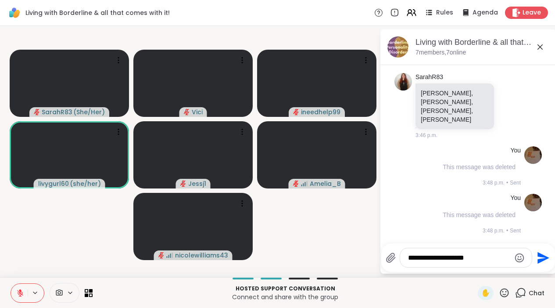
type textarea "**********"
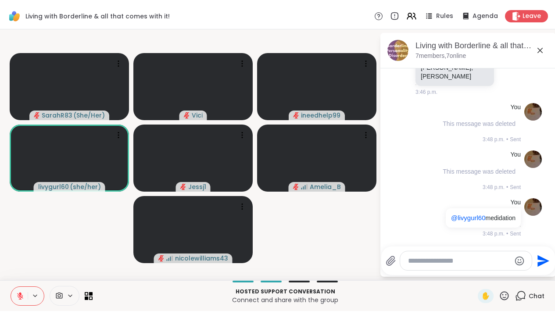
scroll to position [3511, 0]
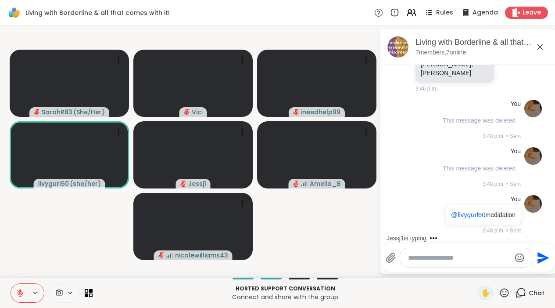
click at [546, 48] on icon at bounding box center [540, 47] width 11 height 11
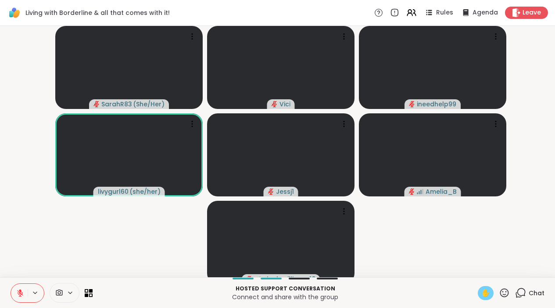
click at [489, 298] on span "✋" at bounding box center [486, 293] width 9 height 11
click at [525, 298] on icon at bounding box center [520, 292] width 11 height 11
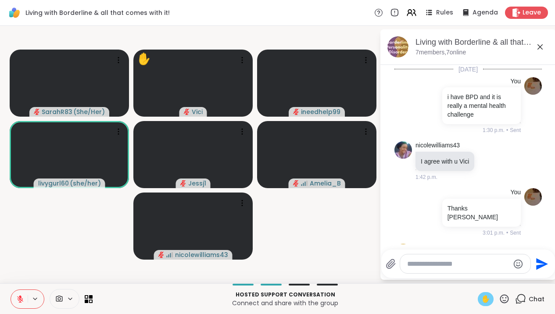
scroll to position [3637, 0]
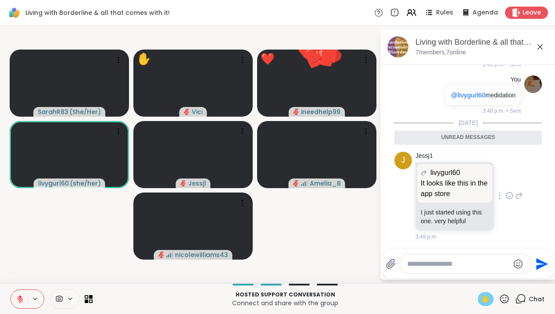
click at [507, 193] on icon at bounding box center [510, 196] width 7 height 7
click at [473, 187] on button "Select Reaction: Joy" at bounding box center [471, 182] width 18 height 18
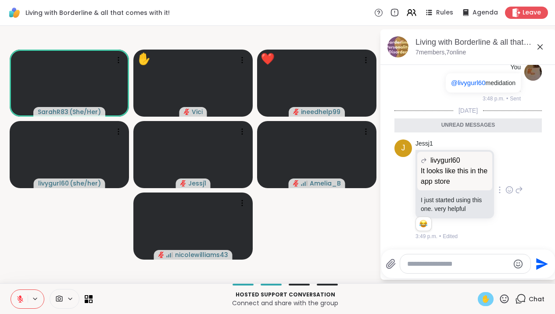
scroll to position [3649, 0]
click at [541, 52] on div "Living with Borderline & all that comes with it!, Sep 11 7 members, 7 online" at bounding box center [482, 47] width 133 height 20
click at [546, 50] on icon at bounding box center [540, 47] width 11 height 11
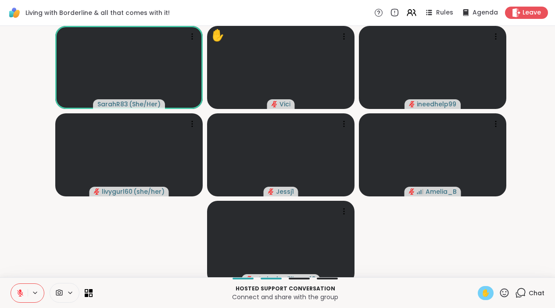
click at [520, 298] on icon at bounding box center [520, 292] width 11 height 11
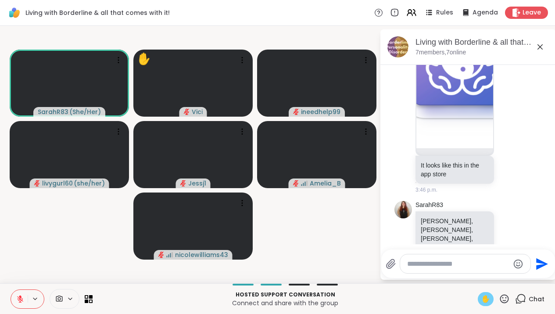
scroll to position [3253, 0]
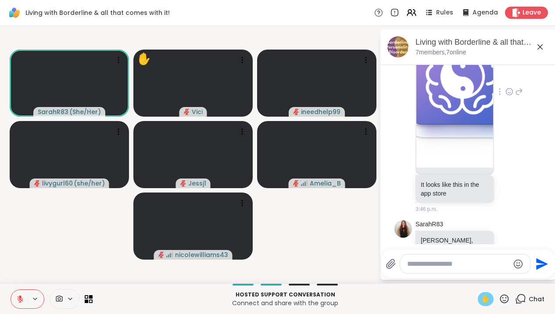
click at [472, 168] on img at bounding box center [455, 75] width 77 height 185
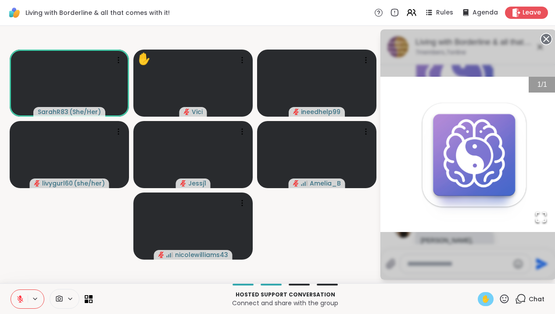
click at [480, 189] on img "Go to Slide 1" at bounding box center [469, 154] width 176 height 155
click at [547, 219] on icon "Open Fullscreen" at bounding box center [541, 217] width 12 height 12
click at [356, 241] on video-player-container "SarahR83 ( She/Her ) ✋ Unstable connection Vici ineedhelp99 livygurl60 ( she/he…" at bounding box center [189, 154] width 369 height 251
click at [552, 40] on circle at bounding box center [546, 39] width 11 height 11
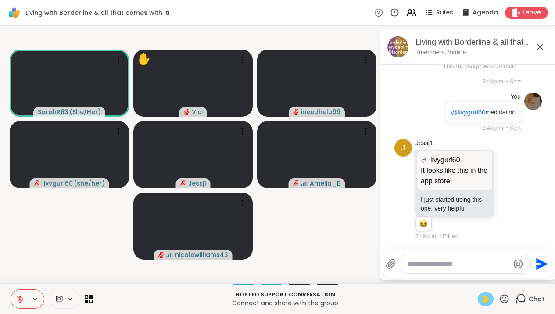
scroll to position [3619, 0]
click at [474, 263] on textarea "Type your message" at bounding box center [458, 264] width 102 height 9
type textarea "**********"
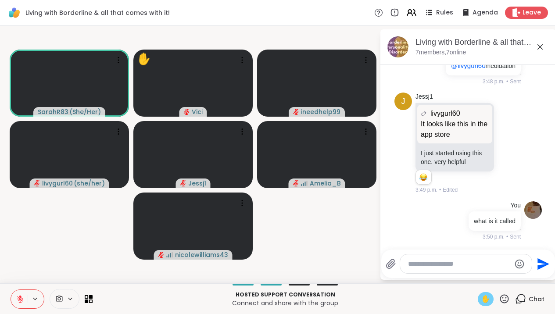
scroll to position [3666, 0]
click at [22, 304] on button at bounding box center [19, 299] width 17 height 18
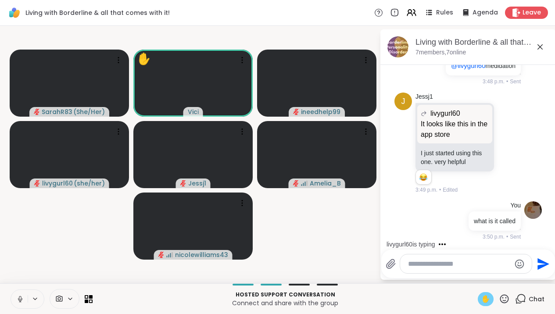
click at [22, 298] on icon at bounding box center [20, 299] width 8 height 8
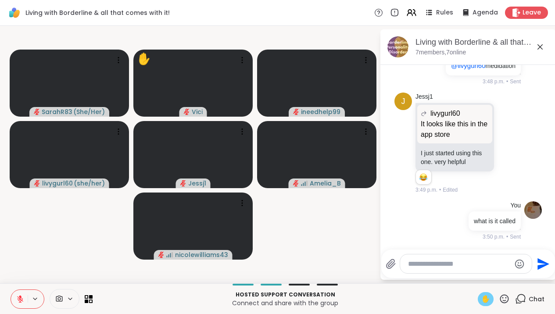
click at [546, 45] on icon at bounding box center [540, 47] width 11 height 11
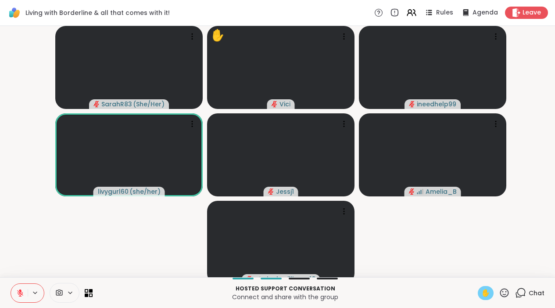
click at [489, 298] on span "✋" at bounding box center [486, 293] width 9 height 11
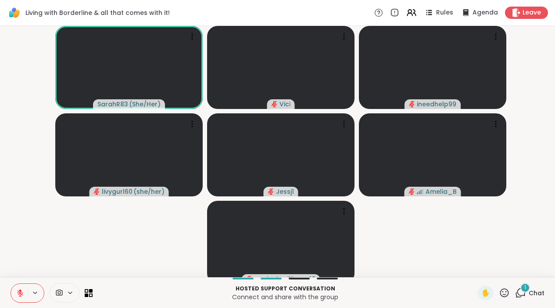
click at [521, 298] on icon at bounding box center [520, 292] width 11 height 11
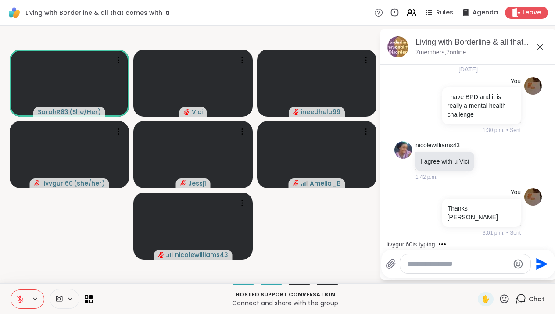
scroll to position [3743, 0]
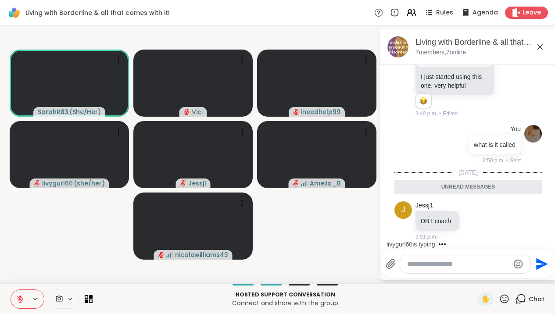
click at [489, 267] on textarea "Type your message" at bounding box center [458, 264] width 102 height 9
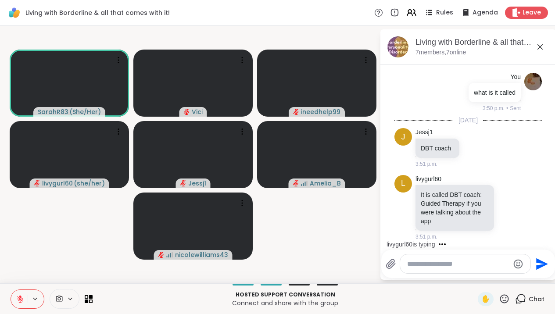
scroll to position [3804, 0]
type textarea "**********"
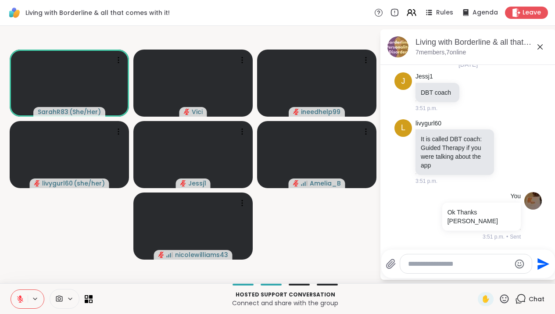
click at [470, 260] on textarea "Type your message" at bounding box center [459, 264] width 102 height 9
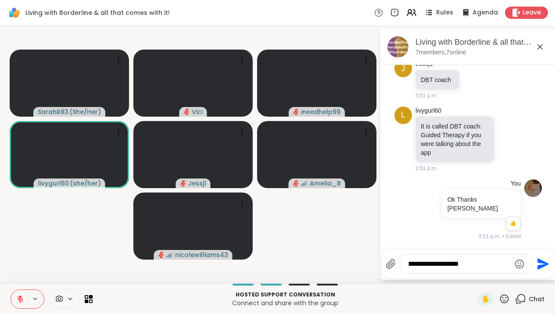
scroll to position [3863, 0]
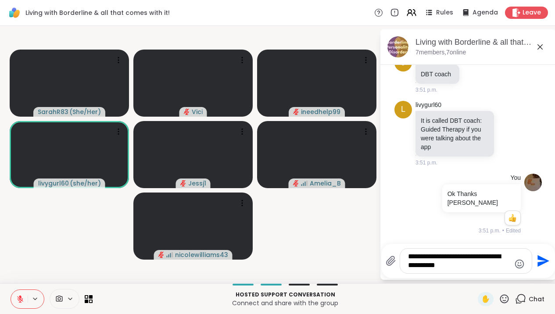
type textarea "**********"
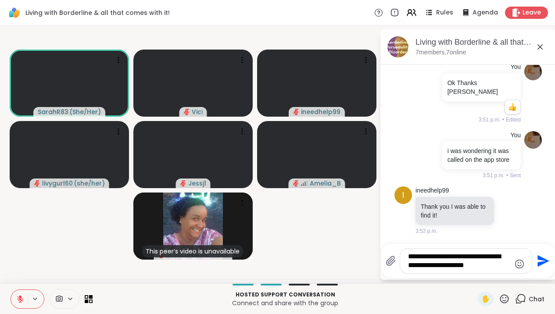
scroll to position [3989, 0]
type textarea "**********"
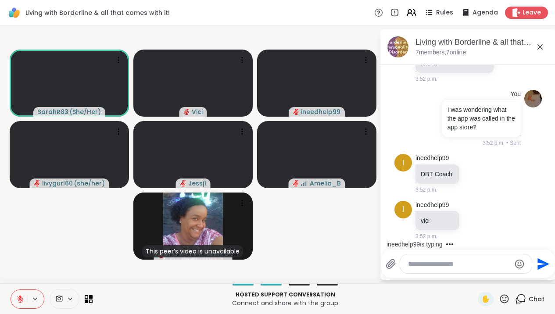
scroll to position [4150, 0]
type textarea "*"
type textarea "**********"
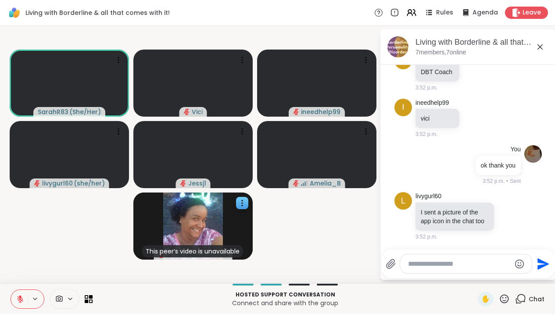
scroll to position [4261, 0]
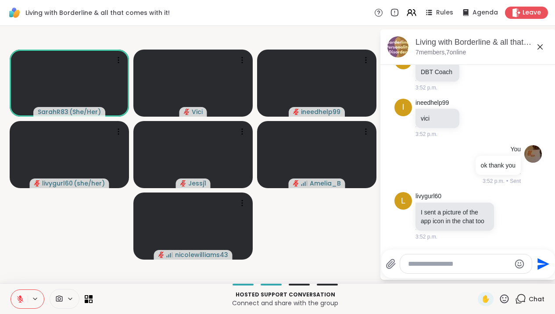
click at [430, 262] on textarea "Type your message" at bounding box center [459, 264] width 102 height 9
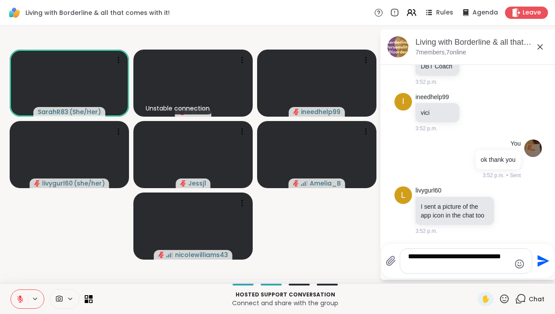
type textarea "**********"
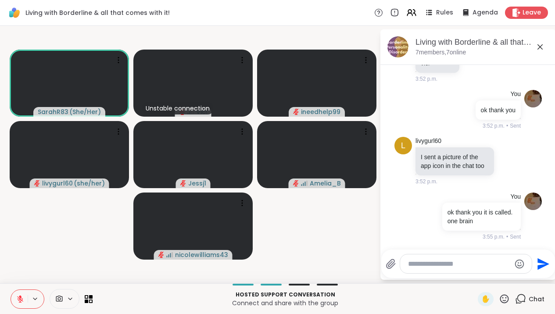
click at [430, 262] on textarea "Type your message" at bounding box center [459, 264] width 102 height 9
click at [546, 47] on icon at bounding box center [540, 47] width 11 height 11
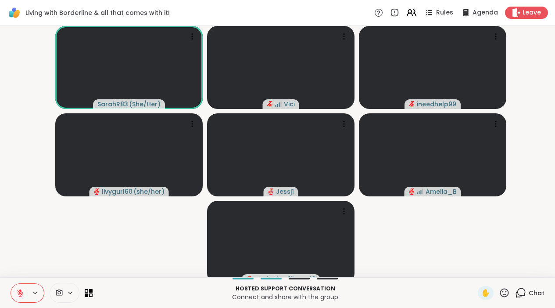
click at [505, 295] on icon at bounding box center [504, 292] width 9 height 9
click at [517, 298] on icon at bounding box center [520, 292] width 11 height 11
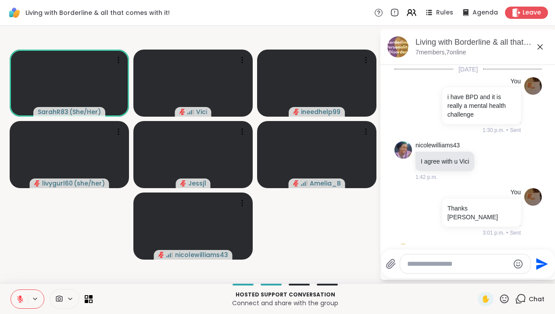
scroll to position [4308, 0]
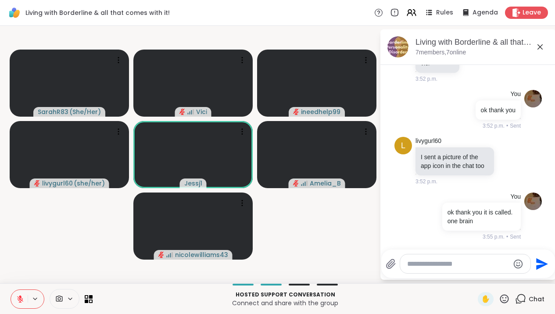
click at [546, 50] on icon at bounding box center [540, 47] width 11 height 11
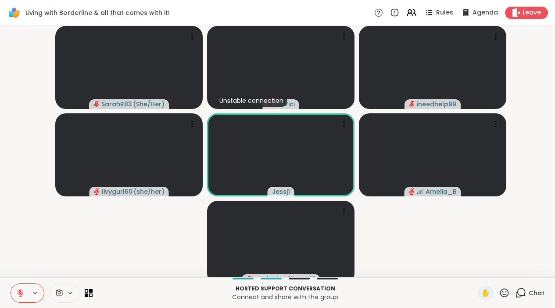
click at [504, 295] on icon at bounding box center [504, 292] width 9 height 9
click at [504, 297] on icon at bounding box center [504, 292] width 9 height 9
click at [505, 298] on icon at bounding box center [504, 292] width 11 height 11
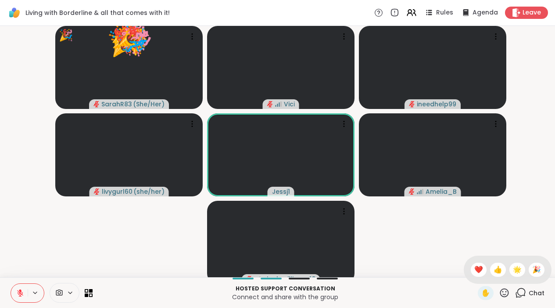
click at [509, 297] on icon at bounding box center [504, 292] width 9 height 9
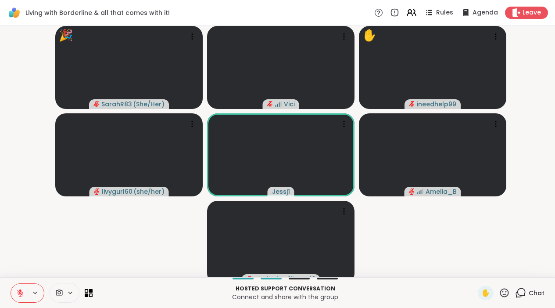
click at [524, 298] on icon at bounding box center [520, 292] width 11 height 11
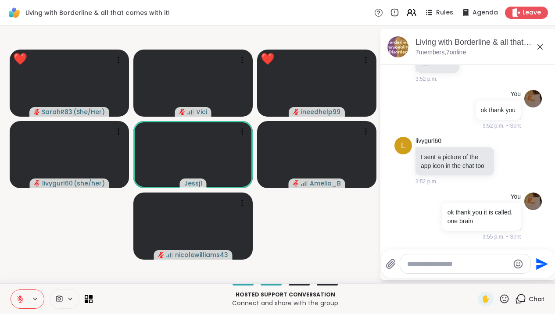
click at [495, 258] on div at bounding box center [465, 264] width 130 height 19
click at [452, 267] on textarea "Type your message" at bounding box center [458, 264] width 102 height 9
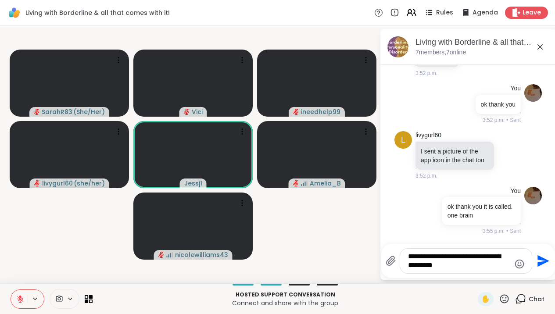
type textarea "**********"
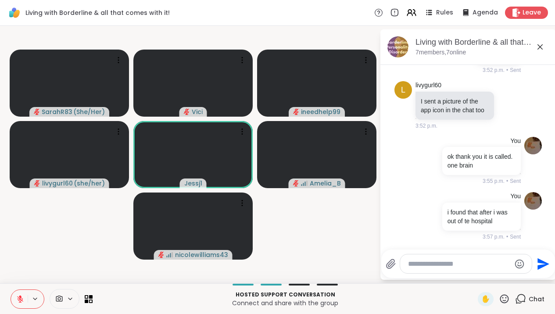
scroll to position [4372, 0]
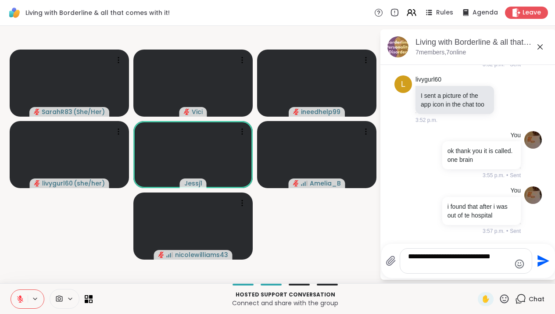
type textarea "**********"
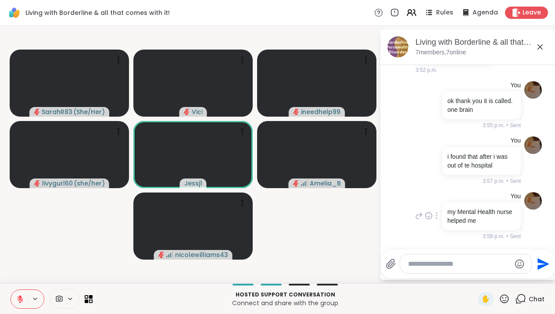
scroll to position [4428, 0]
click at [546, 51] on icon at bounding box center [540, 47] width 11 height 11
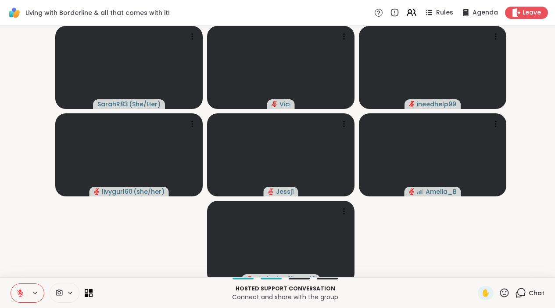
click at [505, 298] on icon at bounding box center [504, 292] width 11 height 11
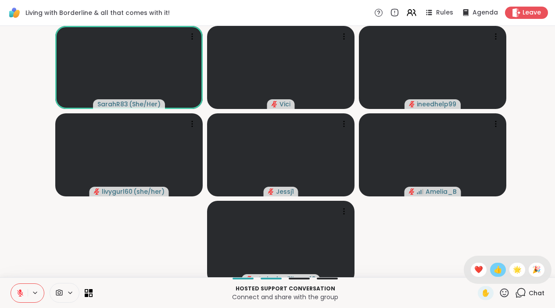
click at [501, 275] on span "👍" at bounding box center [498, 269] width 9 height 11
click at [491, 225] on video-player-container "SarahR83 ( She/Her ) Vici ineedhelp99 livygurl60 ( she/her ) Jessj1 Amelia_B ni…" at bounding box center [277, 151] width 545 height 244
click at [490, 298] on span "✋" at bounding box center [486, 293] width 9 height 11
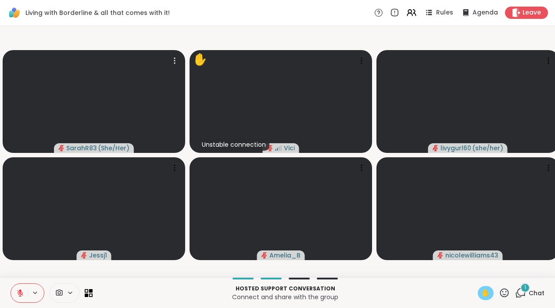
click at [24, 301] on button at bounding box center [19, 293] width 17 height 18
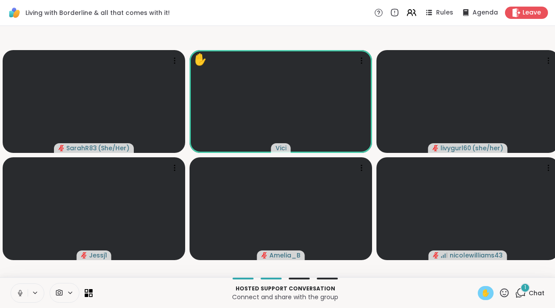
click at [23, 297] on icon at bounding box center [20, 293] width 8 height 8
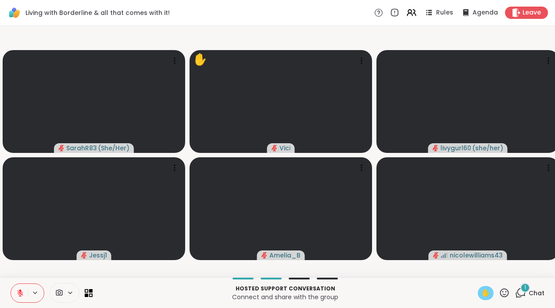
click at [495, 299] on div "✋" at bounding box center [494, 293] width 32 height 14
click at [489, 298] on span "✋" at bounding box center [486, 293] width 9 height 11
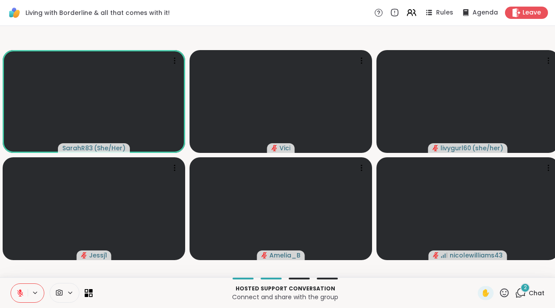
click at [23, 297] on icon at bounding box center [20, 293] width 8 height 8
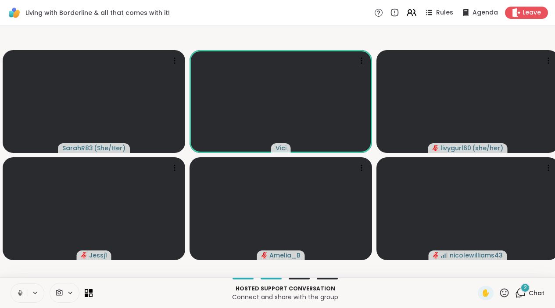
click at [20, 297] on icon at bounding box center [20, 293] width 8 height 8
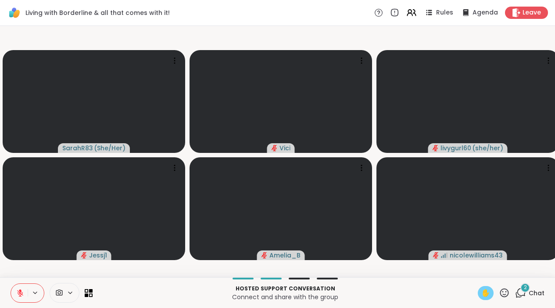
click at [487, 298] on span "✋" at bounding box center [486, 293] width 9 height 11
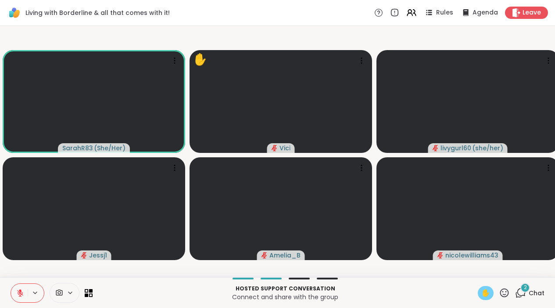
click at [21, 296] on icon at bounding box center [20, 293] width 6 height 6
click at [16, 302] on button at bounding box center [19, 293] width 17 height 18
click at [490, 298] on span "✋" at bounding box center [486, 293] width 9 height 11
click at [528, 300] on div "2 Chat" at bounding box center [529, 293] width 29 height 14
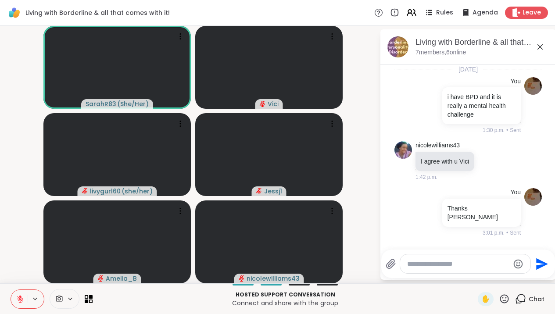
scroll to position [4674, 0]
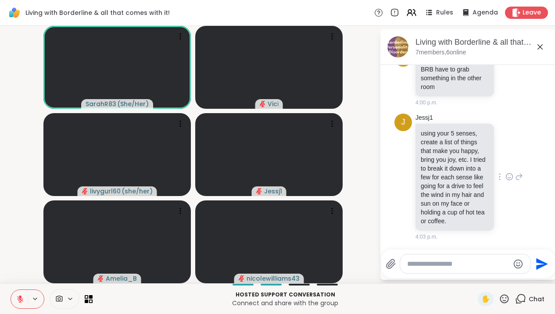
click at [507, 173] on icon at bounding box center [510, 177] width 8 height 9
click at [471, 159] on div "Select Reaction: Joy" at bounding box center [471, 163] width 8 height 8
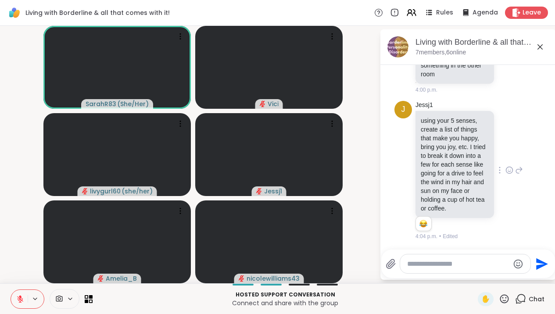
scroll to position [4687, 0]
click at [544, 48] on icon at bounding box center [540, 47] width 11 height 11
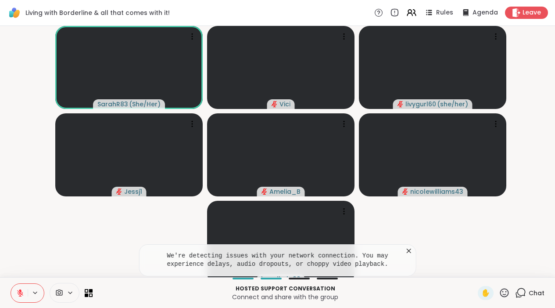
click at [413, 255] on icon at bounding box center [409, 250] width 9 height 9
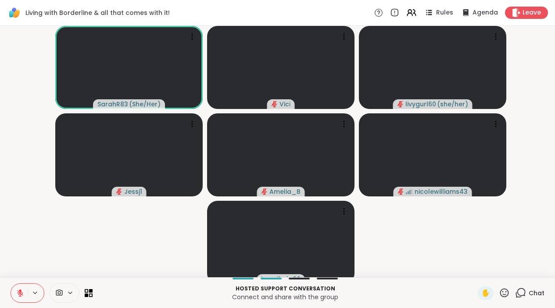
click at [22, 297] on icon at bounding box center [20, 293] width 8 height 8
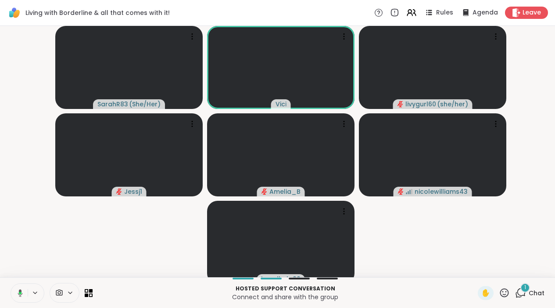
click at [28, 277] on div "SarahR83 ( She/Her ) Vici livygurl60 ( she/her ) Jessj1 Amelia_B nicolewilliams…" at bounding box center [277, 151] width 555 height 251
click at [22, 302] on button at bounding box center [19, 293] width 18 height 18
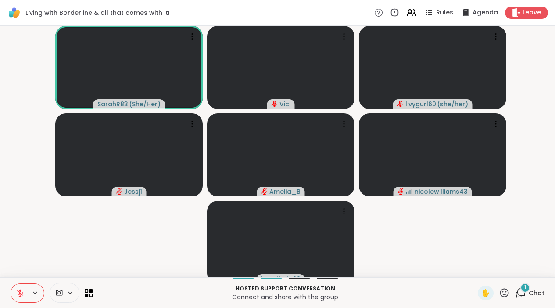
click at [518, 298] on icon at bounding box center [520, 292] width 11 height 11
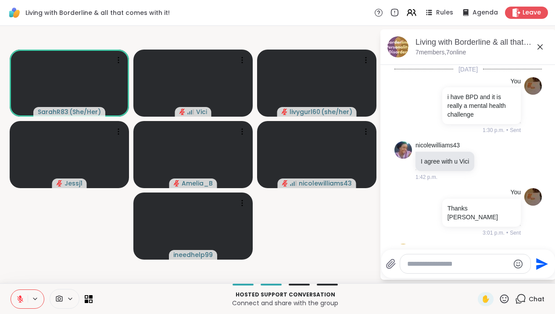
scroll to position [4733, 0]
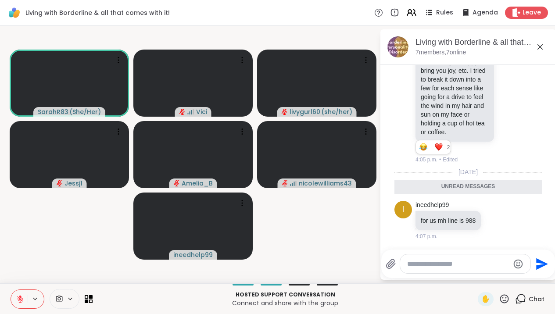
click at [543, 47] on icon at bounding box center [540, 46] width 5 height 5
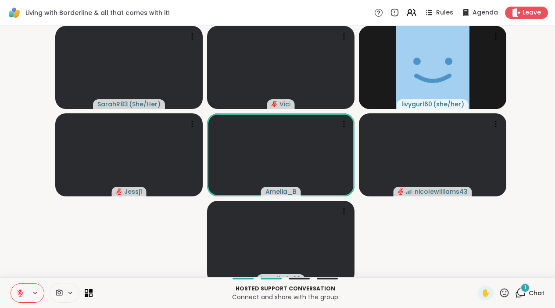
click at [524, 298] on div "1" at bounding box center [520, 292] width 11 height 11
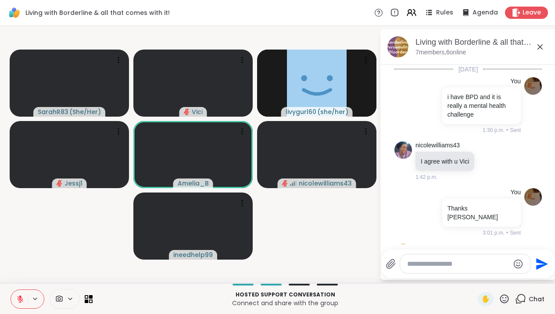
scroll to position [4798, 0]
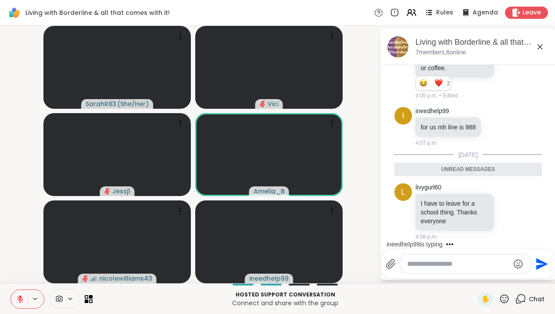
click at [476, 262] on textarea "Type your message" at bounding box center [458, 264] width 102 height 9
type textarea "**********"
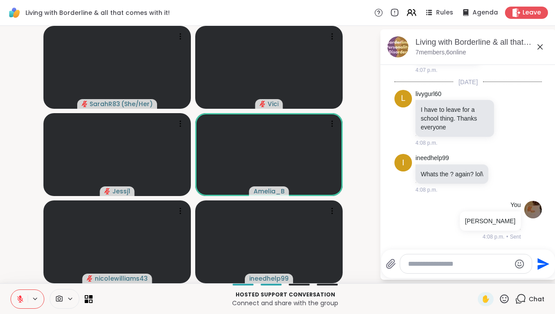
scroll to position [4879, 0]
click at [507, 114] on icon at bounding box center [510, 118] width 8 height 9
click at [471, 95] on button "Select Reaction: Joy" at bounding box center [471, 104] width 18 height 18
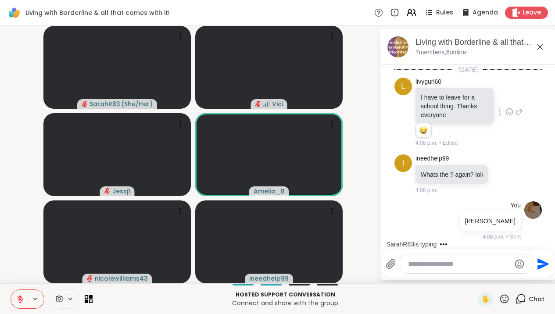
click at [546, 45] on icon at bounding box center [540, 47] width 11 height 11
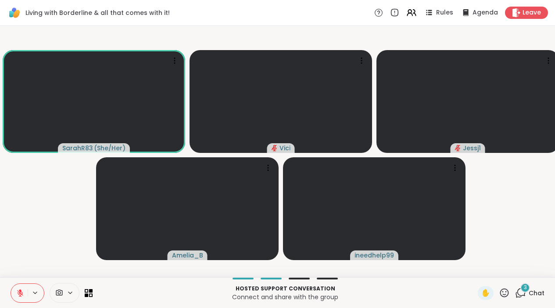
click at [525, 291] on span "3" at bounding box center [525, 287] width 3 height 7
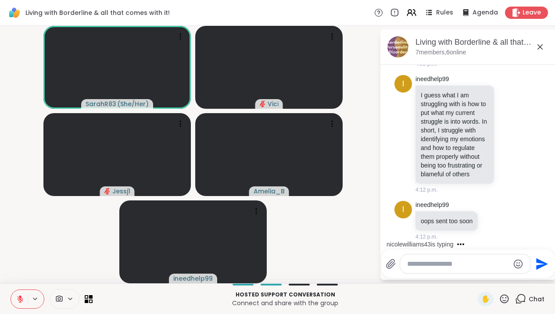
scroll to position [5167, 0]
click at [475, 273] on div at bounding box center [465, 264] width 130 height 19
click at [446, 262] on textarea "Type your message" at bounding box center [458, 264] width 102 height 9
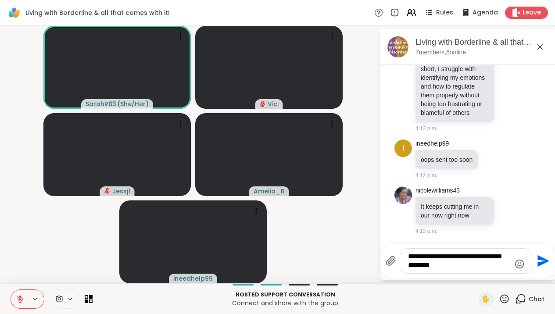
scroll to position [5207, 0]
type textarea "**********"
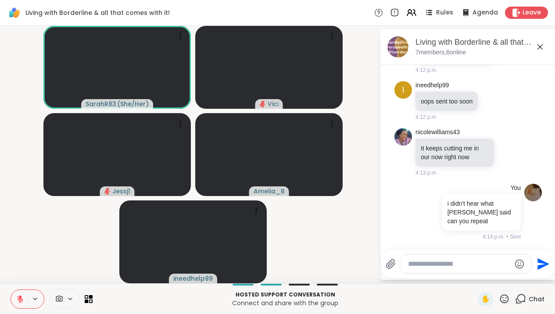
click at [546, 45] on icon at bounding box center [540, 47] width 11 height 11
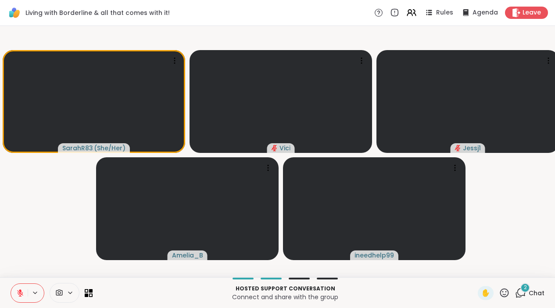
click at [524, 298] on icon at bounding box center [520, 292] width 11 height 11
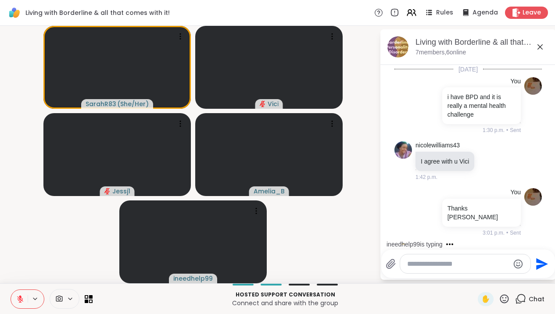
scroll to position [5437, 0]
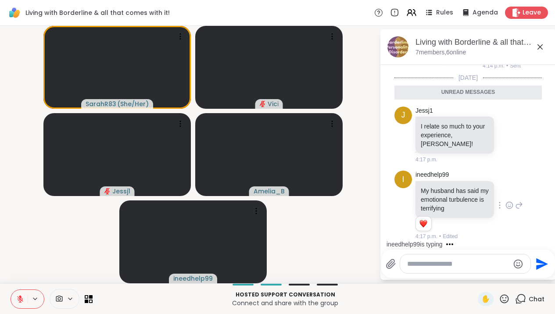
click at [509, 205] on icon at bounding box center [509, 205] width 0 height 0
click at [467, 191] on span "Select Reaction: Joy" at bounding box center [471, 191] width 8 height 9
drag, startPoint x: 552, startPoint y: 237, endPoint x: 552, endPoint y: 231, distance: 5.3
click at [552, 231] on div "Today You i have BPD and it is really a mental health challenge 1:30 p.m. • Sen…" at bounding box center [469, 155] width 176 height 180
click at [536, 228] on div "i ineedhelp99 My husband has said my emotional turbulence is terrifying 1 1 2 2…" at bounding box center [468, 205] width 147 height 77
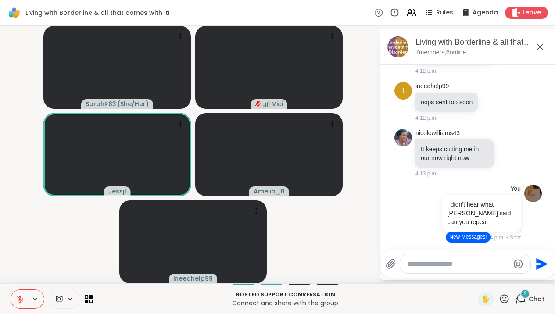
scroll to position [5078, 0]
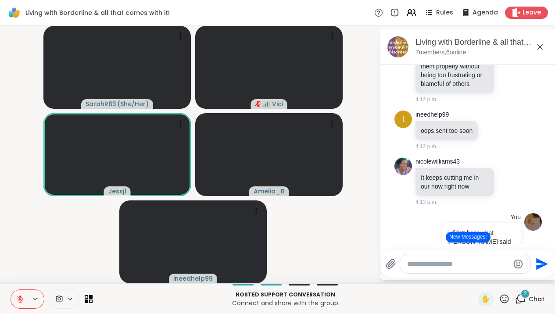
click at [481, 88] on p "I guess what I am struggling with is how to put what my current struggle is int…" at bounding box center [455, 44] width 68 height 88
click at [519, 49] on icon at bounding box center [519, 44] width 8 height 11
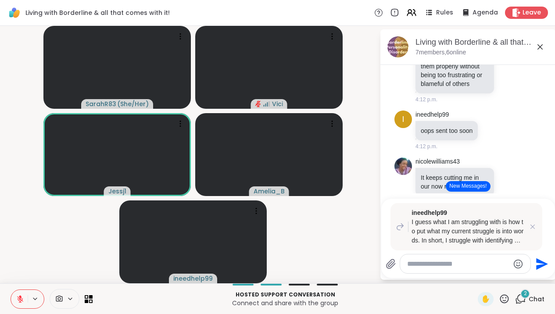
click at [544, 259] on icon "Send" at bounding box center [542, 264] width 12 height 12
click at [548, 261] on icon "Send" at bounding box center [541, 264] width 14 height 14
click at [548, 262] on icon "Send" at bounding box center [542, 264] width 12 height 12
click at [537, 229] on icon at bounding box center [532, 227] width 9 height 9
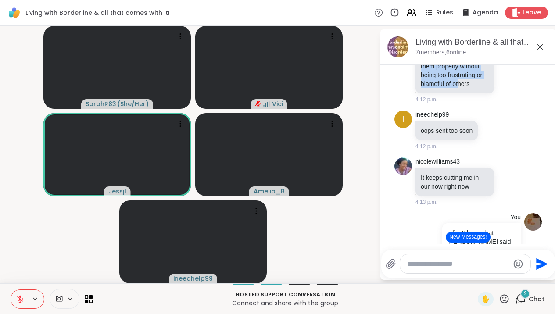
drag, startPoint x: 428, startPoint y: 139, endPoint x: 474, endPoint y: 232, distance: 104.0
click at [474, 88] on p "I guess what I am struggling with is how to put what my current struggle is int…" at bounding box center [455, 44] width 68 height 88
copy p "I guess what I am struggling with is how to put what my current struggle is int…"
click at [464, 261] on textarea "Type your message" at bounding box center [458, 264] width 102 height 9
paste textarea "**********"
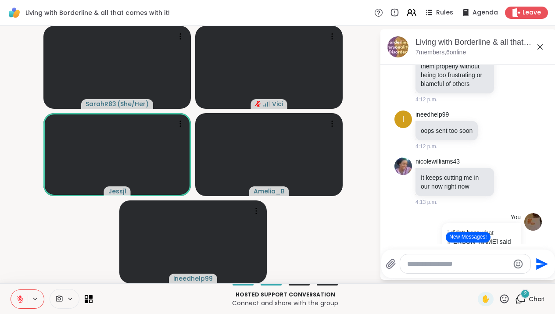
type textarea "**********"
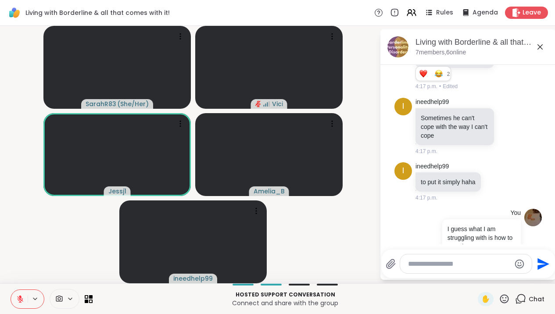
scroll to position [5671, 0]
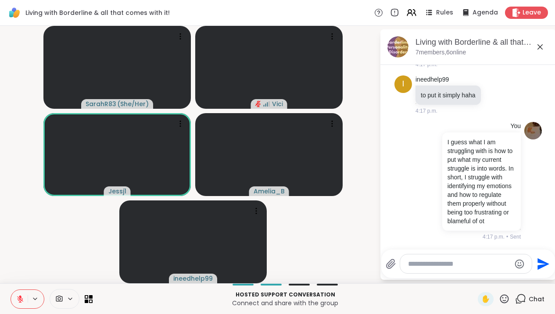
click at [476, 270] on div at bounding box center [466, 264] width 132 height 19
click at [454, 264] on textarea "Type your message" at bounding box center [459, 264] width 102 height 9
type textarea "**********"
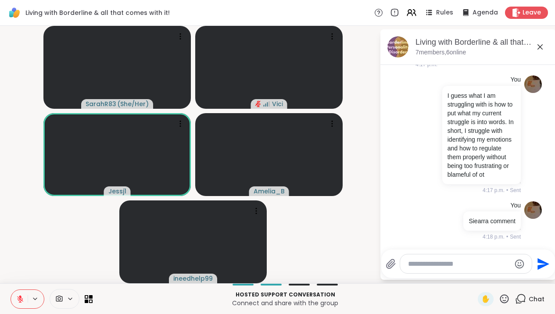
scroll to position [5717, 0]
click at [543, 50] on icon at bounding box center [540, 46] width 5 height 5
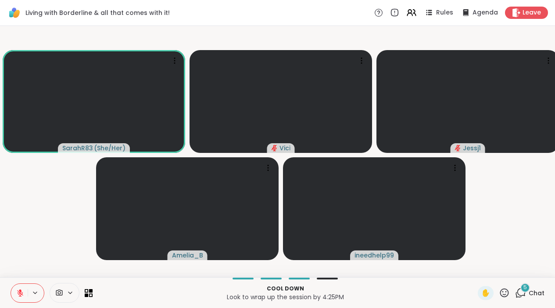
click at [518, 297] on icon at bounding box center [520, 292] width 11 height 11
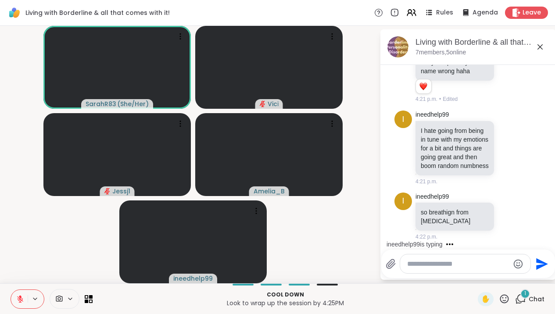
scroll to position [6293, 0]
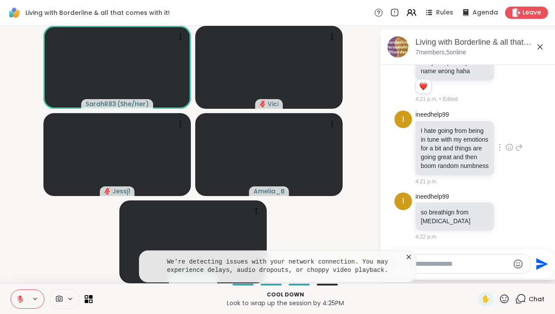
click at [506, 143] on div at bounding box center [510, 147] width 8 height 11
click at [471, 129] on div "Select Reaction: Joy" at bounding box center [471, 133] width 8 height 8
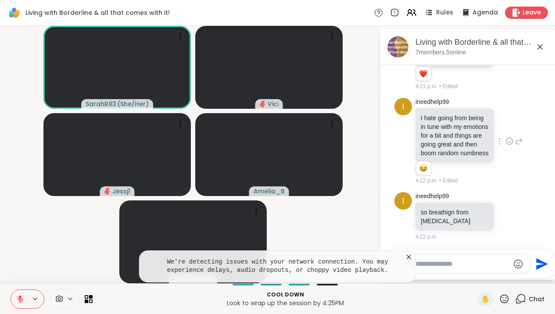
scroll to position [6306, 0]
click at [413, 258] on icon at bounding box center [409, 257] width 9 height 9
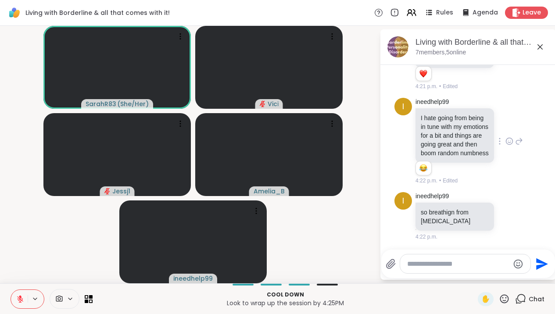
click at [494, 186] on div "i ineedhelp99 I hate going from being in tune with my emotions for a bit and th…" at bounding box center [468, 141] width 147 height 94
click at [457, 257] on div at bounding box center [465, 264] width 130 height 19
click at [428, 262] on textarea "Type your message" at bounding box center [458, 264] width 102 height 9
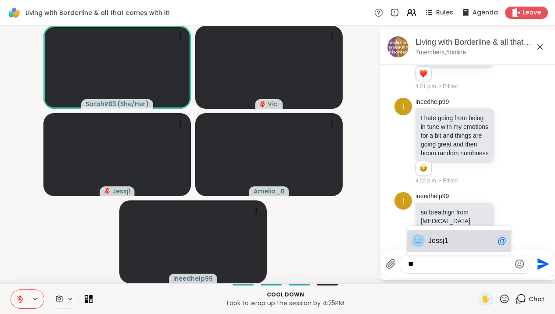
click at [467, 240] on span "J ess j 1" at bounding box center [461, 241] width 66 height 9
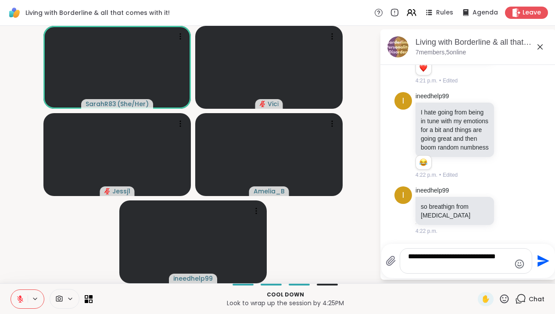
click at [440, 260] on textarea "**********" at bounding box center [459, 261] width 102 height 18
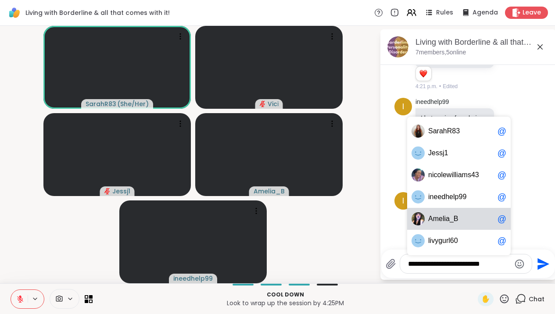
click at [446, 200] on span "d" at bounding box center [444, 197] width 4 height 9
type textarea "**********"
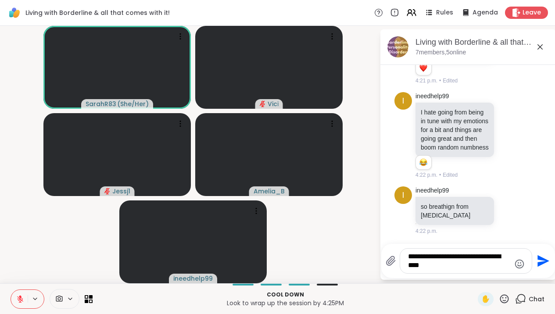
click at [453, 267] on textarea "**********" at bounding box center [459, 261] width 102 height 18
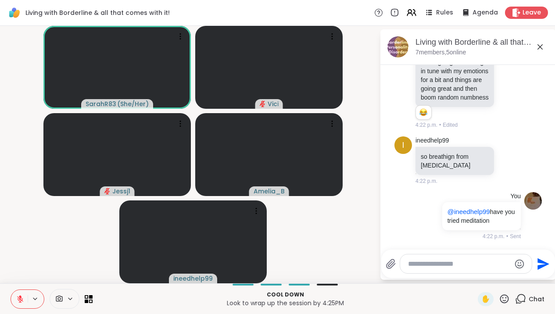
scroll to position [6370, 0]
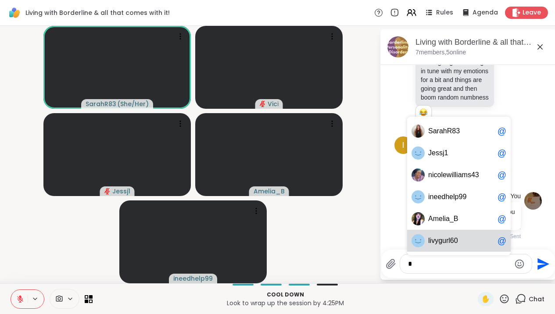
click at [450, 222] on span "a" at bounding box center [448, 219] width 4 height 9
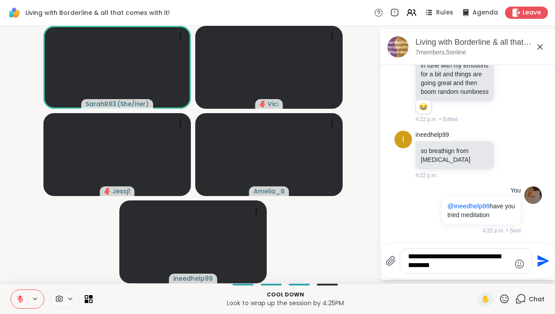
type textarea "**********"
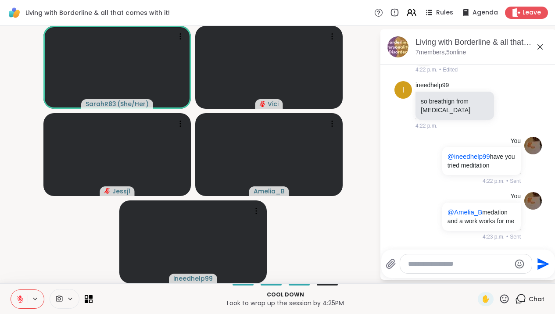
scroll to position [6434, 0]
type textarea "*****"
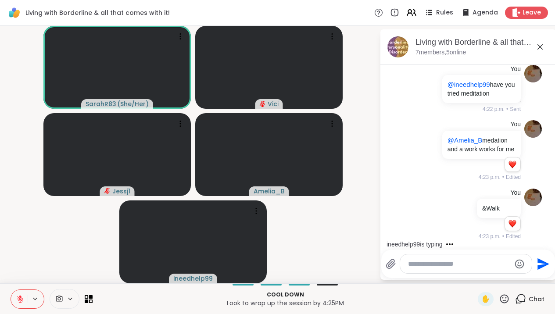
scroll to position [6506, 0]
click at [545, 45] on icon at bounding box center [540, 47] width 11 height 11
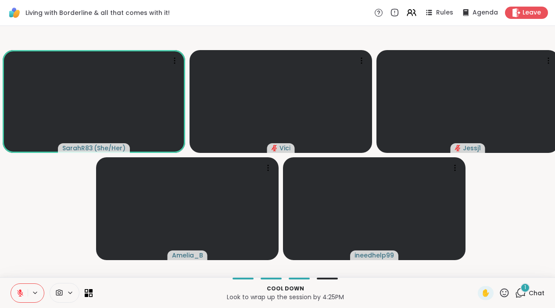
click at [521, 298] on icon at bounding box center [520, 292] width 11 height 11
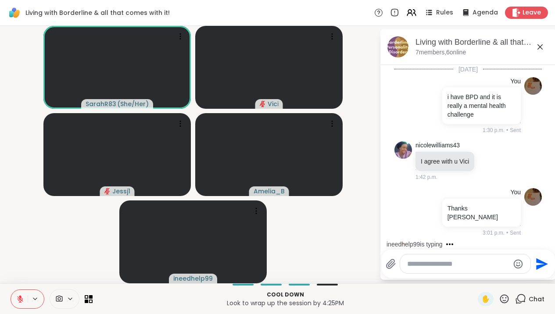
scroll to position [6609, 0]
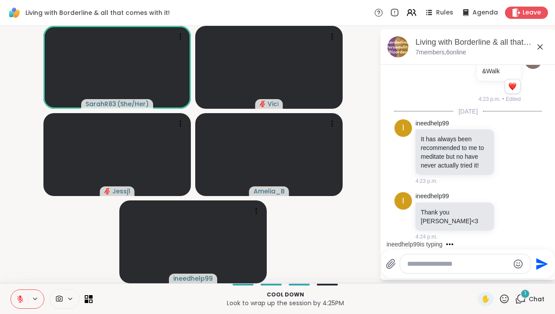
click at [474, 268] on textarea "Type your message" at bounding box center [458, 264] width 102 height 9
type textarea "**********"
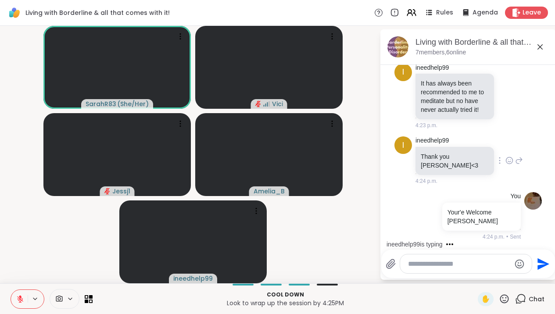
scroll to position [6691, 0]
click at [546, 49] on icon at bounding box center [540, 47] width 11 height 11
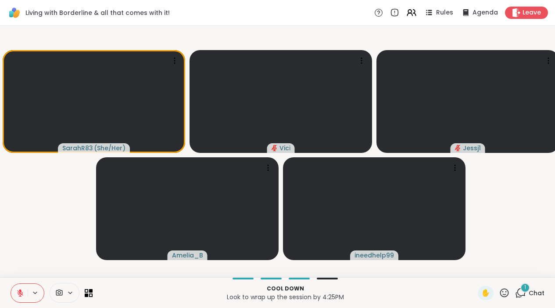
click at [519, 298] on icon at bounding box center [520, 292] width 11 height 11
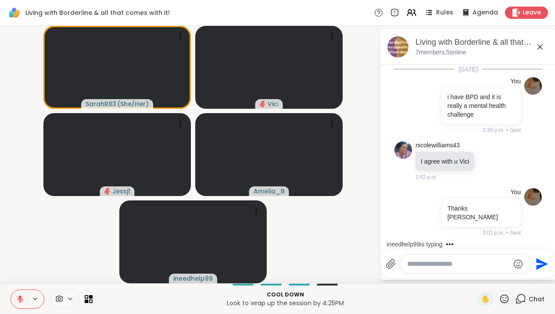
scroll to position [6827, 0]
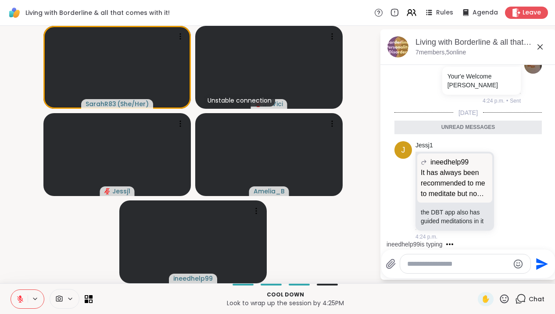
click at [474, 272] on div at bounding box center [465, 264] width 130 height 19
click at [455, 263] on textarea "Type your message" at bounding box center [458, 264] width 102 height 9
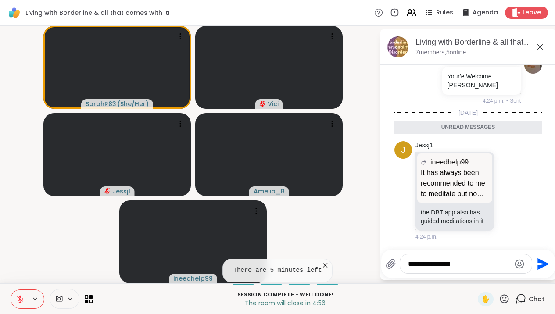
type textarea "**********"
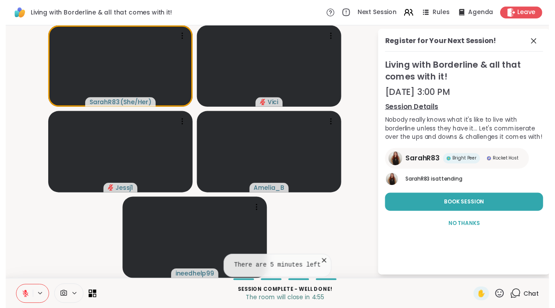
scroll to position [0, 0]
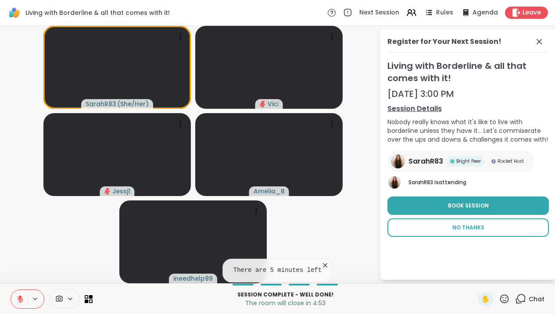
click at [473, 231] on span "No Thanks" at bounding box center [469, 228] width 32 height 8
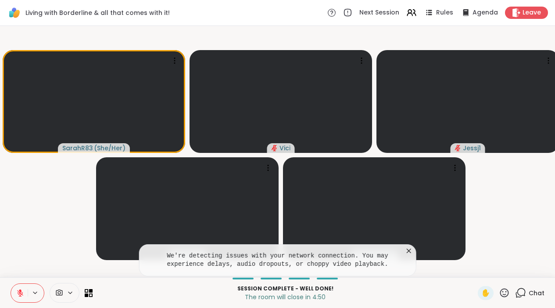
click at [520, 298] on icon at bounding box center [520, 292] width 11 height 11
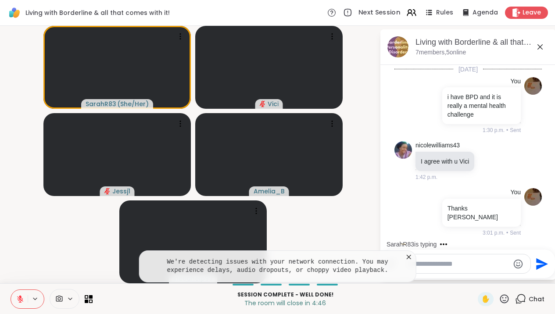
scroll to position [6797, 0]
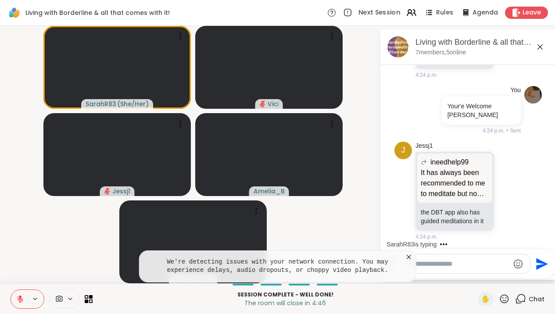
click at [377, 9] on span "Next Session" at bounding box center [380, 12] width 42 height 9
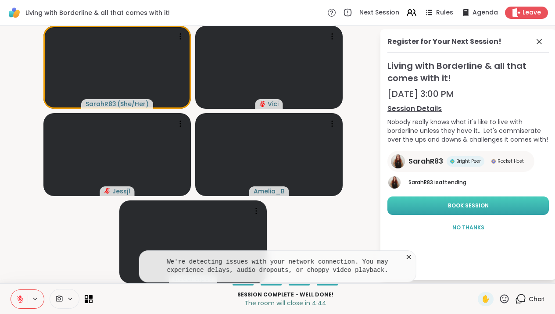
click at [446, 202] on button "Book Session" at bounding box center [469, 206] width 162 height 18
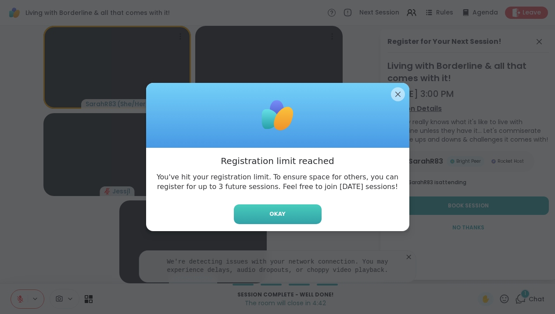
click at [310, 217] on button "Okay" at bounding box center [278, 215] width 88 height 20
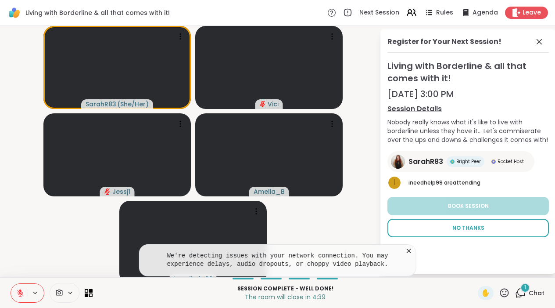
click at [471, 227] on span "No Thanks" at bounding box center [469, 228] width 32 height 8
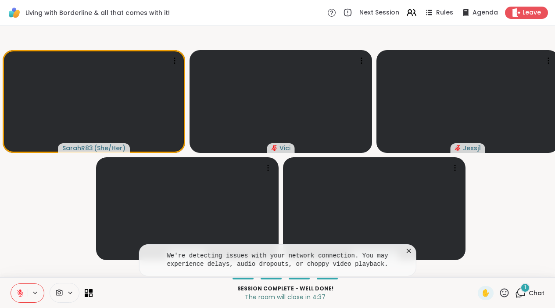
click at [528, 300] on div "1 Chat" at bounding box center [529, 293] width 29 height 14
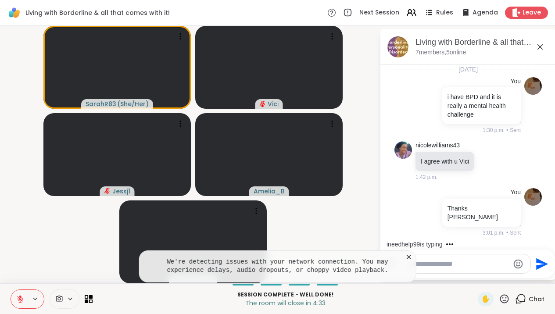
scroll to position [6873, 0]
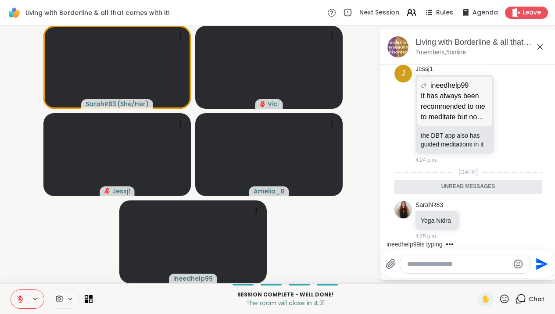
click at [448, 266] on textarea "Type your message" at bounding box center [458, 264] width 102 height 9
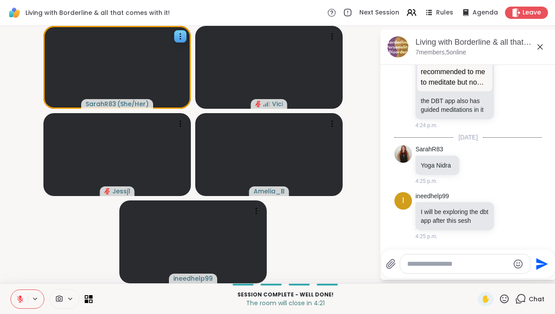
scroll to position [6917, 0]
type textarea "**********"
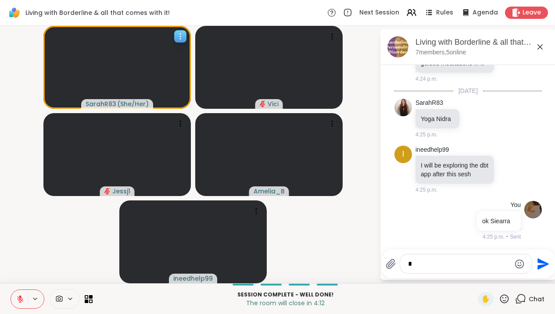
scroll to position [6964, 0]
type textarea "**********"
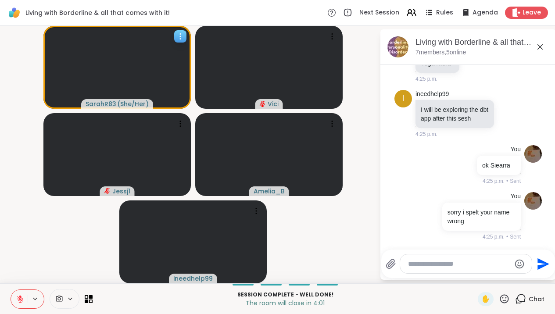
scroll to position [7019, 0]
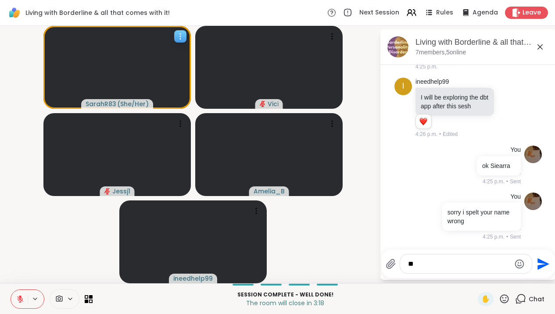
type textarea "*"
click at [546, 43] on icon at bounding box center [540, 47] width 11 height 11
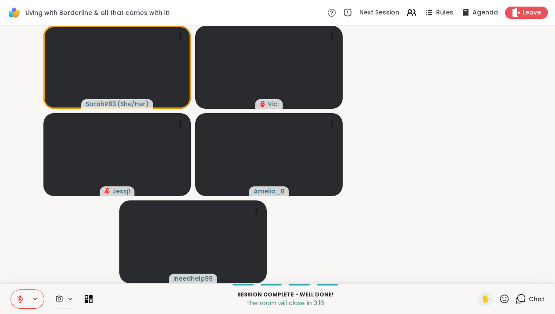
click at [546, 50] on video-player-container "SarahR83 ( She/Her ) Vici Jessj1 Amelia_B ineedhelp99" at bounding box center [277, 154] width 545 height 251
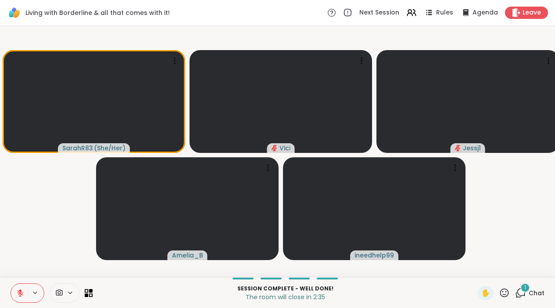
click at [521, 300] on div "1 Chat" at bounding box center [529, 293] width 29 height 14
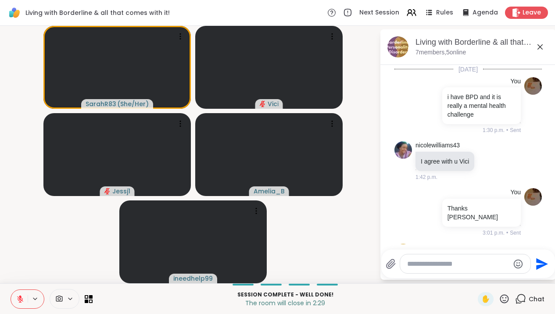
scroll to position [7126, 0]
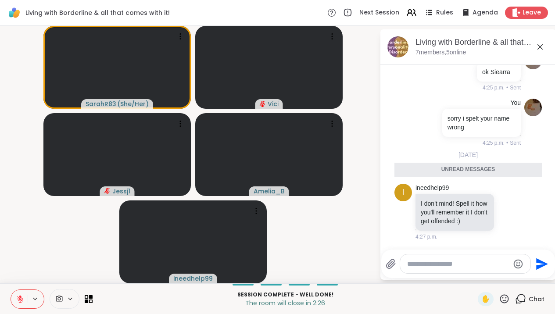
click at [546, 47] on icon at bounding box center [540, 47] width 11 height 11
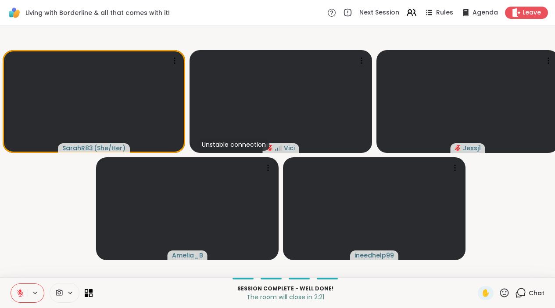
click at [521, 296] on icon at bounding box center [520, 292] width 11 height 11
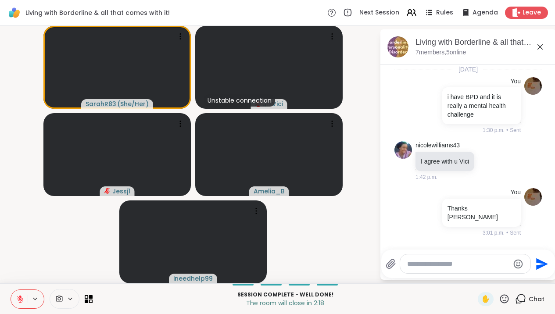
click at [460, 263] on textarea "Type your message" at bounding box center [458, 264] width 102 height 9
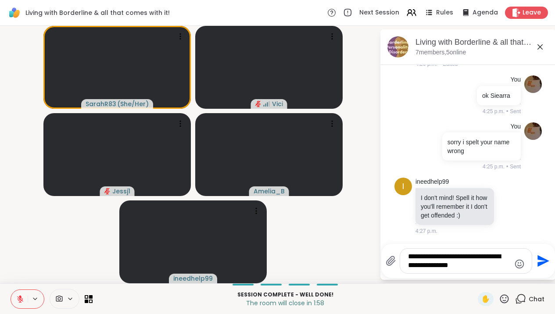
type textarea "**********"
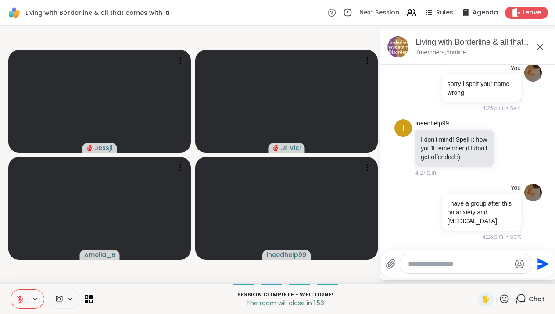
scroll to position [7160, 0]
click at [460, 263] on textarea "Type your message" at bounding box center [459, 264] width 102 height 9
click at [543, 49] on icon at bounding box center [540, 46] width 5 height 5
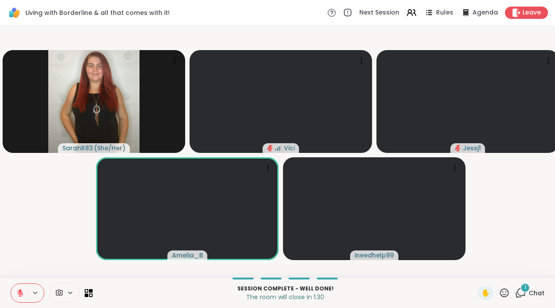
click at [521, 297] on icon at bounding box center [520, 292] width 11 height 11
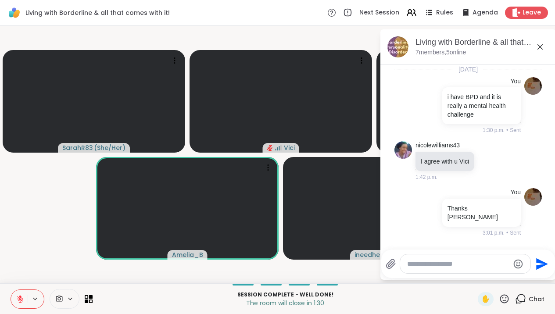
scroll to position [7255, 0]
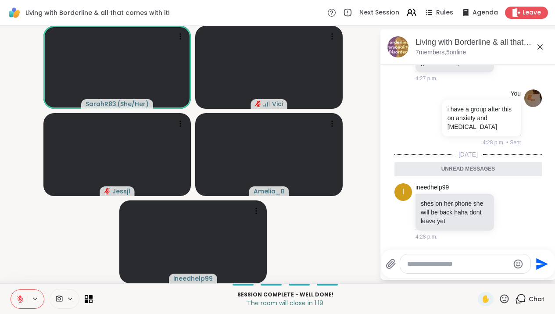
click at [545, 48] on icon at bounding box center [540, 47] width 11 height 11
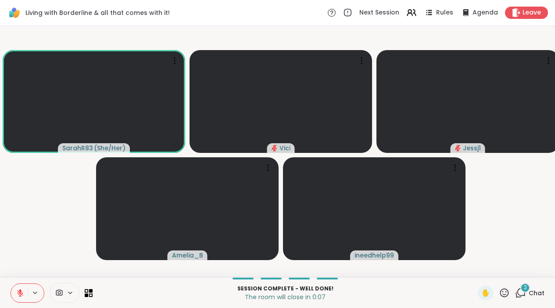
click at [518, 298] on icon at bounding box center [519, 295] width 6 height 6
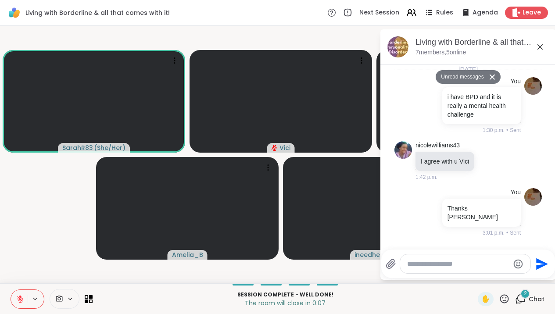
click at [449, 263] on textarea "Type your message" at bounding box center [458, 264] width 102 height 9
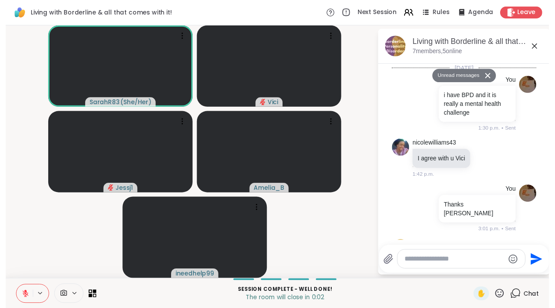
scroll to position [7553, 0]
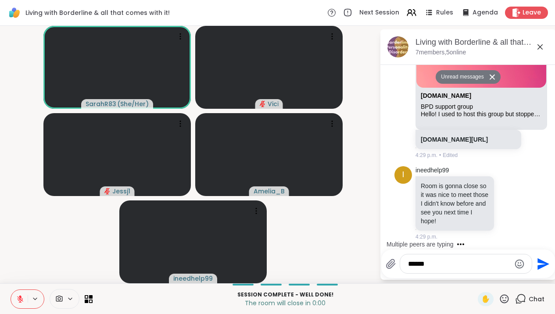
type textarea "*******"
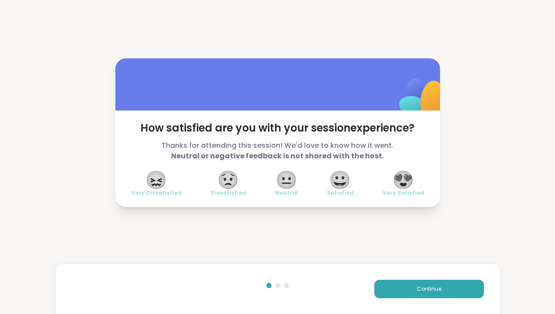
click at [341, 179] on span "😀" at bounding box center [340, 180] width 22 height 16
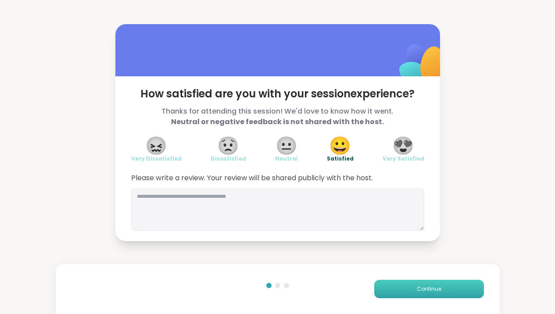
click at [432, 293] on span "Continue" at bounding box center [429, 289] width 25 height 8
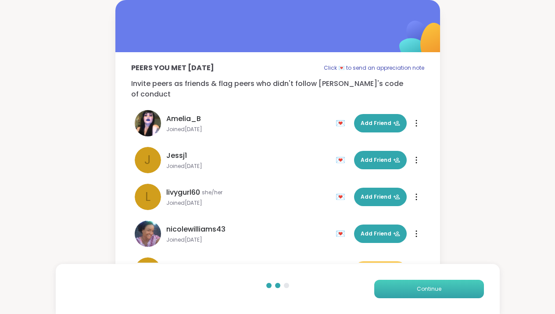
click at [432, 293] on span "Continue" at bounding box center [429, 289] width 25 height 8
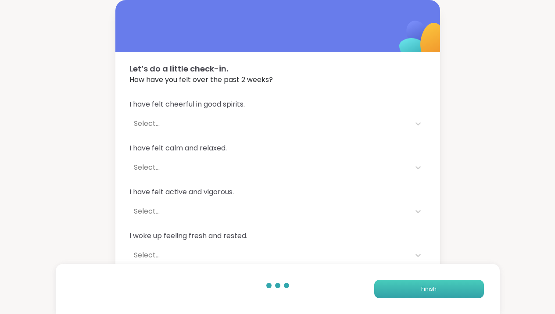
click at [432, 293] on span "Finish" at bounding box center [428, 289] width 15 height 8
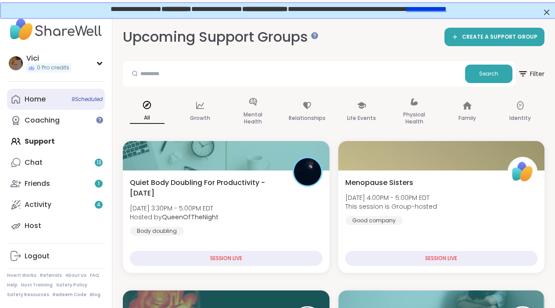
click at [58, 104] on link "Home 9 Scheduled" at bounding box center [56, 99] width 98 height 21
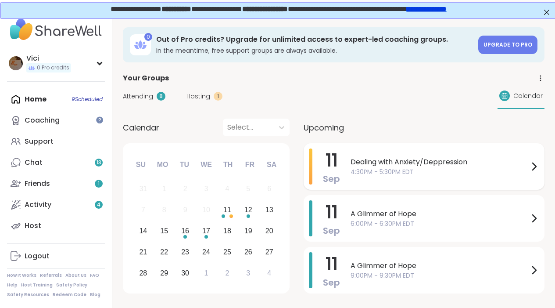
click at [351, 168] on span "4:30PM - 5:30PM EDT" at bounding box center [440, 171] width 178 height 9
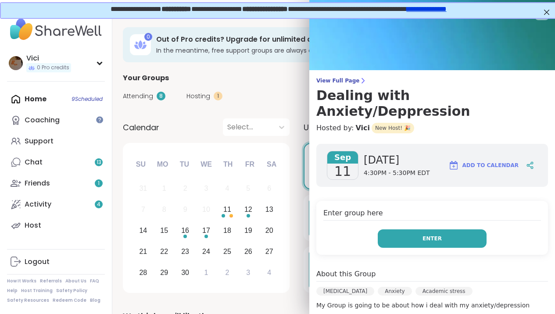
click at [428, 235] on span "Enter" at bounding box center [432, 239] width 19 height 8
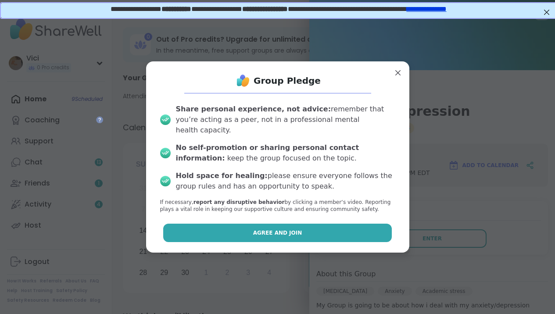
click at [361, 232] on button "Agree and Join" at bounding box center [277, 233] width 229 height 18
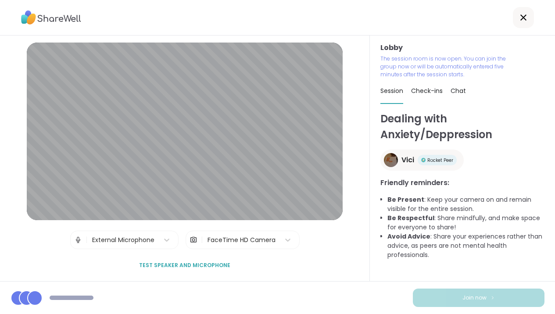
click at [452, 296] on button "Join now" at bounding box center [479, 298] width 132 height 18
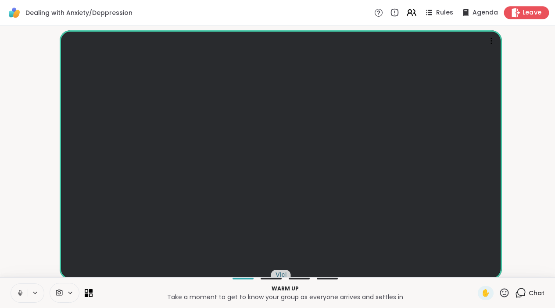
click at [520, 14] on icon at bounding box center [516, 12] width 8 height 9
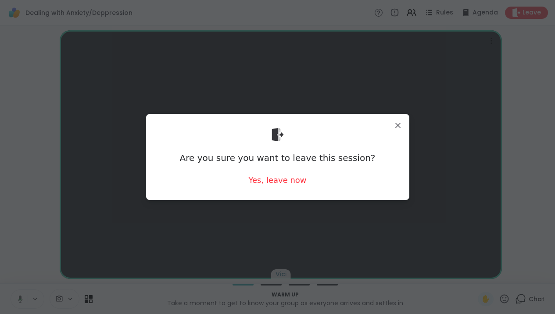
click at [284, 187] on div "Are you sure you want to leave this session? Yes, leave now" at bounding box center [277, 157] width 249 height 72
click at [282, 183] on div "Yes, leave now" at bounding box center [277, 180] width 58 height 11
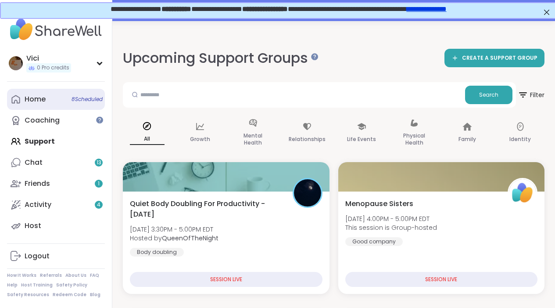
click at [91, 100] on span "8 Scheduled" at bounding box center [87, 99] width 31 height 7
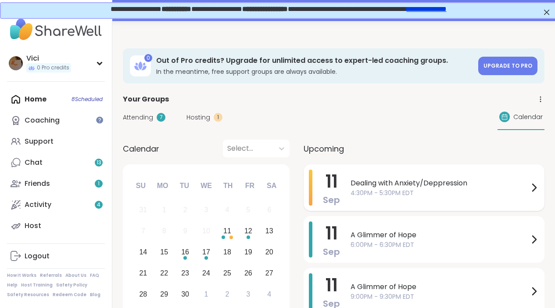
click at [377, 187] on span "Dealing with Anxiety/Deppression" at bounding box center [440, 183] width 178 height 11
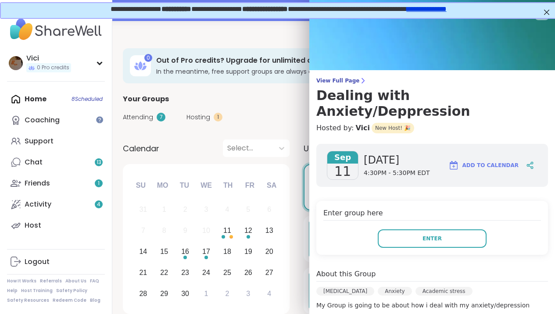
scroll to position [0, 0]
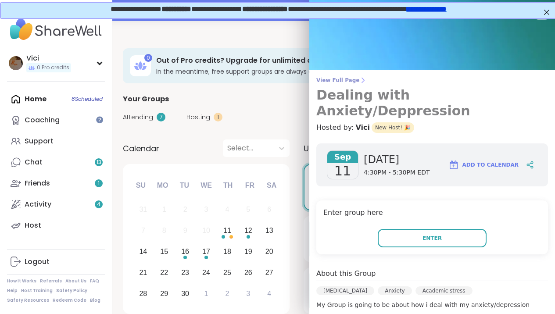
click at [448, 97] on h3 "Dealing with Anxiety/Deppression" at bounding box center [432, 103] width 232 height 32
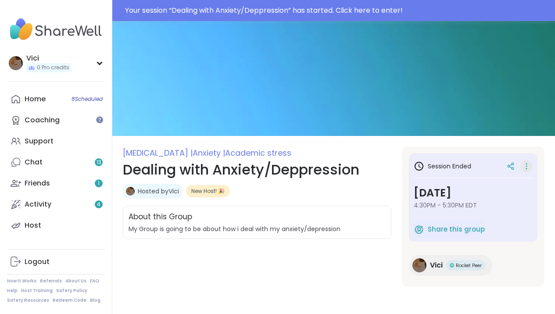
click at [525, 165] on icon at bounding box center [526, 166] width 9 height 12
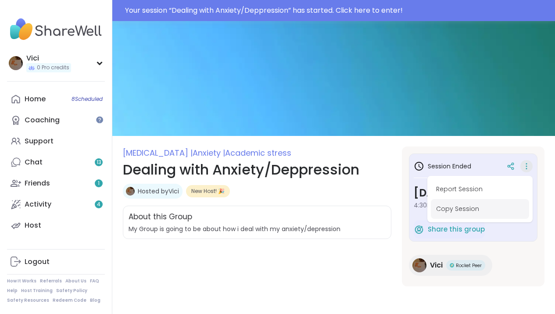
click at [500, 213] on button "Copy Session" at bounding box center [480, 209] width 98 height 20
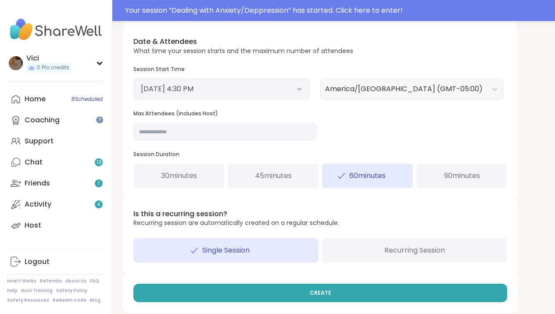
scroll to position [325, 0]
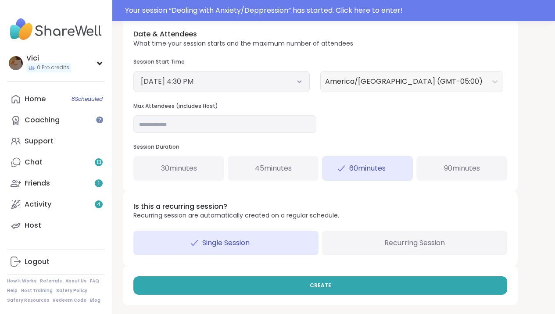
drag, startPoint x: 557, startPoint y: 144, endPoint x: 552, endPoint y: 314, distance: 170.4
click at [407, 244] on span "Recurring Session" at bounding box center [415, 243] width 61 height 11
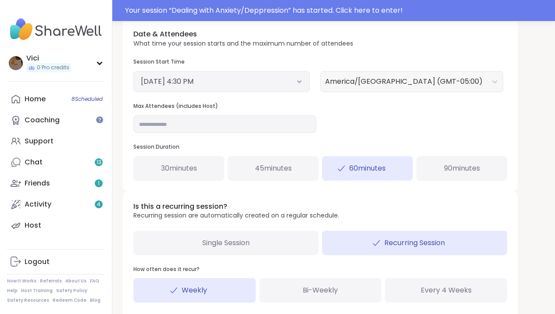
click at [344, 291] on div "Bi-Weekly" at bounding box center [320, 290] width 122 height 25
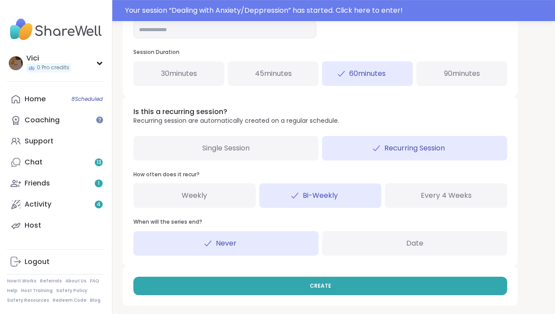
scroll to position [421, 0]
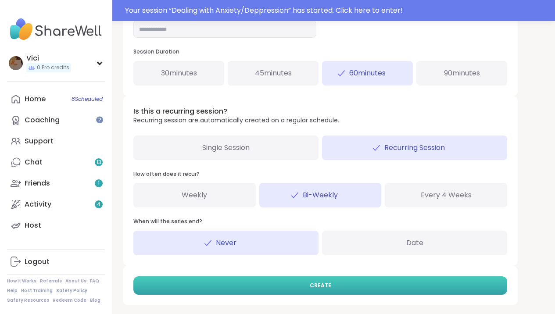
click at [423, 282] on button "CREATE" at bounding box center [320, 286] width 374 height 18
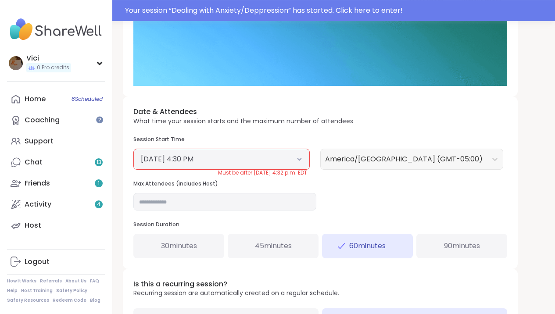
scroll to position [244, 0]
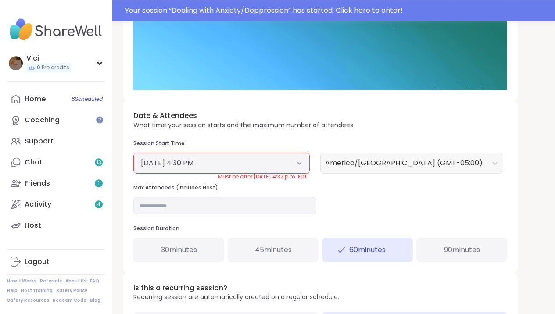
click at [299, 165] on icon at bounding box center [299, 164] width 3 height 2
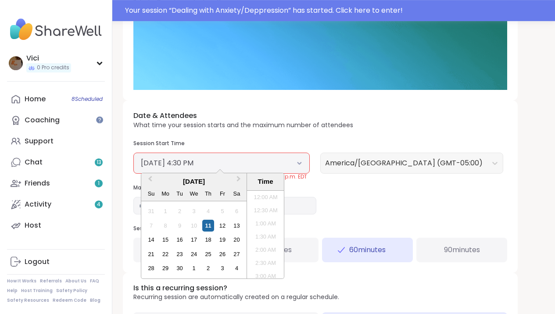
scroll to position [397, 0]
click at [212, 226] on div "11" at bounding box center [208, 226] width 12 height 12
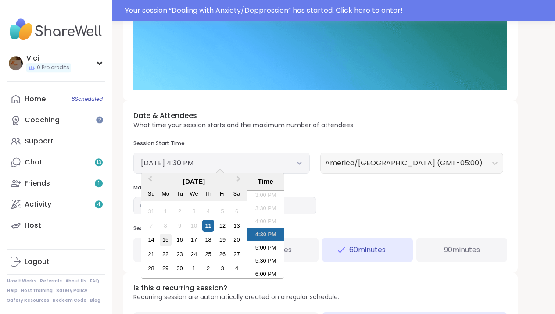
click at [167, 243] on div "15" at bounding box center [166, 240] width 12 height 12
click at [264, 228] on li "4:00 PM" at bounding box center [265, 221] width 37 height 13
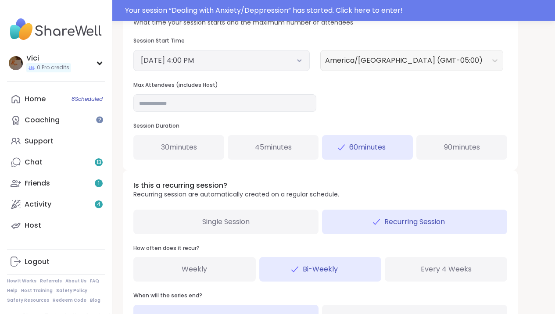
scroll to position [421, 0]
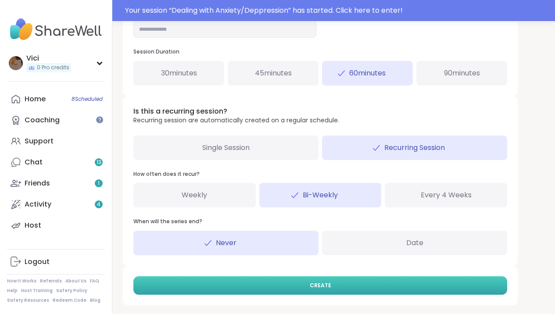
click at [416, 292] on button "CREATE" at bounding box center [320, 286] width 374 height 18
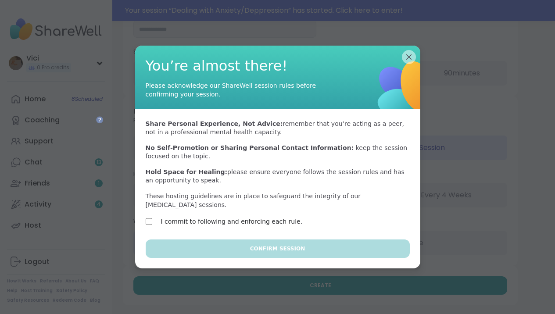
click at [154, 225] on div "I commit to following and enforcing each rule." at bounding box center [222, 221] width 152 height 11
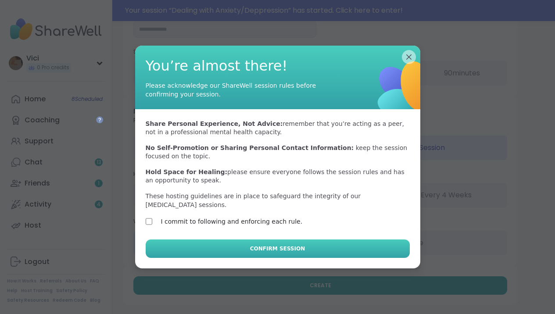
click at [189, 250] on button "Confirm Session" at bounding box center [278, 249] width 264 height 18
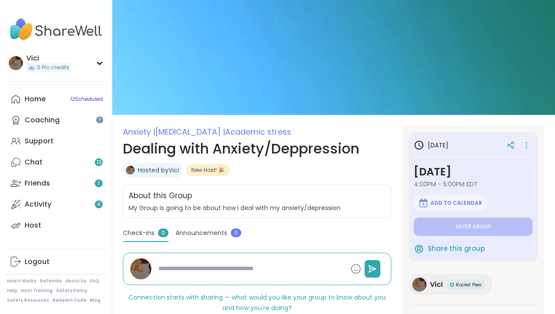
type textarea "*"
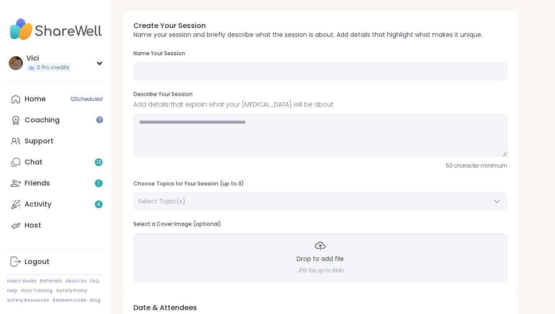
type input "**********"
type textarea "**********"
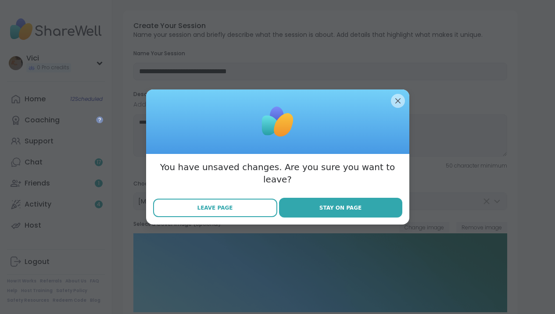
click at [229, 204] on span "Leave Page" at bounding box center [216, 208] width 36 height 8
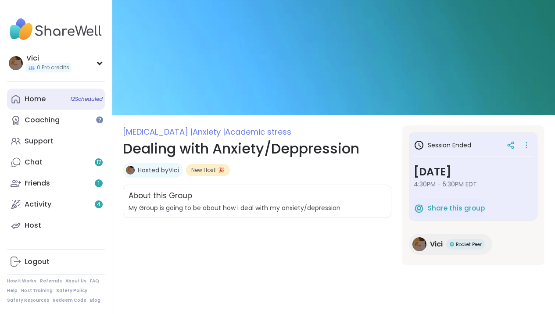
click at [71, 101] on span "12 Scheduled" at bounding box center [86, 99] width 32 height 7
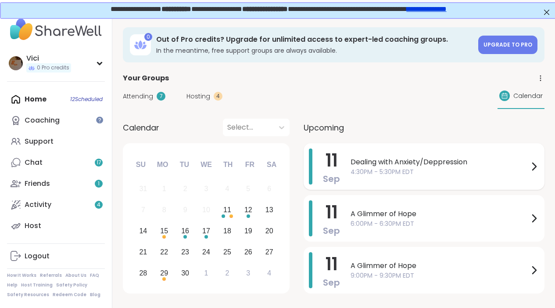
click at [370, 171] on span "4:30PM - 5:30PM EDT" at bounding box center [440, 171] width 178 height 9
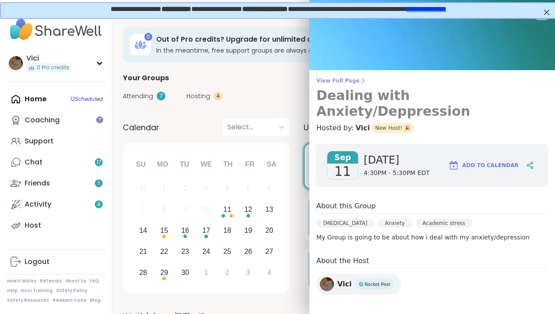
click at [352, 78] on span "View Full Page" at bounding box center [432, 80] width 232 height 7
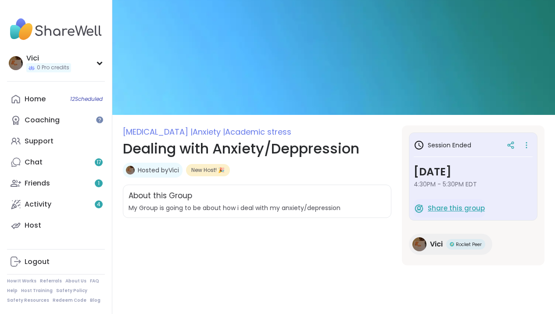
click at [438, 211] on span "Share this group" at bounding box center [456, 209] width 57 height 10
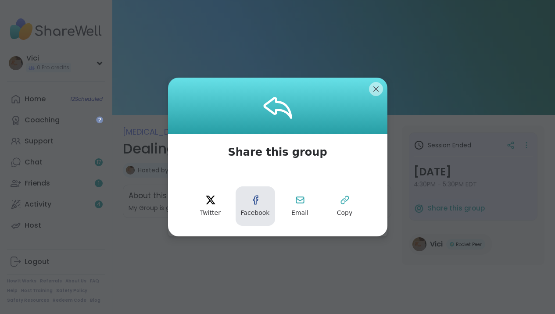
click at [267, 206] on button "Facebook" at bounding box center [256, 207] width 40 height 40
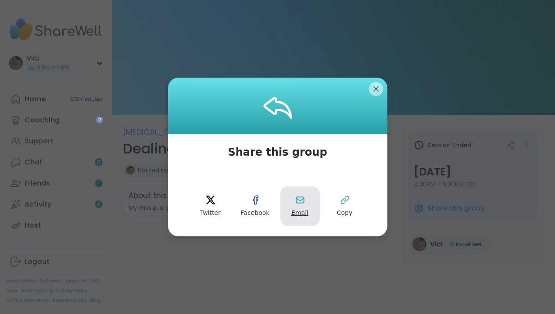
click at [295, 207] on button "Email" at bounding box center [300, 207] width 40 height 40
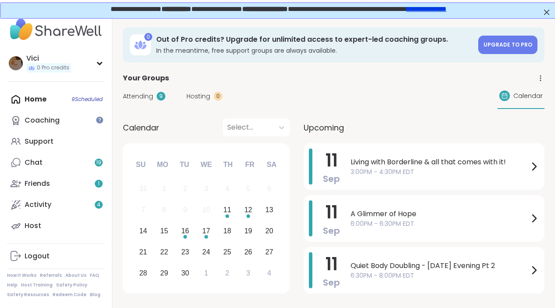
drag, startPoint x: 555, startPoint y: 54, endPoint x: 555, endPoint y: 63, distance: 9.2
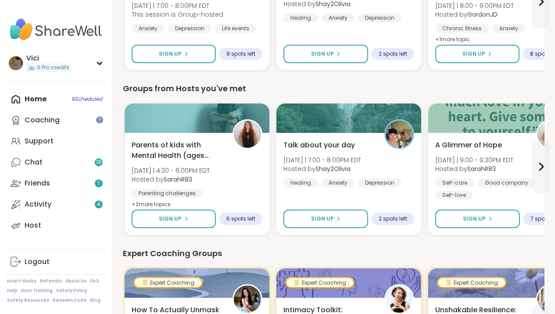
scroll to position [377, 0]
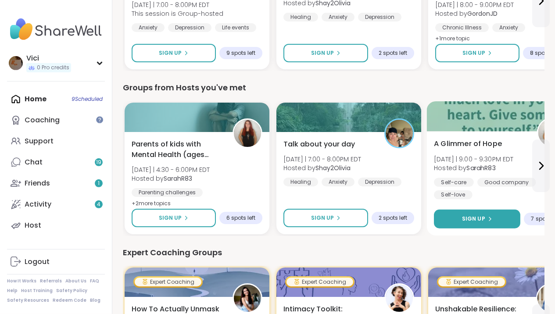
click at [486, 216] on div "Sign Up" at bounding box center [477, 219] width 30 height 8
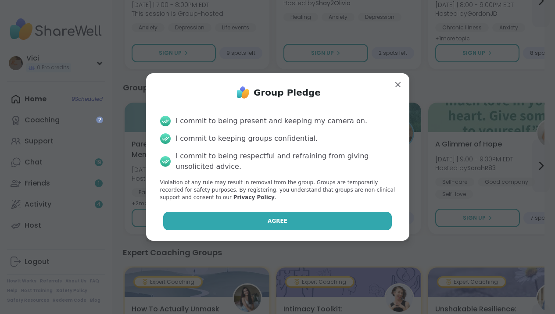
click at [378, 219] on button "Agree" at bounding box center [277, 221] width 229 height 18
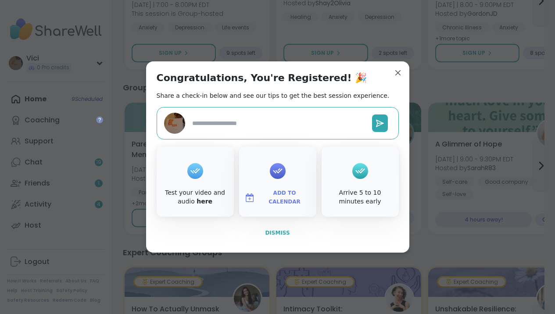
click at [281, 228] on button "Dismiss" at bounding box center [278, 233] width 242 height 18
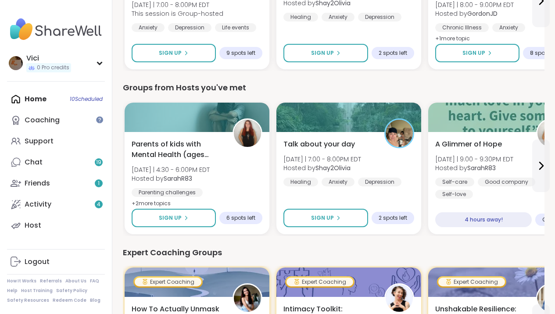
type textarea "*"
click at [538, 166] on icon at bounding box center [541, 166] width 11 height 11
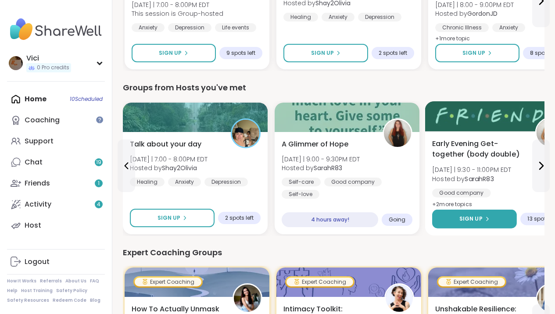
click at [496, 218] on button "Sign Up" at bounding box center [474, 219] width 85 height 19
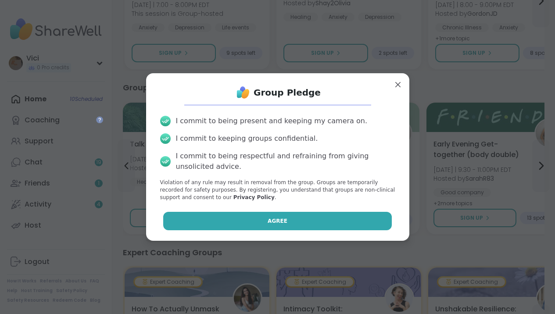
click at [367, 219] on button "Agree" at bounding box center [277, 221] width 229 height 18
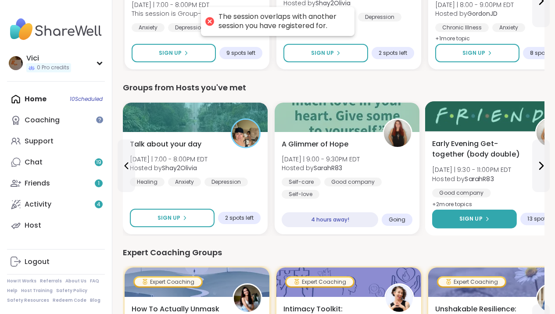
click at [464, 220] on span "Sign Up" at bounding box center [471, 219] width 23 height 8
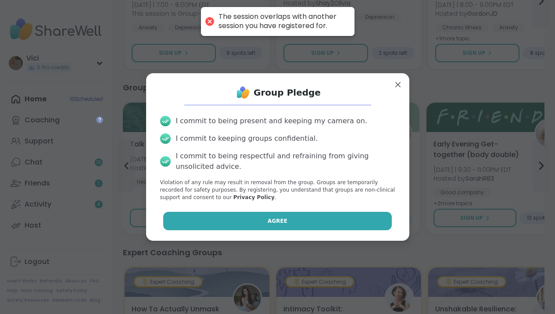
click at [339, 226] on button "Agree" at bounding box center [277, 221] width 229 height 18
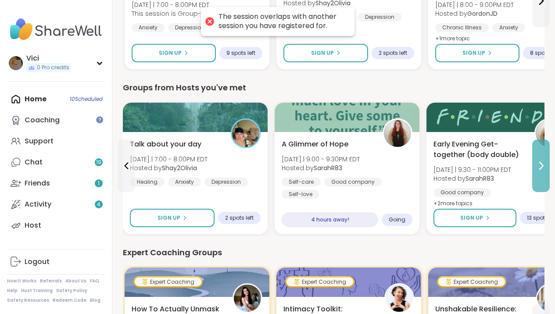
click at [537, 162] on icon at bounding box center [541, 166] width 11 height 11
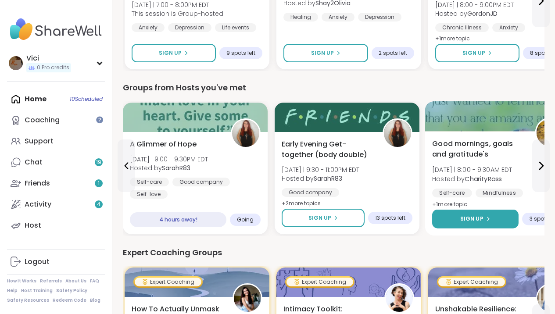
click at [486, 213] on button "Sign Up" at bounding box center [475, 219] width 86 height 19
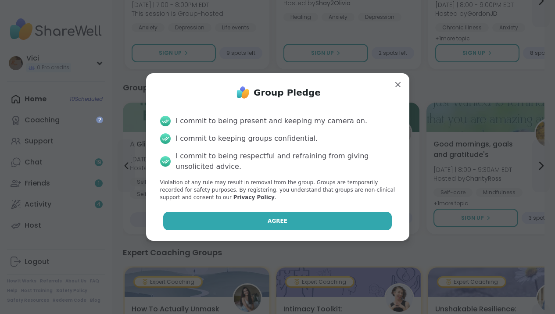
click at [349, 219] on button "Agree" at bounding box center [277, 221] width 229 height 18
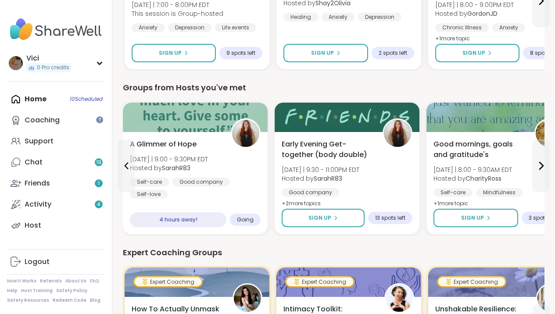
click at [58, 100] on div "Home 10 Scheduled Coaching Support Chat 19 Friends 1 Activity 4 Host" at bounding box center [56, 162] width 98 height 147
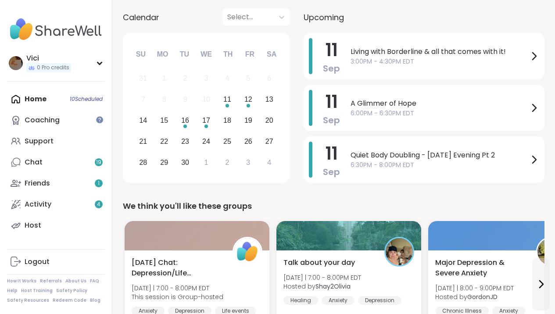
scroll to position [95, 0]
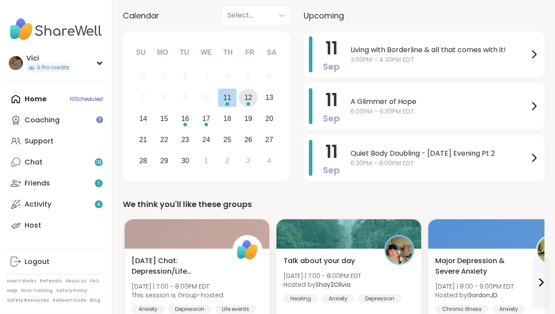
click at [249, 101] on div "12" at bounding box center [248, 98] width 8 height 12
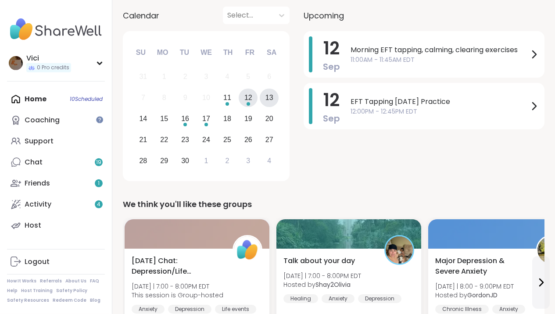
click at [264, 99] on div "13" at bounding box center [269, 98] width 19 height 19
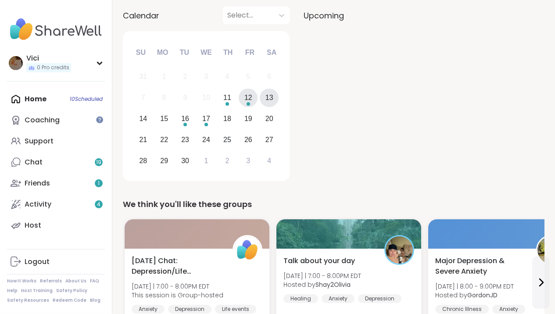
click at [246, 100] on div "12" at bounding box center [248, 98] width 8 height 12
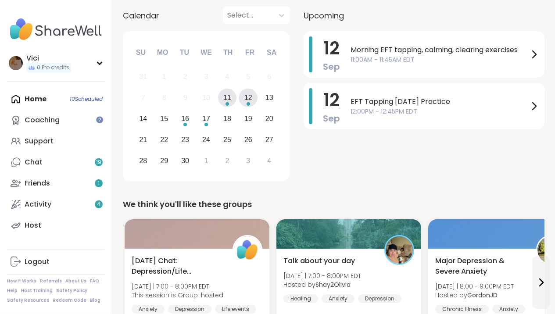
click at [227, 97] on div "11" at bounding box center [227, 98] width 8 height 12
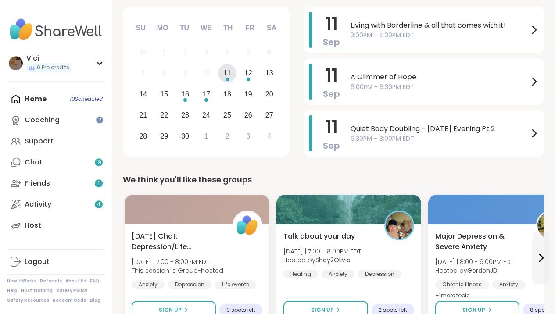
scroll to position [141, 0]
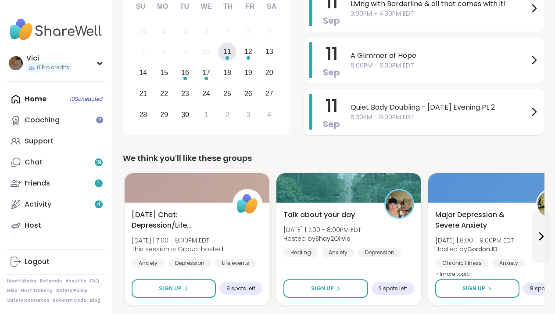
click at [485, 109] on span "Quiet Body Doubling - [DATE] Evening Pt 2" at bounding box center [440, 107] width 178 height 11
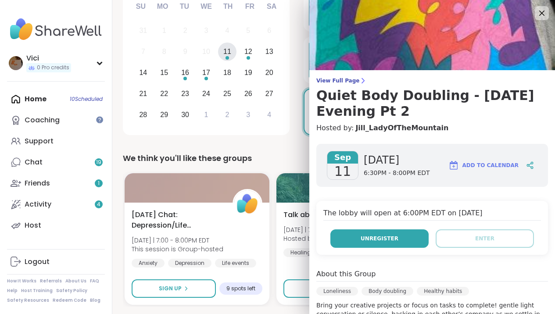
click at [396, 238] on button "Unregister" at bounding box center [380, 239] width 98 height 18
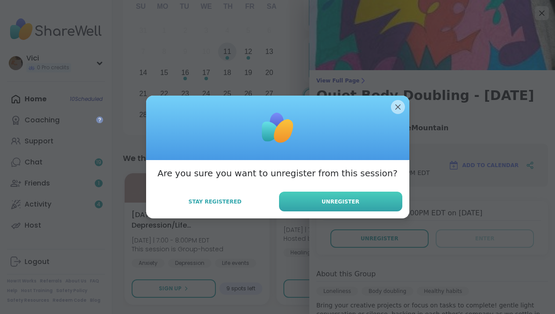
click at [364, 205] on button "Unregister" at bounding box center [340, 202] width 123 height 20
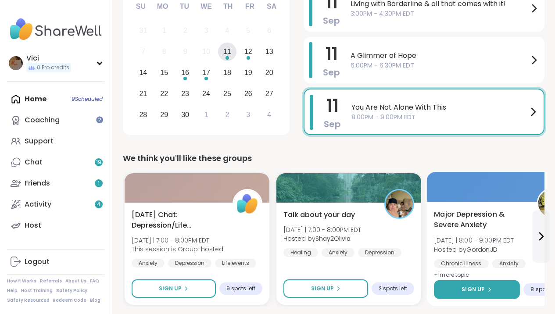
click at [490, 293] on div "Sign Up" at bounding box center [477, 290] width 30 height 8
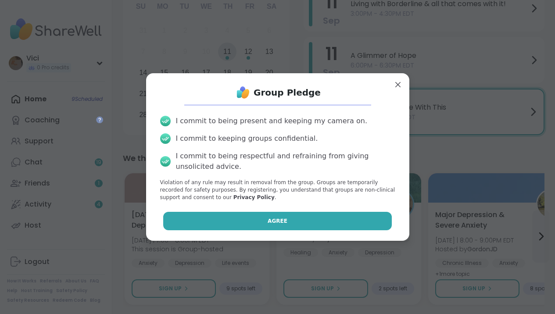
click at [363, 213] on button "Agree" at bounding box center [277, 221] width 229 height 18
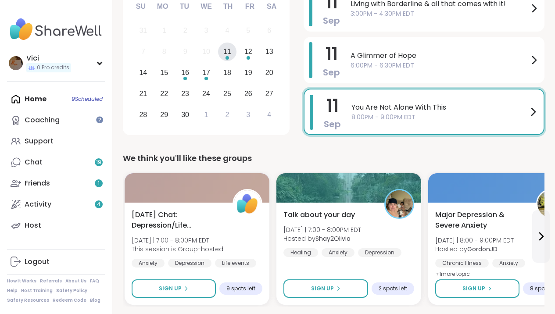
click at [392, 121] on div "You Are Not Alone With This 8:00PM - 9:00PM EDT" at bounding box center [445, 112] width 187 height 34
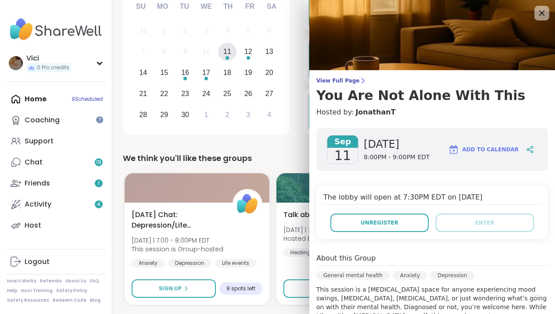
click at [536, 18] on icon at bounding box center [541, 12] width 11 height 11
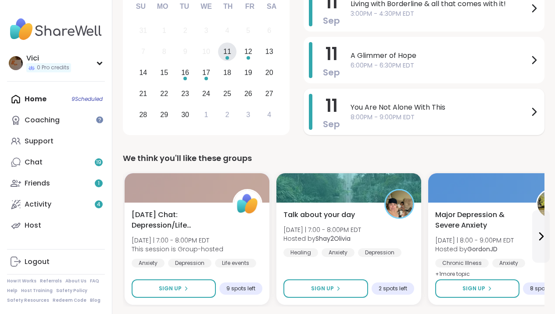
click at [452, 105] on span "You Are Not Alone With This" at bounding box center [440, 107] width 178 height 11
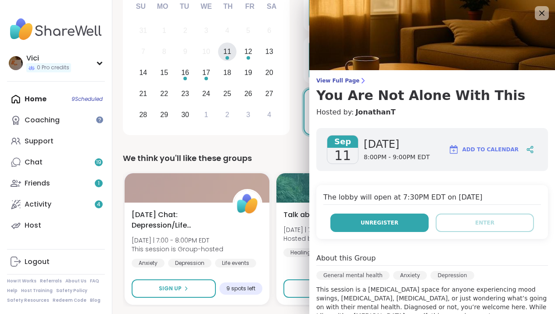
click at [403, 226] on button "Unregister" at bounding box center [380, 223] width 98 height 18
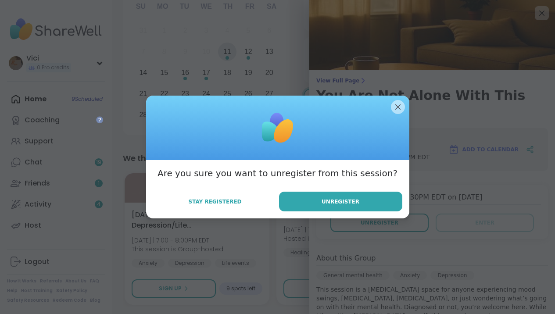
click at [374, 213] on div "Are you sure you want to unregister from this session? Stay Registered Unregist…" at bounding box center [277, 189] width 263 height 58
click at [373, 194] on button "Unregister" at bounding box center [340, 202] width 123 height 20
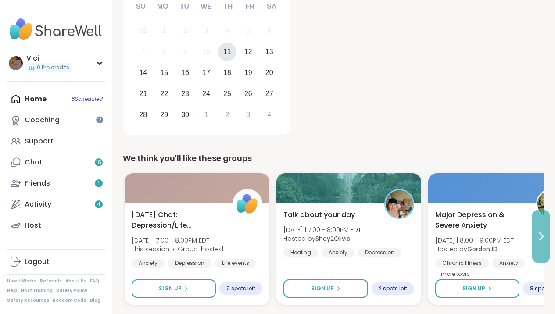
click at [541, 237] on icon at bounding box center [541, 236] width 11 height 11
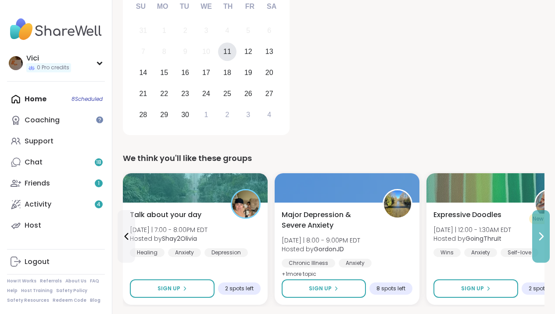
click at [541, 234] on icon at bounding box center [542, 236] width 4 height 7
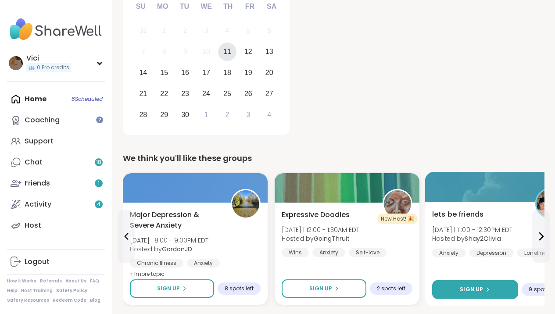
click at [484, 291] on div "Sign Up" at bounding box center [475, 290] width 30 height 8
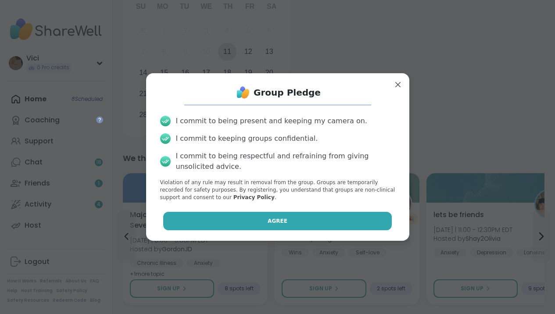
click at [361, 230] on button "Agree" at bounding box center [277, 221] width 229 height 18
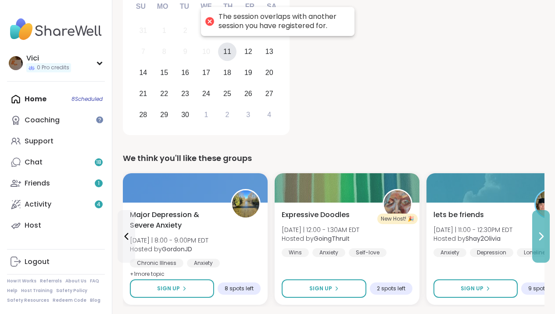
click at [544, 229] on button at bounding box center [541, 236] width 18 height 53
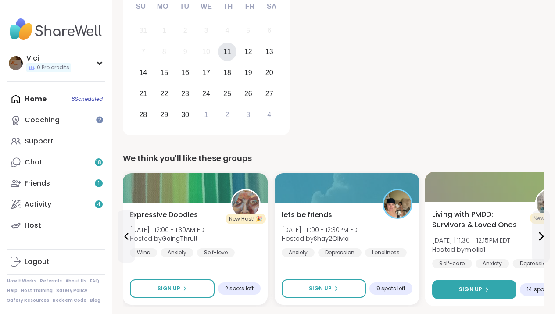
click at [482, 280] on div "Living with PMDD: Survivors & Loved Ones Fri 9/12 | 11:30 - 12:15PM EDT Hosted …" at bounding box center [499, 254] width 148 height 104
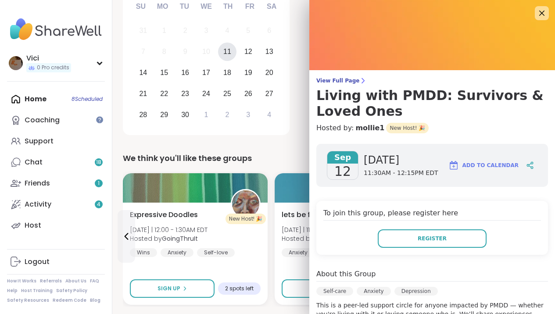
click at [469, 291] on div "Self-care Anxiety Depression" at bounding box center [432, 294] width 232 height 14
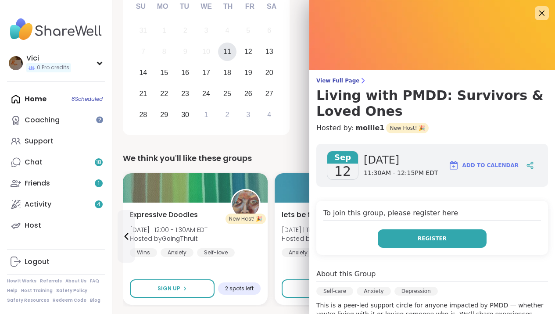
click at [445, 235] on button "Register" at bounding box center [432, 239] width 109 height 18
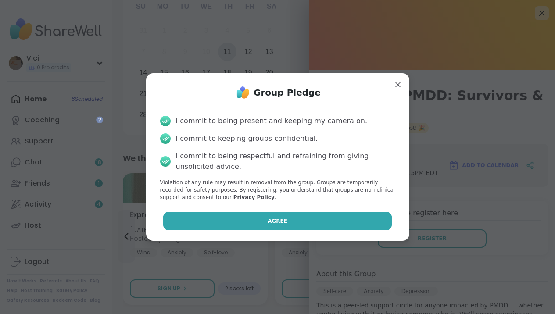
click at [359, 219] on button "Agree" at bounding box center [277, 221] width 229 height 18
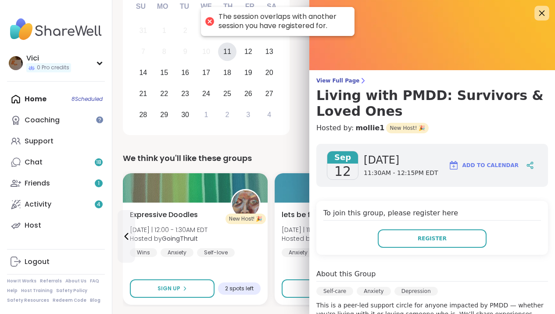
click at [539, 12] on icon at bounding box center [542, 14] width 6 height 6
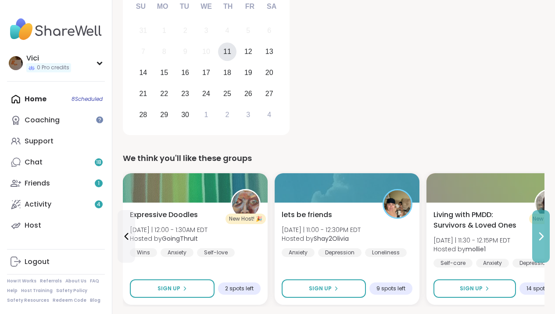
click at [543, 218] on button at bounding box center [541, 236] width 18 height 53
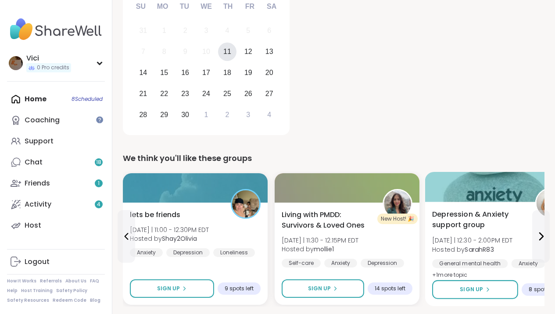
click at [487, 277] on div "Depression & Anxiety support group Fri 9/12 | 12:30 - 2:00PM EDT Hosted by Sara…" at bounding box center [499, 254] width 148 height 104
click at [482, 301] on p "Depression and anxiety tend to go hand in hand, but whether you have one or the…" at bounding box center [436, 310] width 223 height 18
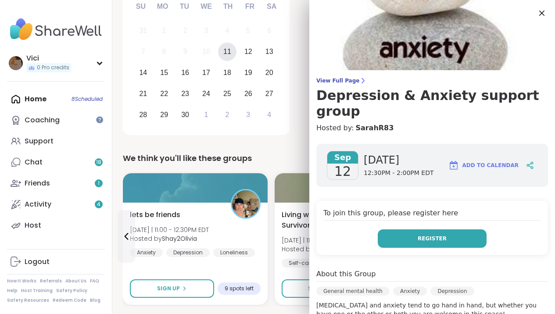
click at [443, 230] on button "Register" at bounding box center [432, 239] width 109 height 18
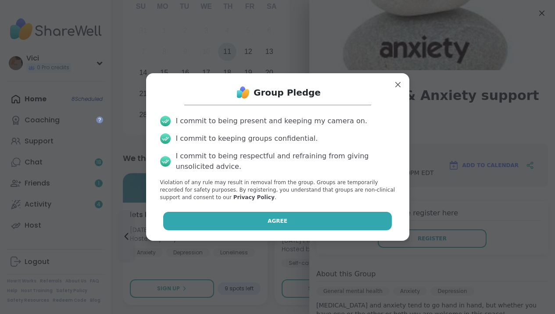
click at [351, 223] on button "Agree" at bounding box center [277, 221] width 229 height 18
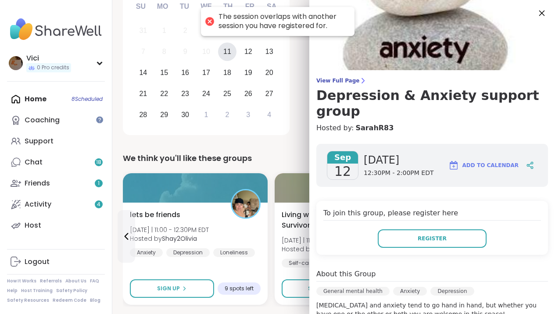
click at [536, 11] on icon at bounding box center [541, 12] width 11 height 11
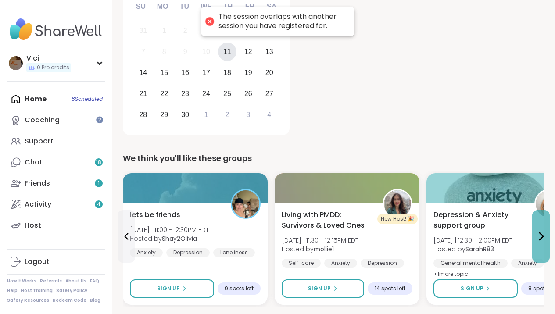
click at [534, 231] on button at bounding box center [541, 236] width 18 height 53
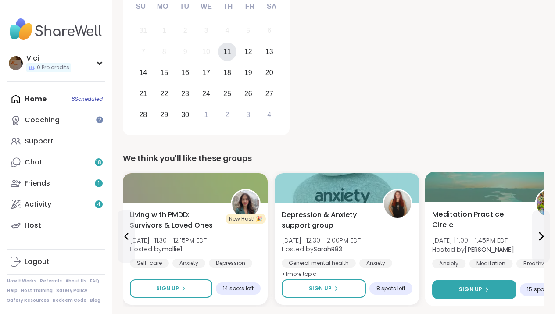
click at [483, 289] on div "Sign Up" at bounding box center [474, 290] width 30 height 8
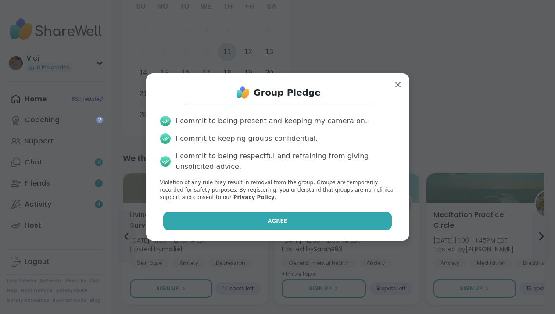
click at [368, 216] on button "Agree" at bounding box center [277, 221] width 229 height 18
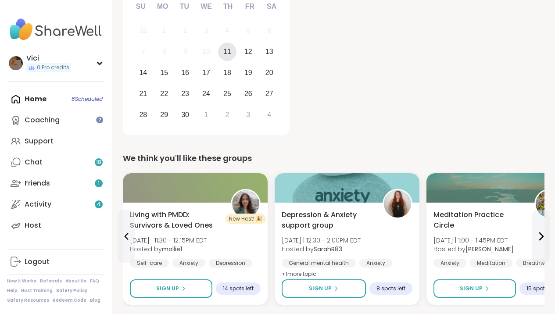
scroll to position [0, 0]
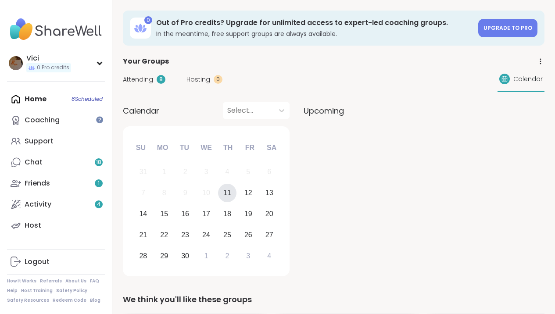
click at [139, 86] on div "Attending 8 Hosting 0 Calendar" at bounding box center [334, 79] width 422 height 25
click at [143, 82] on span "Attending" at bounding box center [138, 79] width 30 height 9
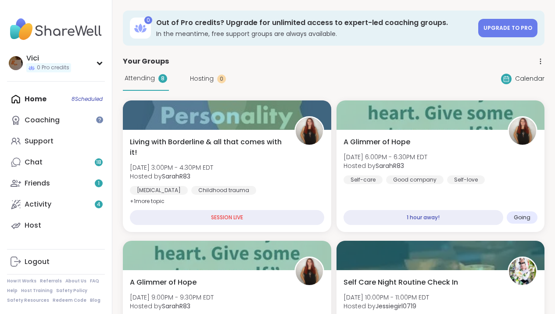
click at [84, 99] on div "Home 8 Scheduled Coaching Support Chat 18 Friends 1 Activity 4 Host" at bounding box center [56, 162] width 98 height 147
click at [144, 82] on span "Attending" at bounding box center [140, 78] width 30 height 9
click at [200, 83] on span "Hosting" at bounding box center [202, 78] width 24 height 9
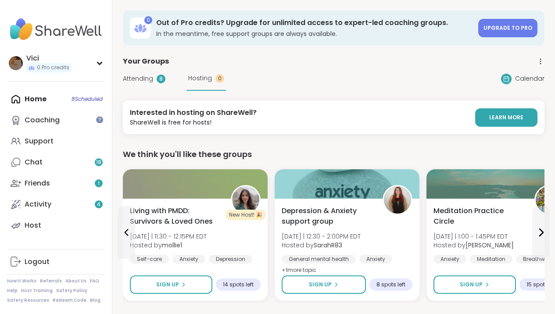
click at [57, 99] on div "Home 8 Scheduled Coaching Support Chat 18 Friends 1 Activity 4 Host" at bounding box center [56, 162] width 98 height 147
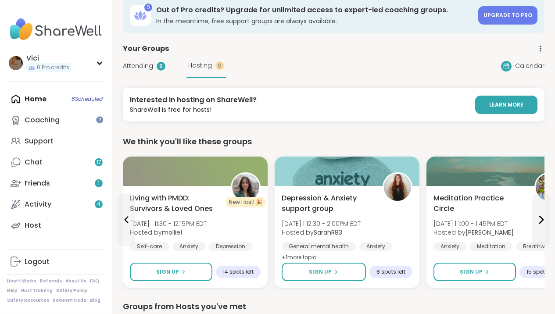
scroll to position [14, 0]
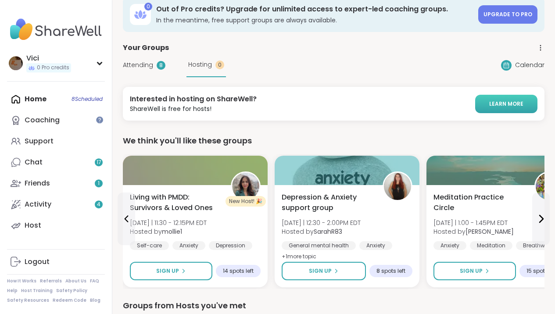
click at [506, 105] on span "LEARN MORE" at bounding box center [506, 104] width 34 height 8
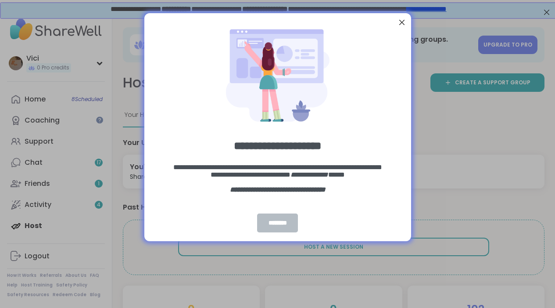
click at [283, 226] on div "********" at bounding box center [277, 222] width 41 height 19
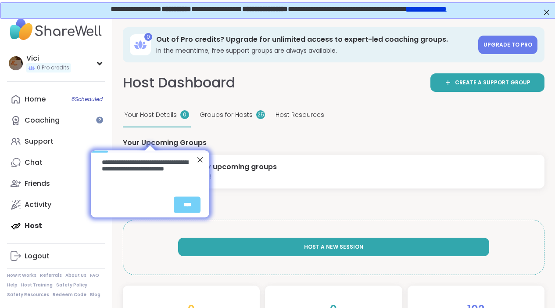
click at [304, 250] on span "Host A New Session" at bounding box center [333, 246] width 59 height 7
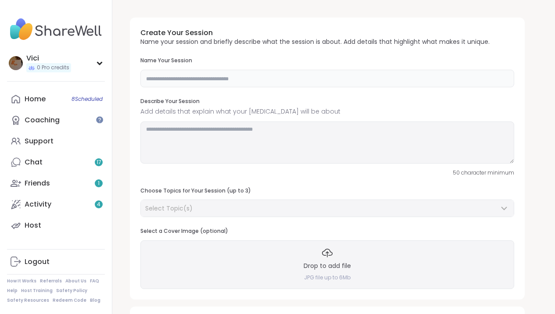
click at [206, 84] on input "text" at bounding box center [327, 79] width 374 height 18
type input "**********"
click at [194, 132] on textarea at bounding box center [327, 143] width 374 height 42
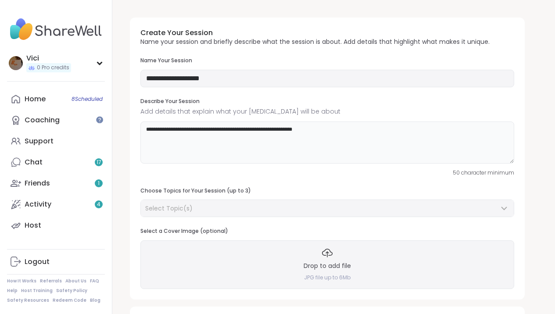
type textarea "**********"
click at [227, 81] on input "**********" at bounding box center [327, 79] width 374 height 18
type input "**********"
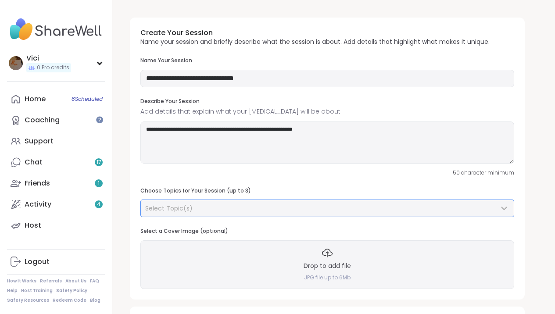
click at [301, 210] on div "Select Topic(s)" at bounding box center [322, 208] width 354 height 9
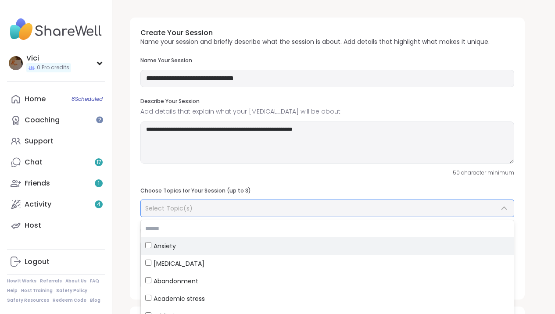
click at [215, 251] on div "Anxiety" at bounding box center [327, 246] width 364 height 9
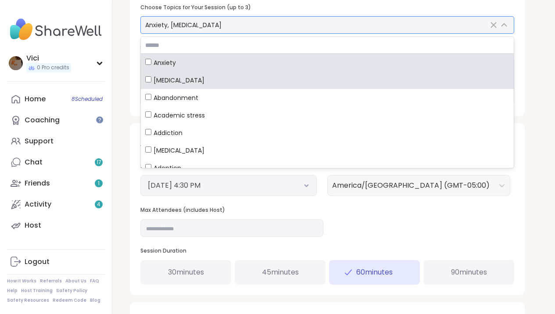
scroll to position [184, 0]
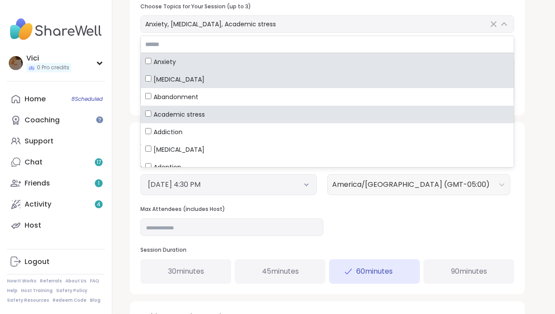
click at [218, 181] on button "September 11, 2025 4:30 PM" at bounding box center [229, 185] width 162 height 11
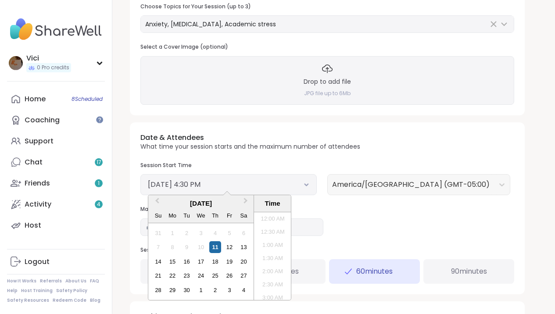
scroll to position [397, 0]
click at [216, 244] on div "11" at bounding box center [215, 247] width 12 height 12
click at [306, 180] on button "September 11, 2025 4:30 PM" at bounding box center [229, 185] width 162 height 11
click at [270, 251] on li "4:30 PM" at bounding box center [272, 256] width 37 height 13
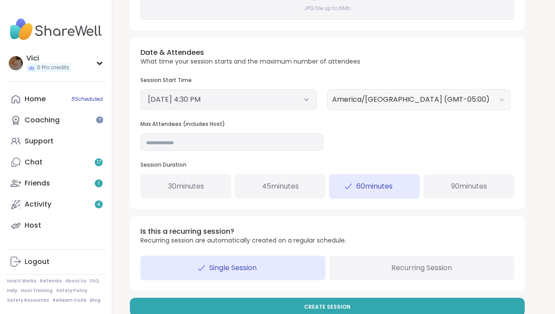
scroll to position [288, 0]
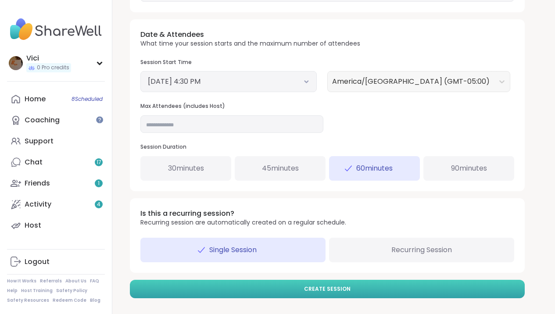
click at [403, 290] on button "Create Session" at bounding box center [327, 289] width 395 height 18
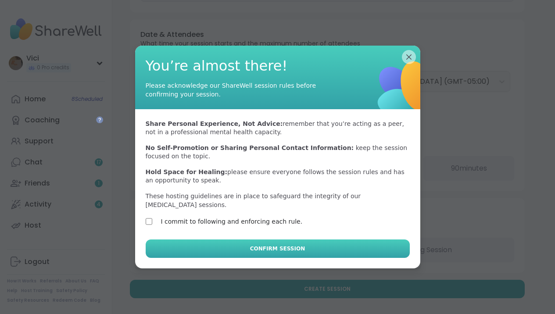
click at [194, 248] on button "Confirm Session" at bounding box center [278, 249] width 264 height 18
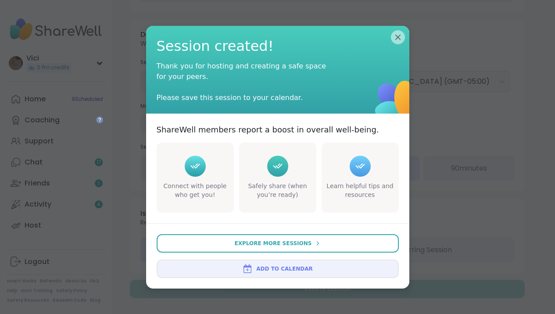
click at [248, 269] on img at bounding box center [247, 269] width 11 height 11
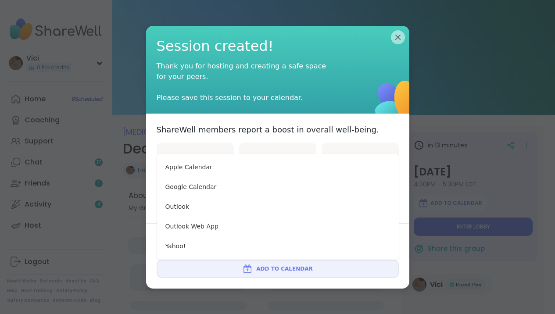
click at [257, 269] on button "Add to Calendar" at bounding box center [278, 269] width 242 height 18
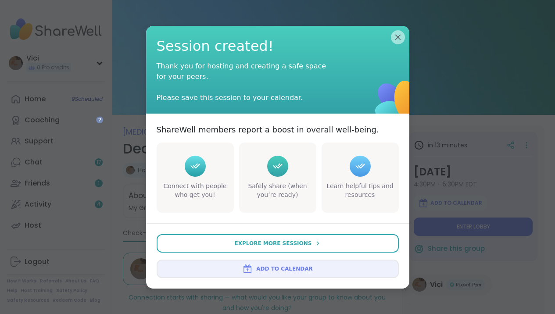
click at [265, 277] on button "Add to Calendar" at bounding box center [278, 269] width 242 height 18
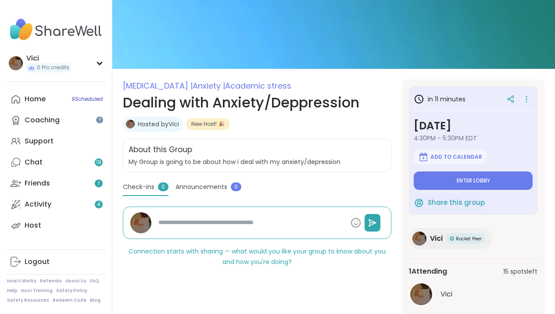
scroll to position [45, 0]
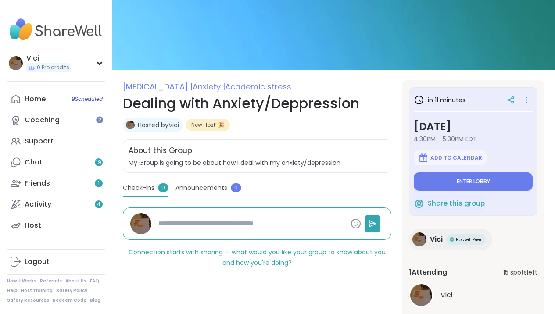
click at [201, 216] on textarea at bounding box center [251, 224] width 192 height 16
type textarea "*"
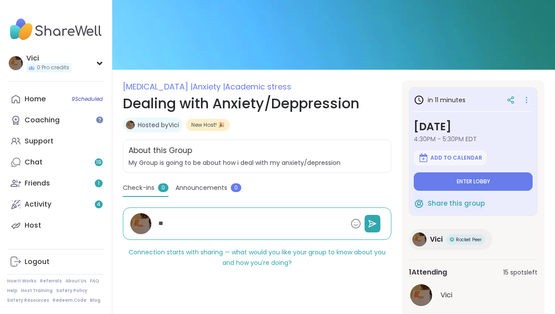
type textarea "*"
type textarea "***"
type textarea "*"
type textarea "****"
type textarea "*"
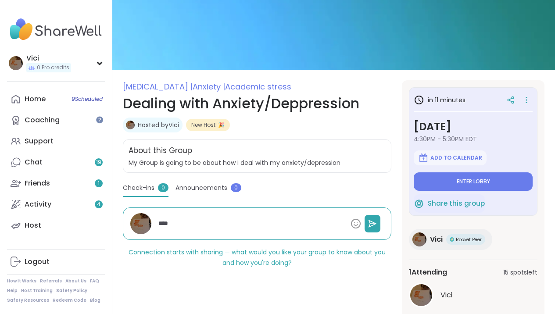
type textarea "*****"
type textarea "*"
type textarea "******"
type textarea "*"
type textarea "******"
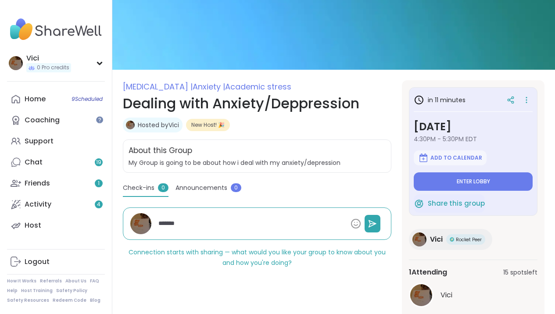
type textarea "*"
type textarea "********"
type textarea "*"
type textarea "*********"
type textarea "*"
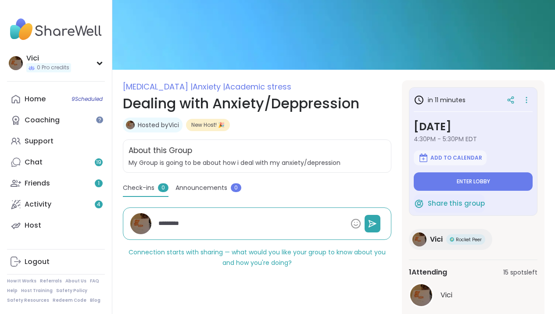
type textarea "*********"
type textarea "*"
type textarea "**********"
type textarea "*"
type textarea "**********"
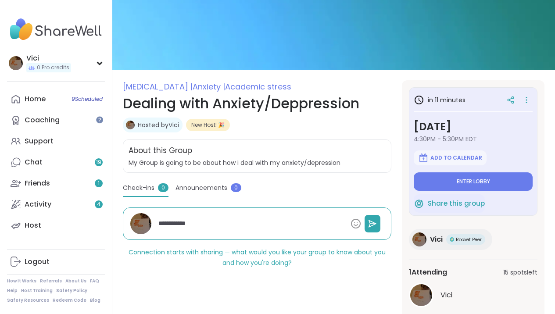
type textarea "*"
type textarea "**********"
type textarea "*"
type textarea "**********"
type textarea "*"
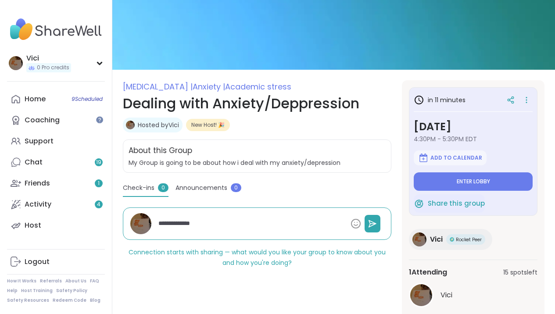
type textarea "**********"
type textarea "*"
type textarea "**********"
type textarea "*"
type textarea "**********"
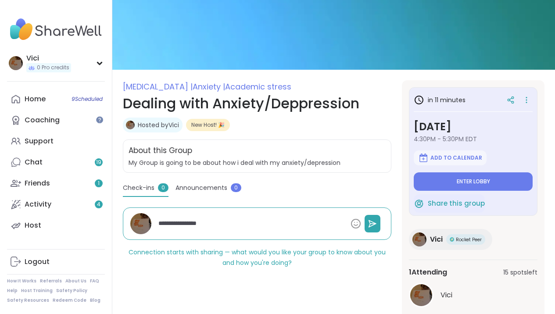
type textarea "*"
type textarea "**********"
type textarea "*"
type textarea "**********"
type textarea "*"
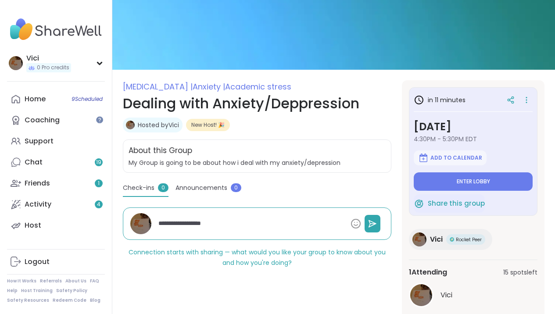
type textarea "**********"
type textarea "*"
type textarea "**********"
type textarea "*"
type textarea "**********"
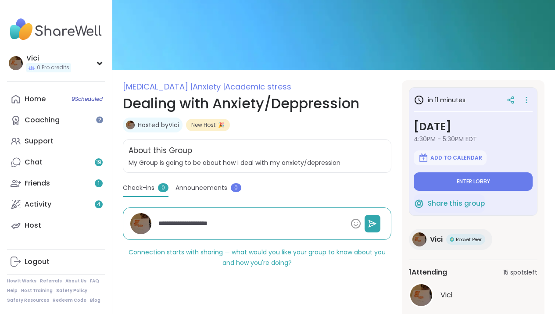
type textarea "*"
type textarea "**********"
type textarea "*"
type textarea "**********"
type textarea "*"
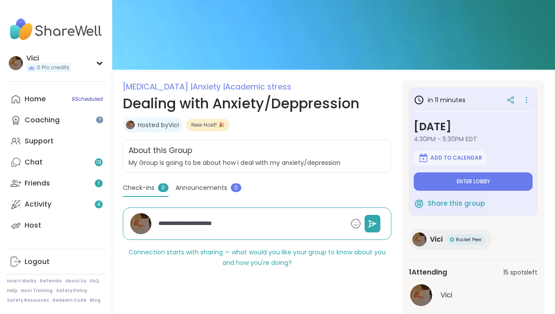
type textarea "**********"
type textarea "*"
type textarea "**********"
type textarea "*"
type textarea "**********"
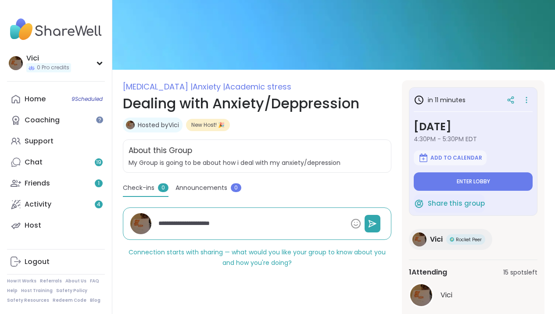
type textarea "*"
type textarea "**********"
type textarea "*"
type textarea "**********"
type textarea "*"
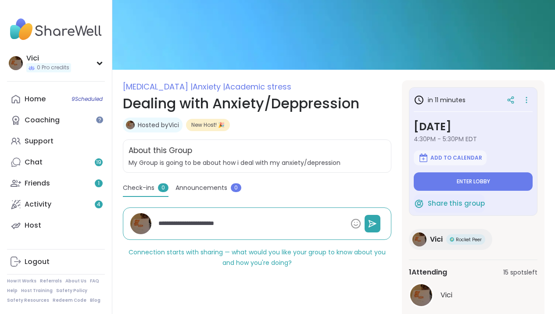
type textarea "**********"
type textarea "*"
type textarea "**********"
type textarea "*"
type textarea "**********"
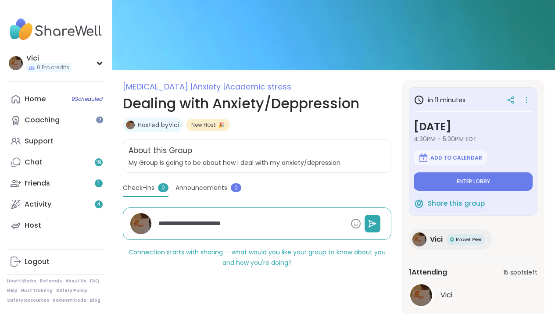
type textarea "*"
type textarea "**********"
type textarea "*"
type textarea "**********"
type textarea "*"
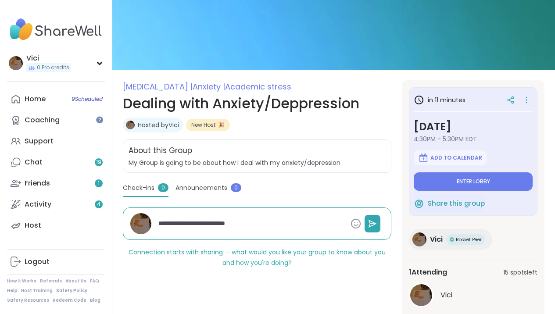
type textarea "**********"
type textarea "*"
type textarea "**********"
type textarea "*"
type textarea "**********"
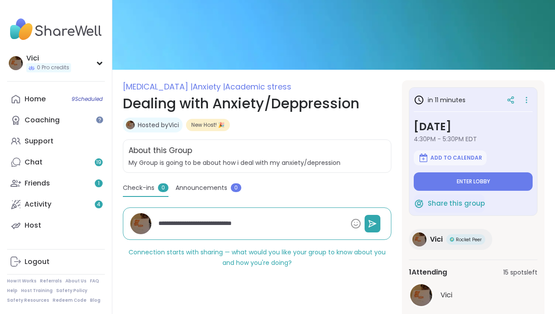
type textarea "*"
type textarea "**********"
type textarea "*"
type textarea "**********"
type textarea "*"
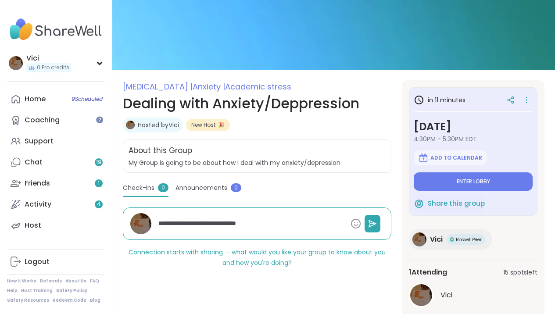
type textarea "**********"
type textarea "*"
type textarea "**********"
type textarea "*"
type textarea "**********"
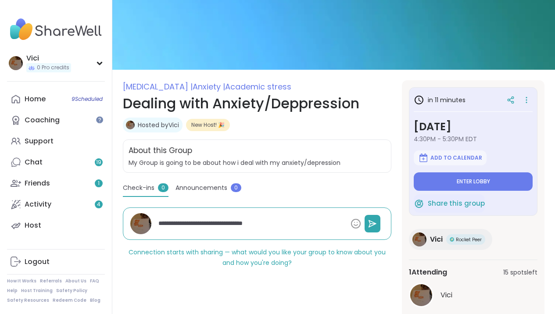
type textarea "*"
type textarea "**********"
type textarea "*"
type textarea "**********"
type textarea "*"
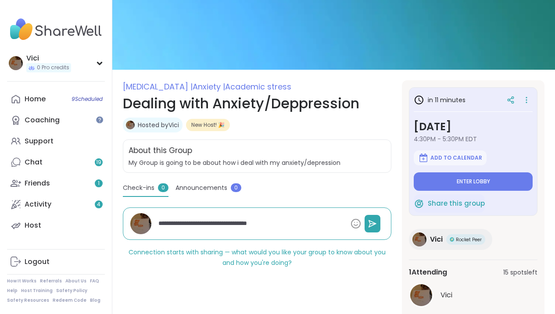
type textarea "**********"
type textarea "*"
type textarea "**********"
type textarea "*"
type textarea "**********"
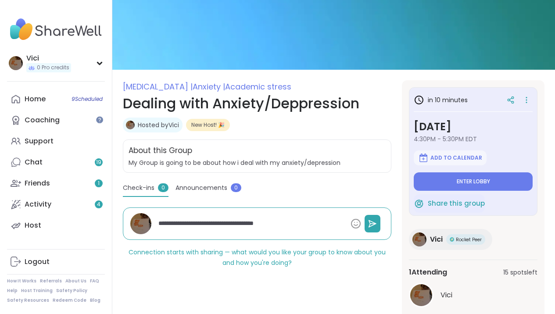
type textarea "*"
type textarea "**********"
type textarea "*"
type textarea "**********"
type textarea "*"
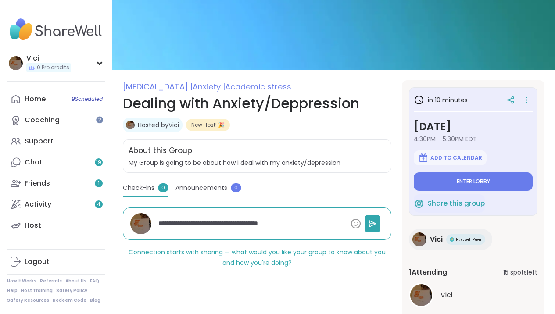
type textarea "**********"
type textarea "*"
type textarea "**********"
type textarea "*"
type textarea "**********"
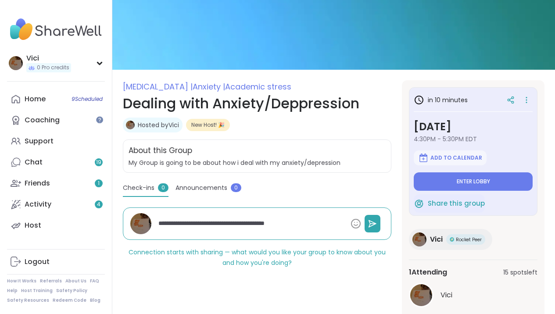
type textarea "*"
type textarea "**********"
type textarea "*"
type textarea "**********"
type textarea "*"
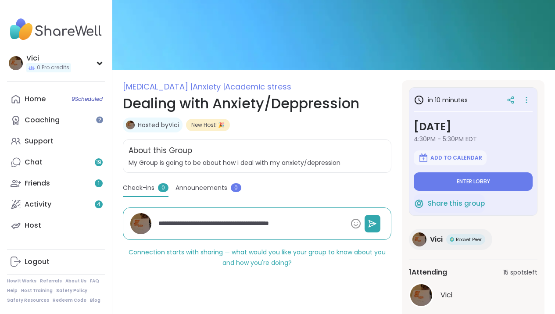
type textarea "**********"
type textarea "*"
type textarea "**********"
type textarea "*"
type textarea "**********"
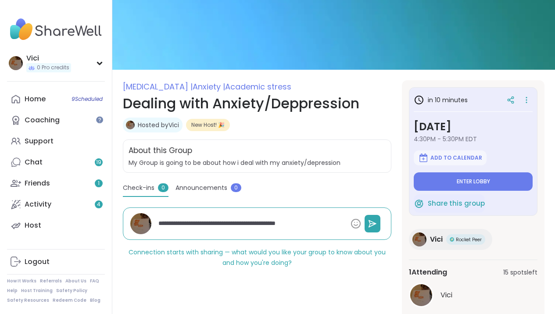
type textarea "*"
type textarea "**********"
type textarea "*"
type textarea "**********"
type textarea "*"
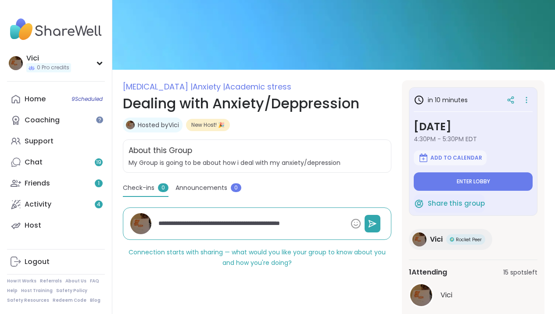
type textarea "**********"
type textarea "*"
type textarea "**********"
type textarea "*"
type textarea "**********"
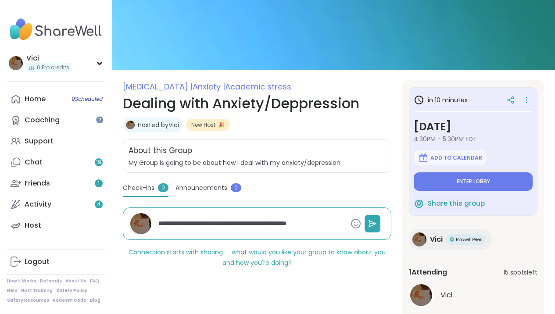
type textarea "*"
type textarea "**********"
type textarea "*"
type textarea "**********"
type textarea "*"
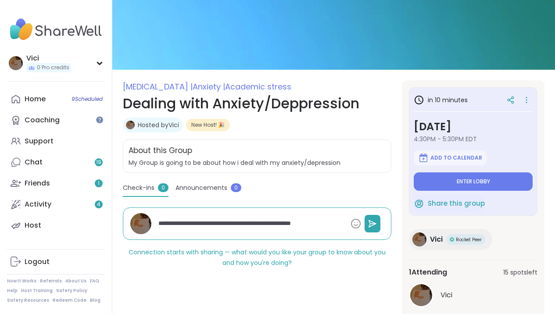
type textarea "**********"
type textarea "*"
type textarea "**********"
type textarea "*"
type textarea "**********"
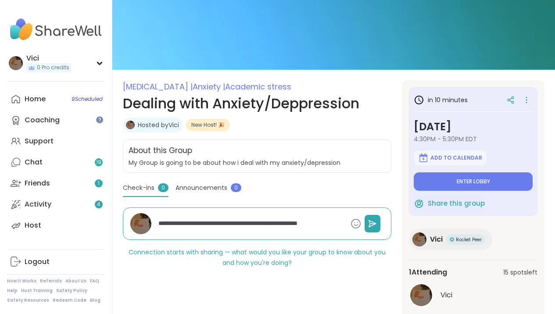
type textarea "*"
type textarea "**********"
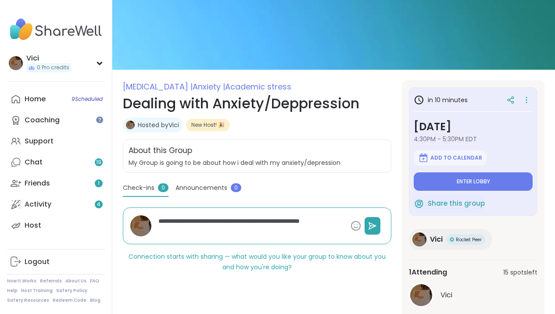
type textarea "*"
type textarea "**********"
type textarea "*"
type textarea "**********"
type textarea "*"
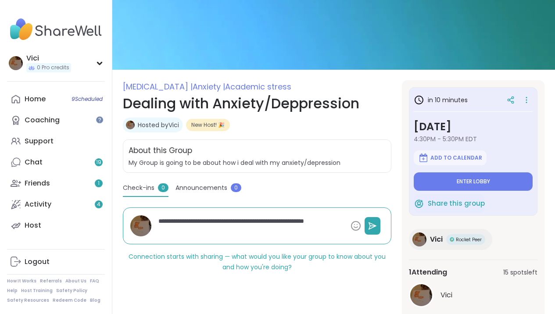
type textarea "**********"
type textarea "*"
type textarea "**********"
type textarea "*"
type textarea "**********"
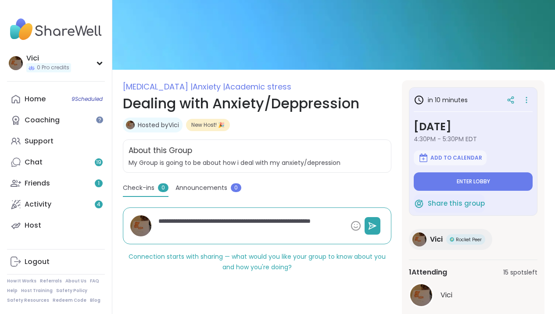
type textarea "*"
type textarea "**********"
type textarea "*"
type textarea "**********"
type textarea "*"
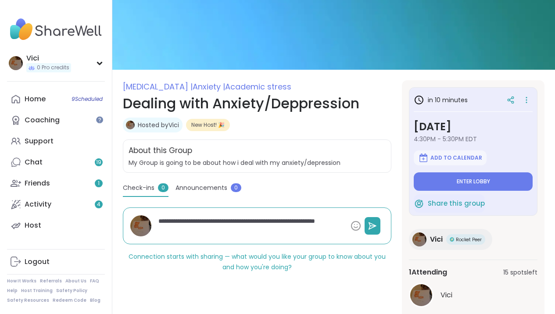
type textarea "**********"
type textarea "*"
type textarea "**********"
type textarea "*"
type textarea "**********"
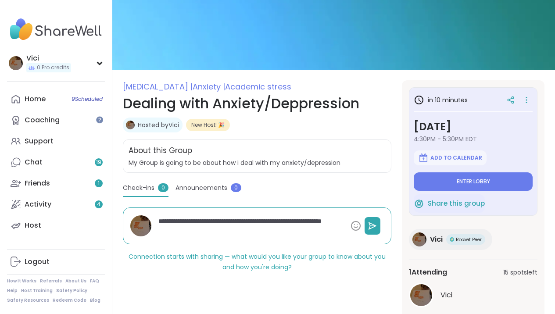
type textarea "*"
type textarea "**********"
type textarea "*"
type textarea "**********"
type textarea "*"
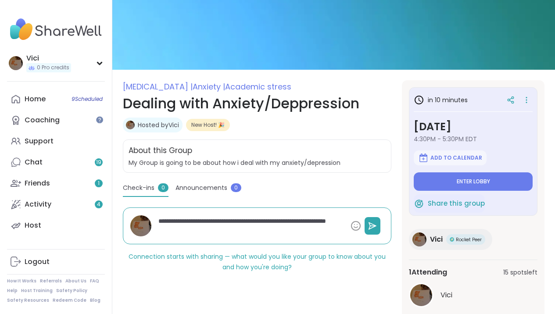
type textarea "**********"
type textarea "*"
type textarea "**********"
type textarea "*"
type textarea "**********"
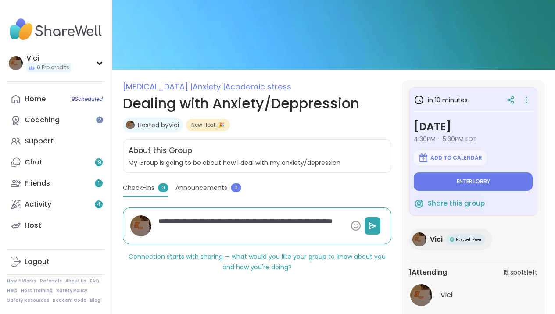
type textarea "*"
type textarea "**********"
type textarea "*"
type textarea "**********"
type textarea "*"
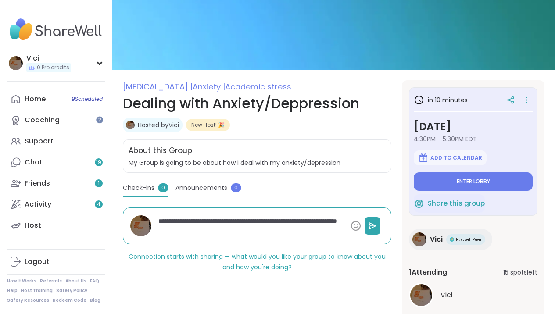
type textarea "**********"
type textarea "*"
type textarea "**********"
type textarea "*"
type textarea "**********"
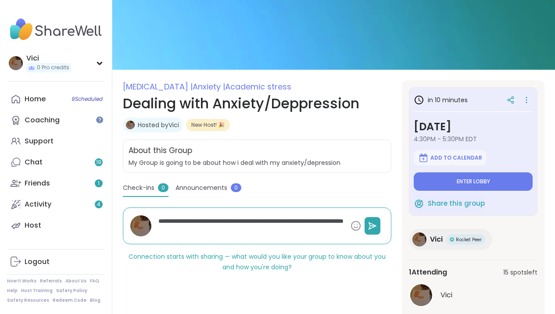
type textarea "*"
type textarea "**********"
type textarea "*"
type textarea "**********"
type textarea "*"
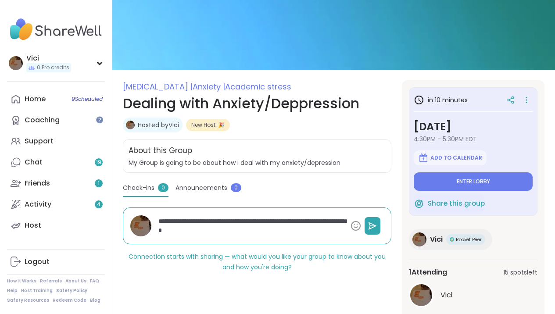
type textarea "**********"
type textarea "*"
type textarea "**********"
type textarea "*"
type textarea "**********"
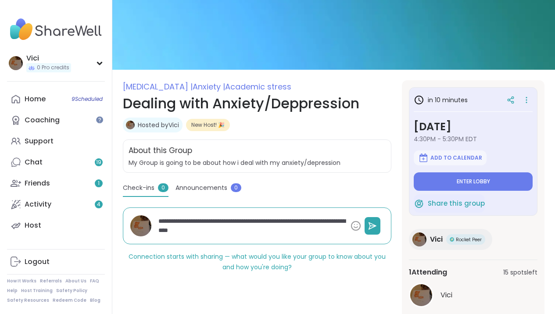
type textarea "*"
type textarea "**********"
type textarea "*"
type textarea "**********"
type textarea "*"
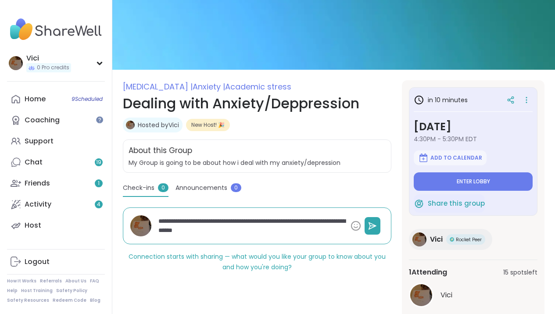
type textarea "**********"
type textarea "*"
type textarea "**********"
type textarea "*"
type textarea "**********"
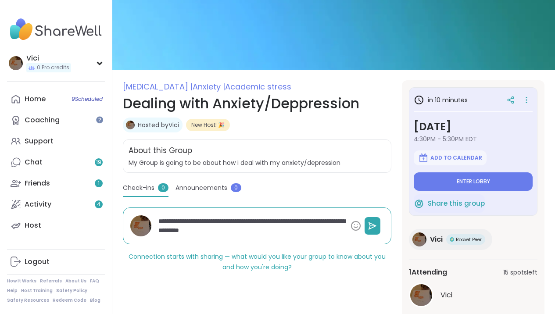
click at [375, 236] on div "**********" at bounding box center [269, 225] width 229 height 25
click at [374, 229] on icon at bounding box center [372, 226] width 9 height 9
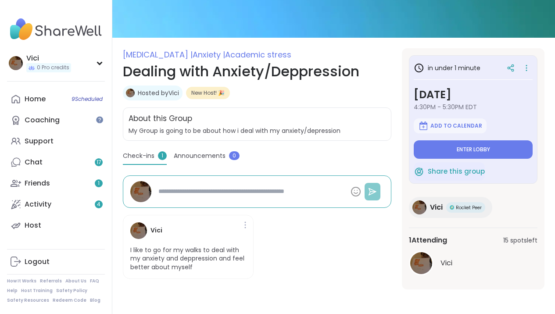
scroll to position [74, 0]
